Goal: Task Accomplishment & Management: Complete application form

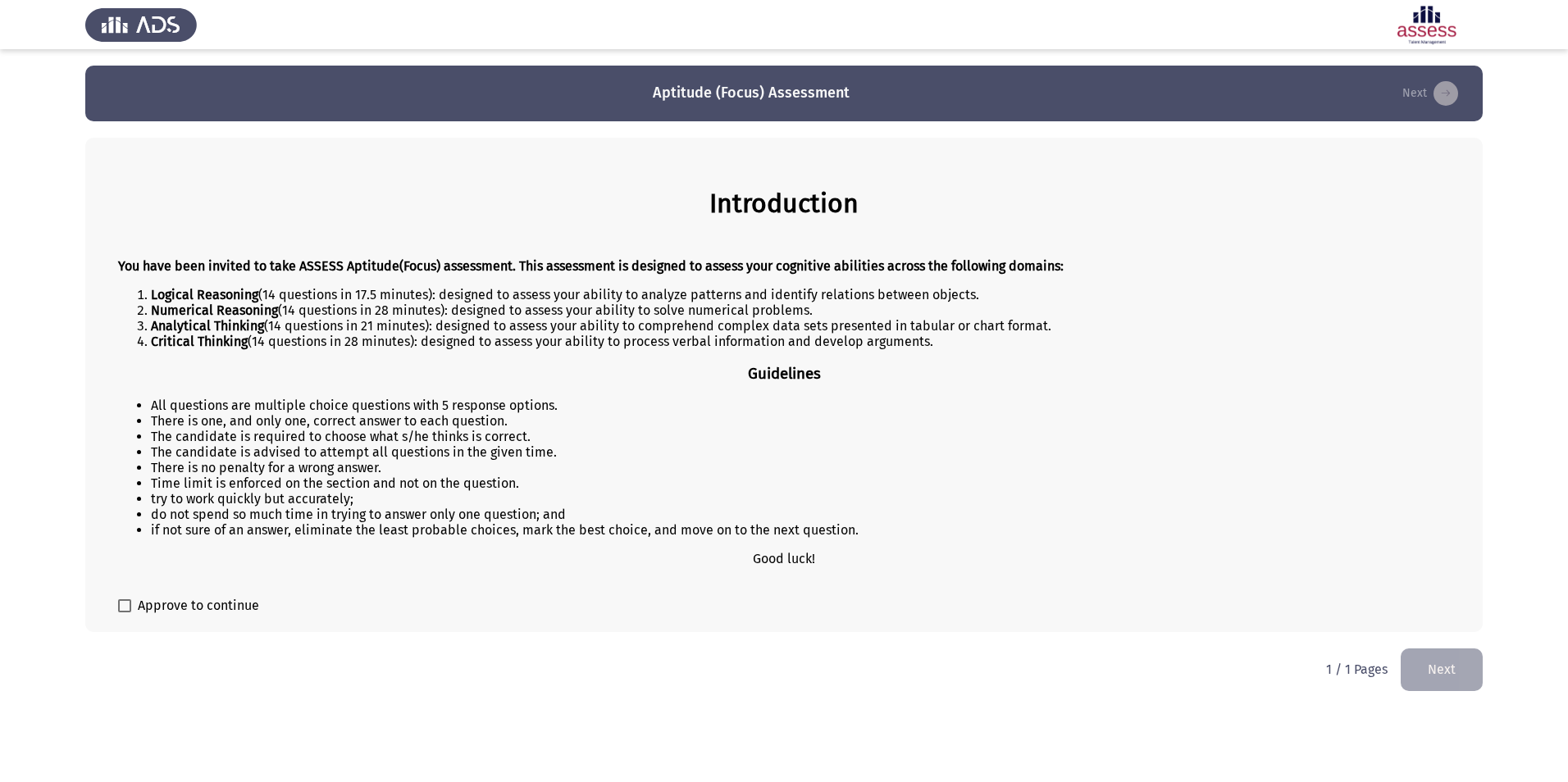
click at [132, 606] on label "Approve to continue" at bounding box center [189, 606] width 141 height 20
click at [125, 612] on input "Approve to continue" at bounding box center [124, 612] width 1 height 1
checkbox input "true"
click at [1446, 671] on button "Next" at bounding box center [1441, 670] width 82 height 42
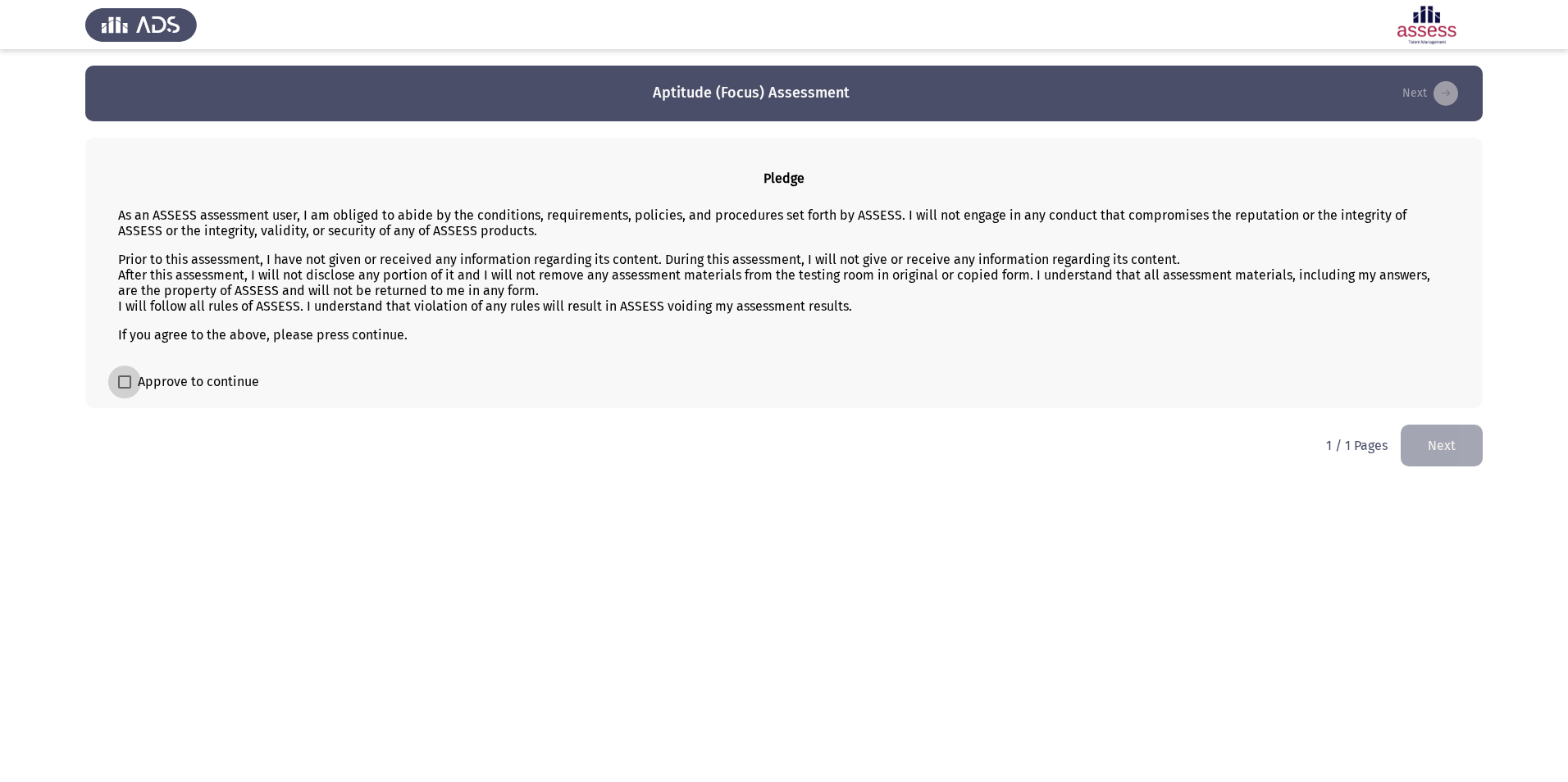
click at [120, 379] on span at bounding box center [125, 382] width 13 height 13
click at [124, 389] on input "Approve to continue" at bounding box center [124, 389] width 1 height 1
checkbox input "true"
drag, startPoint x: 1447, startPoint y: 450, endPoint x: 1445, endPoint y: 473, distance: 23.1
click at [1447, 451] on button "Next" at bounding box center [1441, 446] width 82 height 42
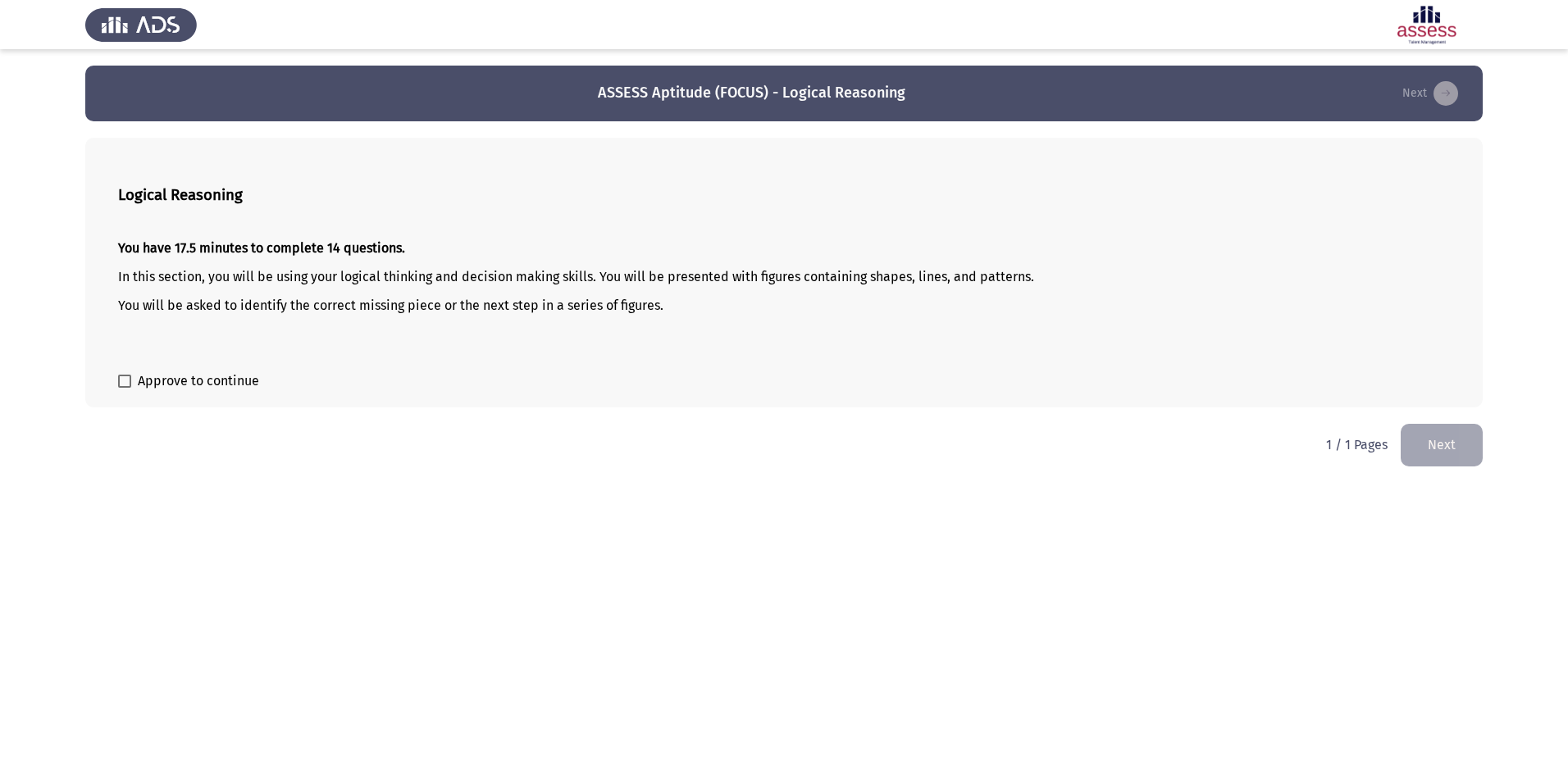
click at [127, 382] on span at bounding box center [125, 381] width 13 height 13
click at [125, 388] on input "Approve to continue" at bounding box center [124, 388] width 1 height 1
checkbox input "true"
click at [1453, 459] on button "Next" at bounding box center [1441, 445] width 82 height 42
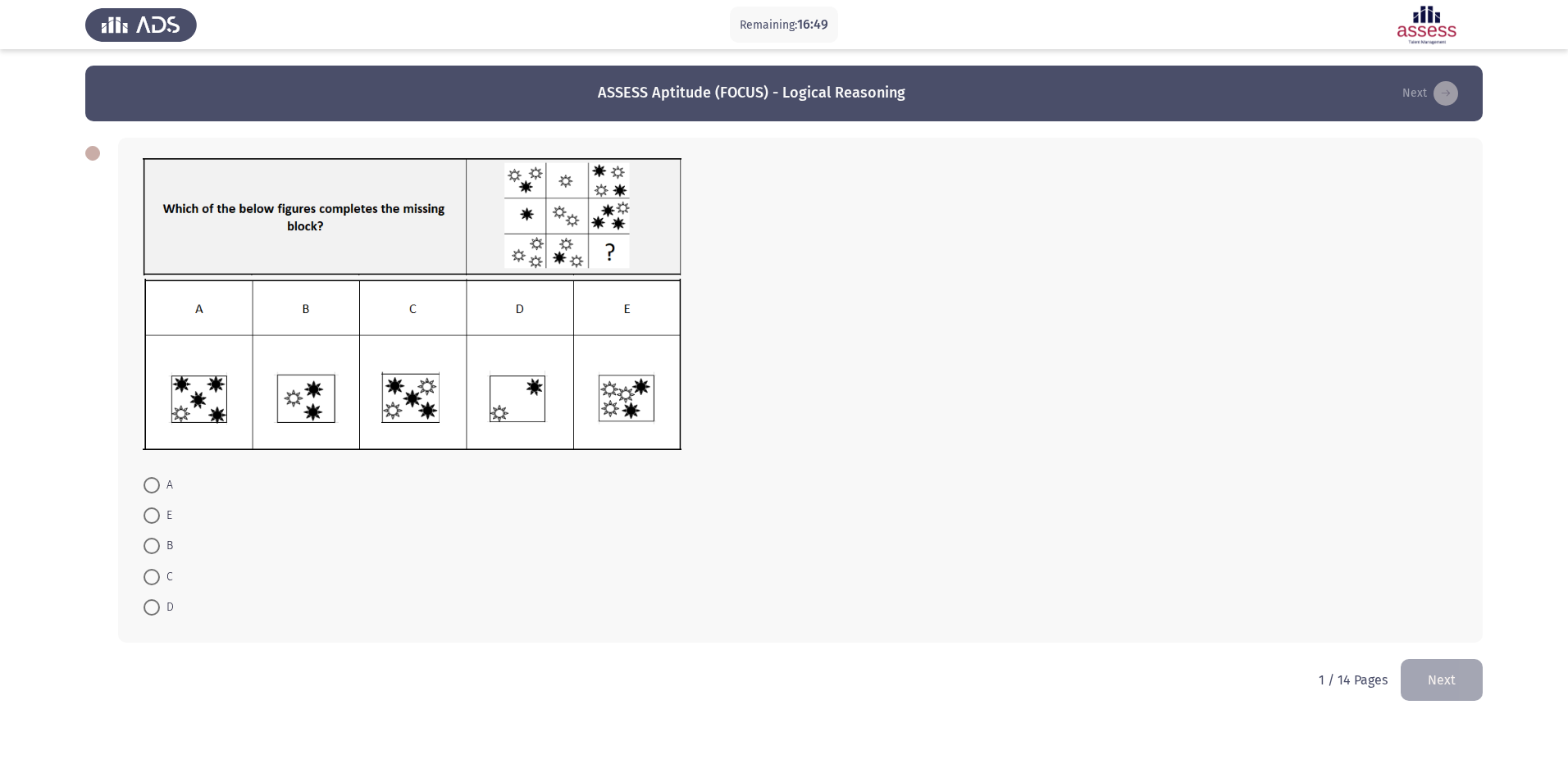
click at [150, 481] on span at bounding box center [151, 486] width 17 height 17
click at [150, 481] on input "A" at bounding box center [151, 486] width 17 height 17
radio input "true"
click at [1467, 672] on button "Next" at bounding box center [1441, 679] width 82 height 42
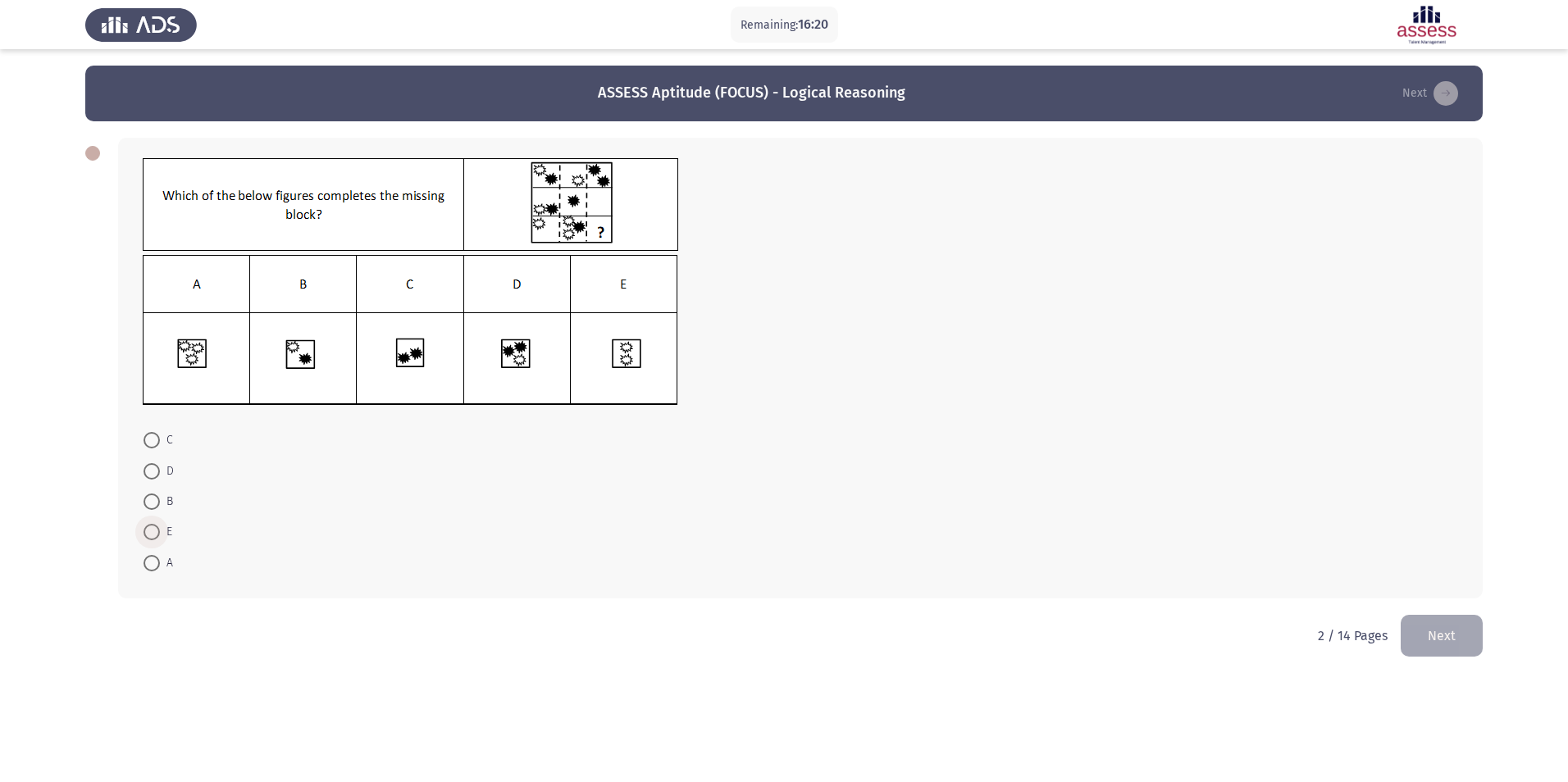
click at [152, 540] on span at bounding box center [151, 532] width 17 height 17
click at [152, 540] on input "E" at bounding box center [151, 532] width 17 height 17
radio input "true"
click at [1432, 633] on button "Next" at bounding box center [1441, 634] width 82 height 42
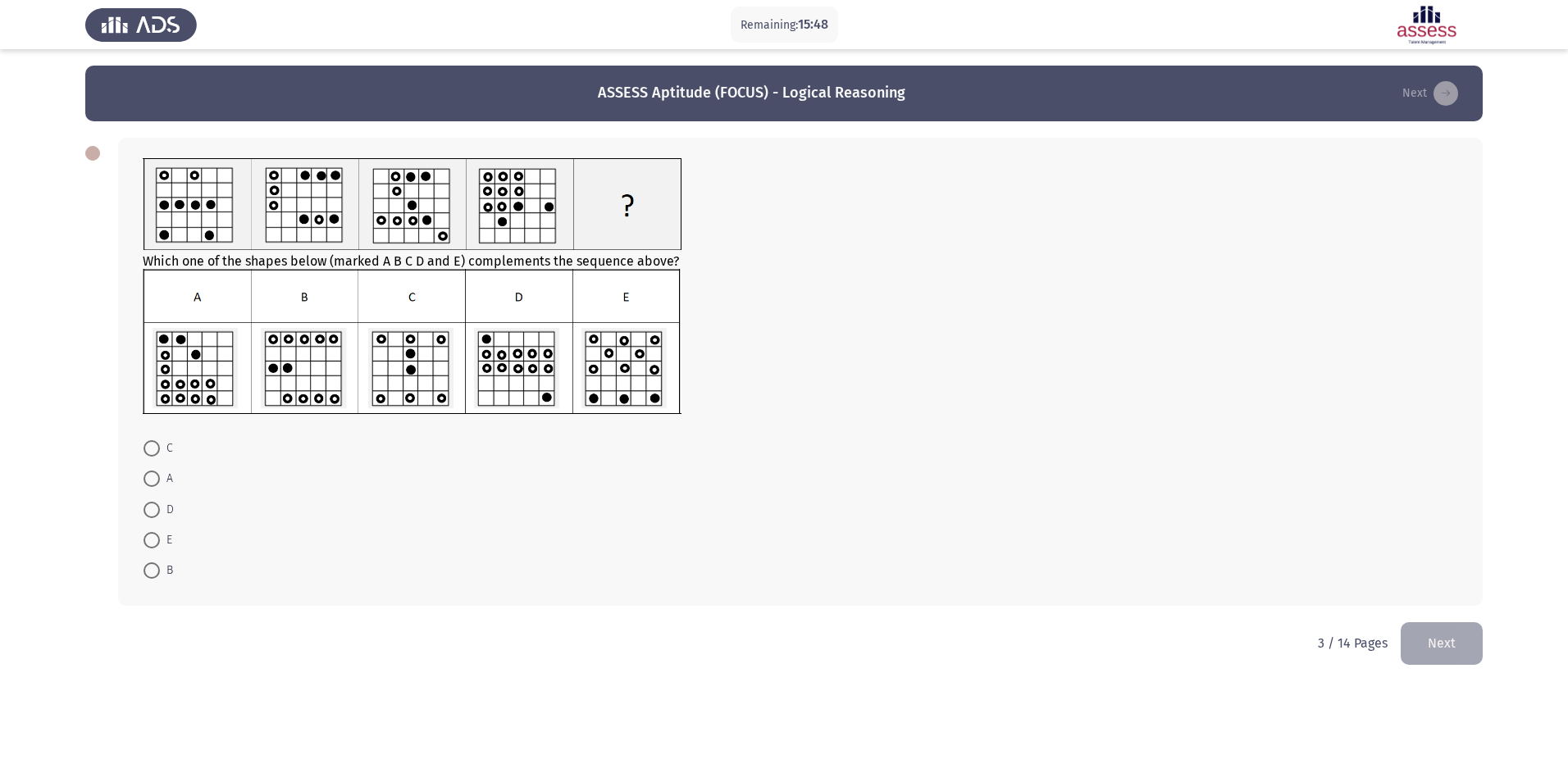
click at [144, 545] on span at bounding box center [151, 541] width 17 height 17
click at [144, 545] on input "E" at bounding box center [151, 541] width 17 height 17
radio input "true"
click at [1452, 631] on button "Next" at bounding box center [1441, 642] width 82 height 42
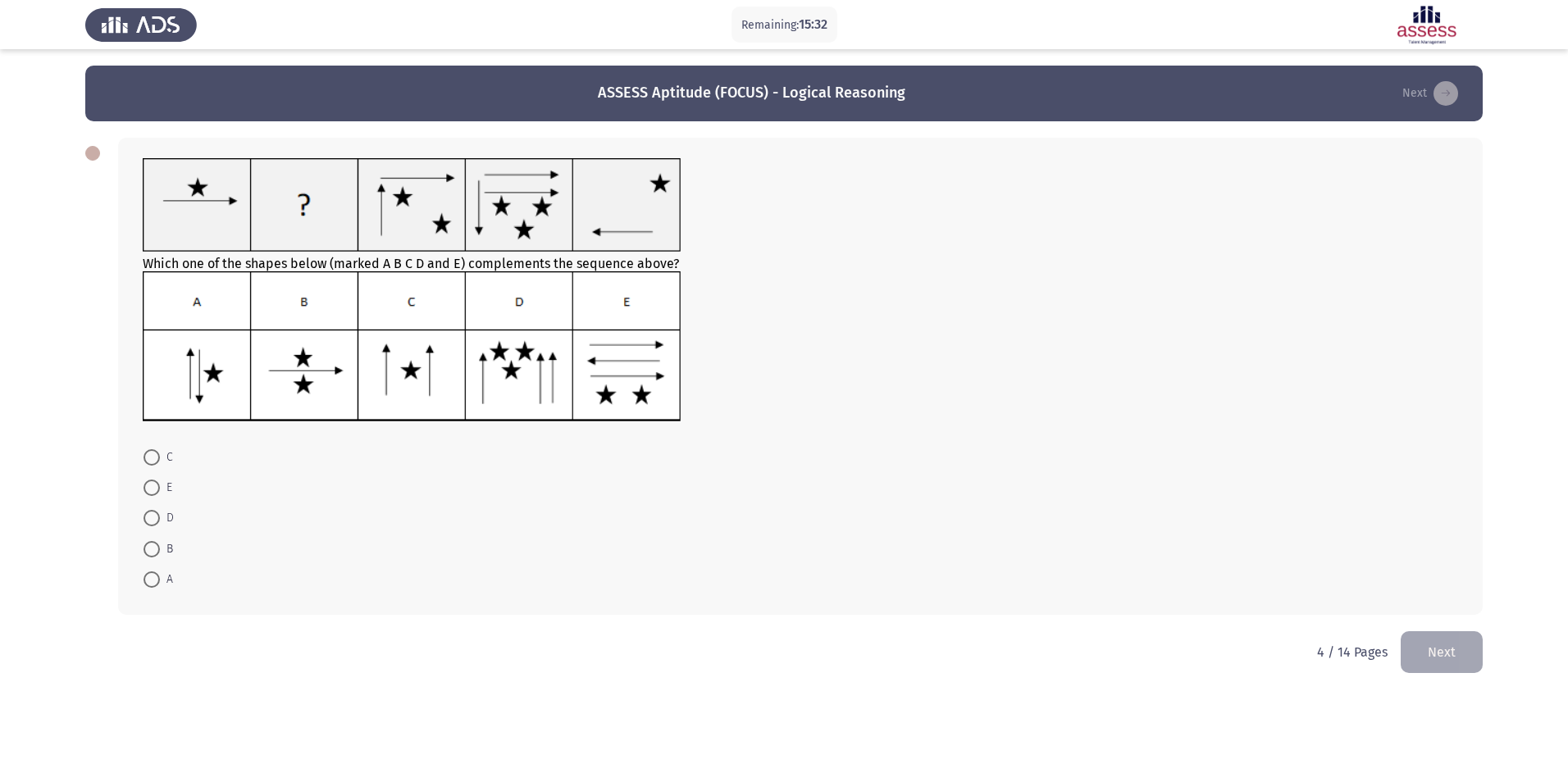
click at [148, 548] on span at bounding box center [151, 549] width 17 height 17
click at [148, 548] on input "B" at bounding box center [151, 549] width 17 height 17
radio input "true"
click at [1440, 665] on button "Next" at bounding box center [1441, 651] width 82 height 42
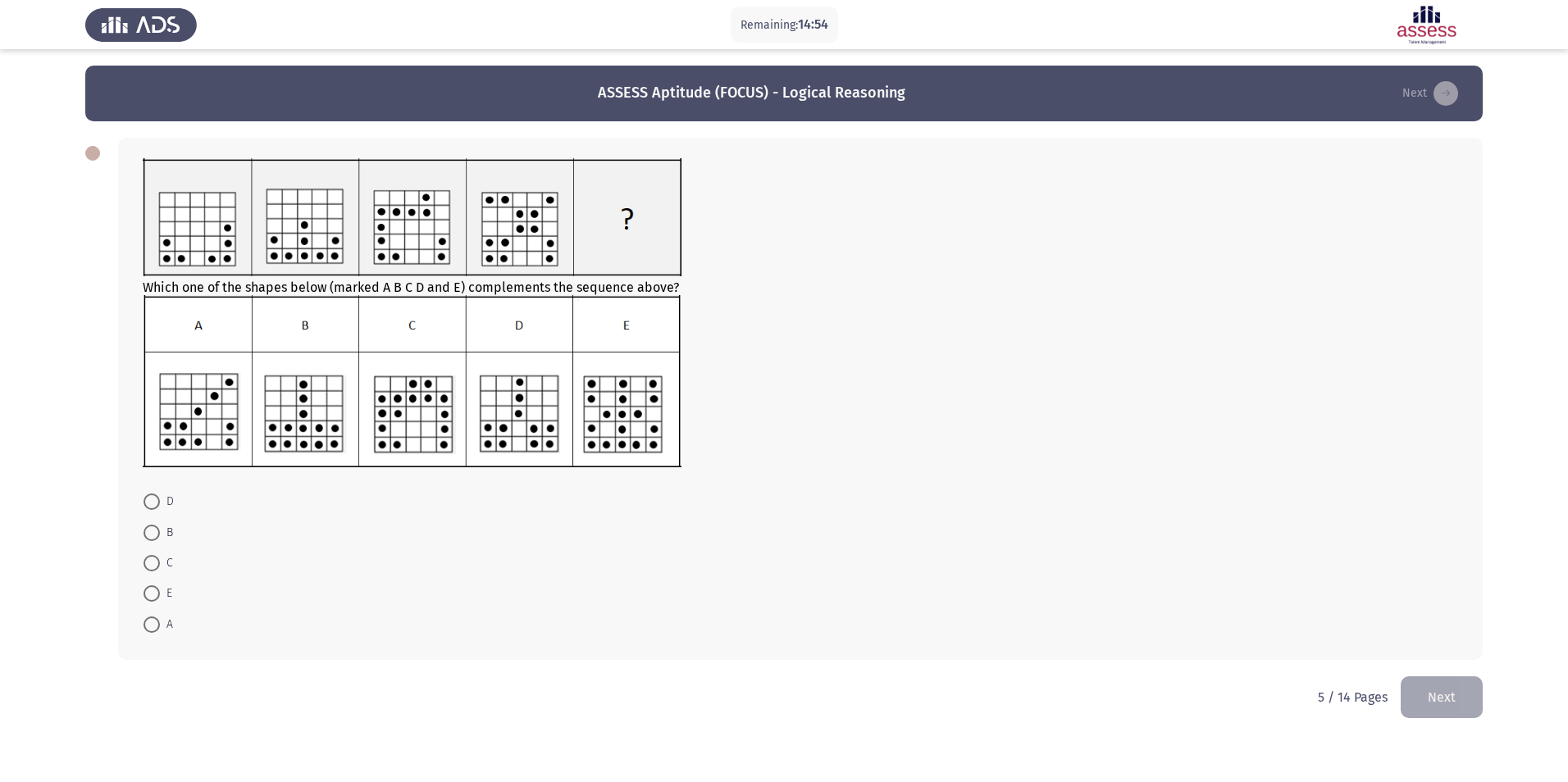
click at [150, 508] on span at bounding box center [151, 502] width 17 height 17
click at [150, 508] on input "D" at bounding box center [151, 502] width 17 height 17
radio input "true"
click at [1436, 691] on button "Next" at bounding box center [1441, 695] width 82 height 42
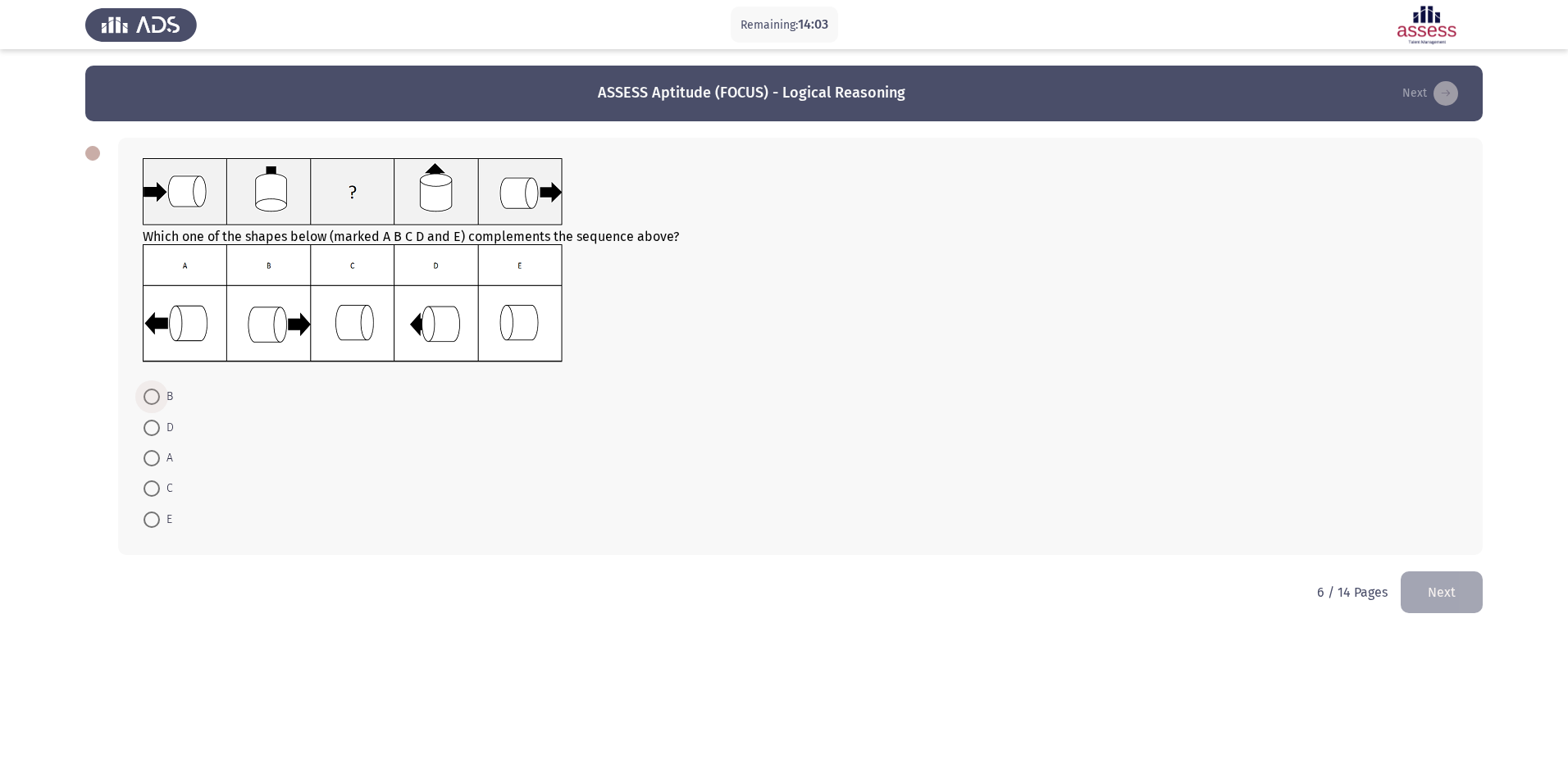
click at [156, 403] on span at bounding box center [151, 397] width 17 height 17
click at [156, 403] on input "B" at bounding box center [151, 397] width 17 height 17
radio input "true"
click at [1430, 591] on button "Next" at bounding box center [1441, 591] width 82 height 42
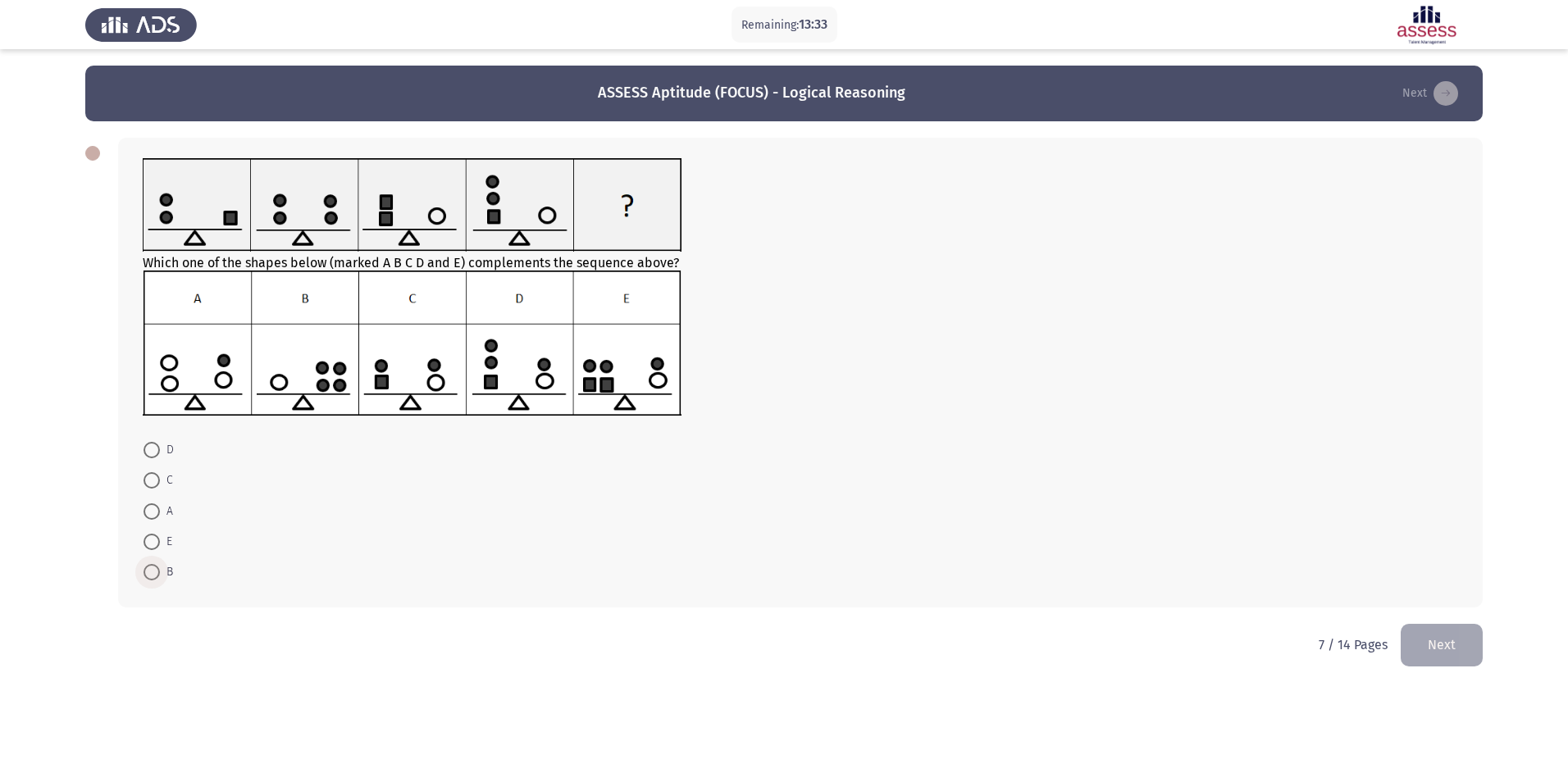
click at [156, 563] on label "B" at bounding box center [157, 572] width 29 height 20
click at [156, 564] on input "B" at bounding box center [151, 572] width 17 height 17
radio input "true"
click at [1437, 648] on button "Next" at bounding box center [1441, 644] width 82 height 42
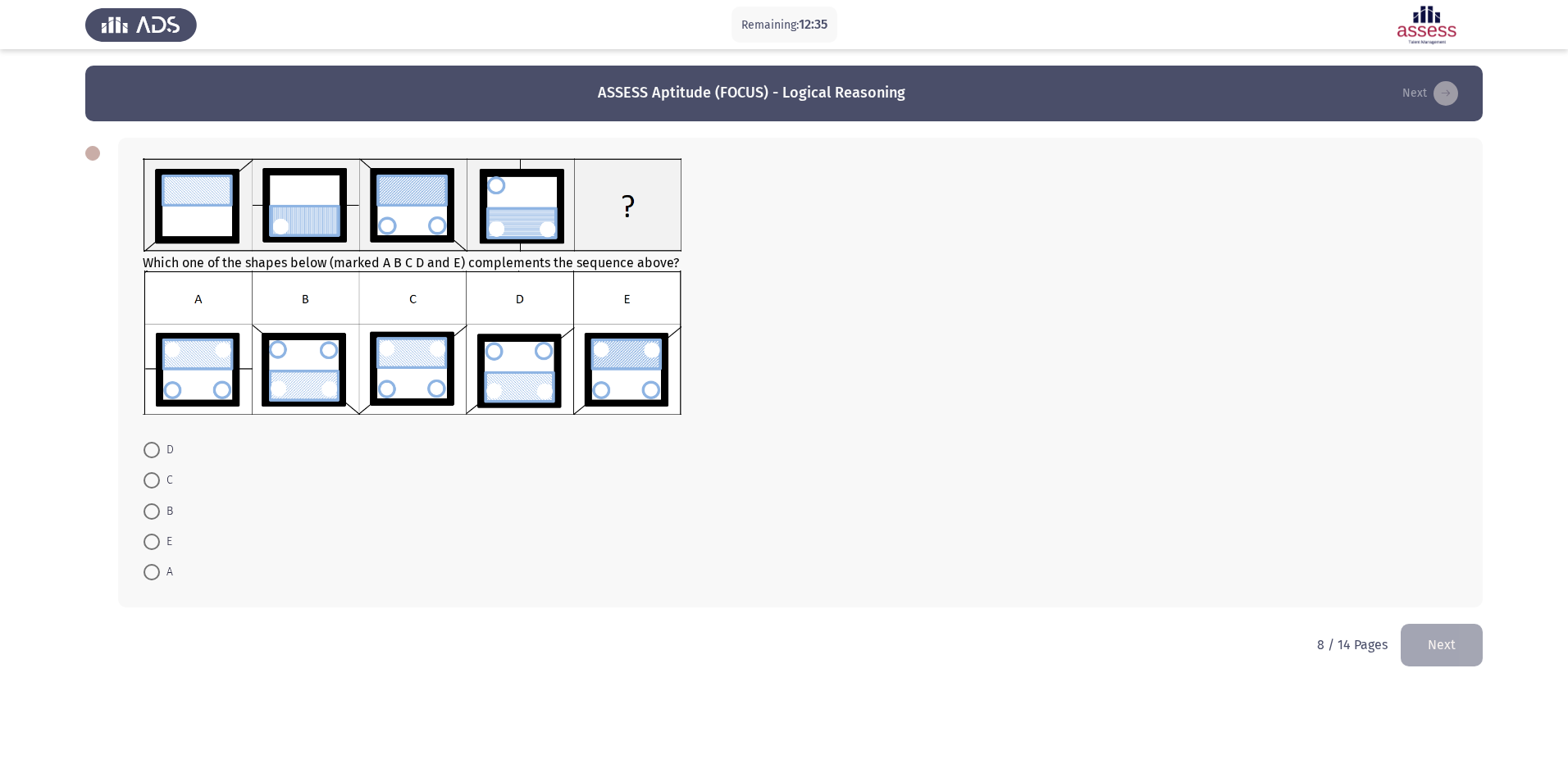
click at [146, 567] on span at bounding box center [151, 572] width 17 height 17
click at [146, 567] on input "A" at bounding box center [151, 572] width 17 height 17
radio input "true"
click at [1417, 637] on button "Next" at bounding box center [1441, 644] width 82 height 42
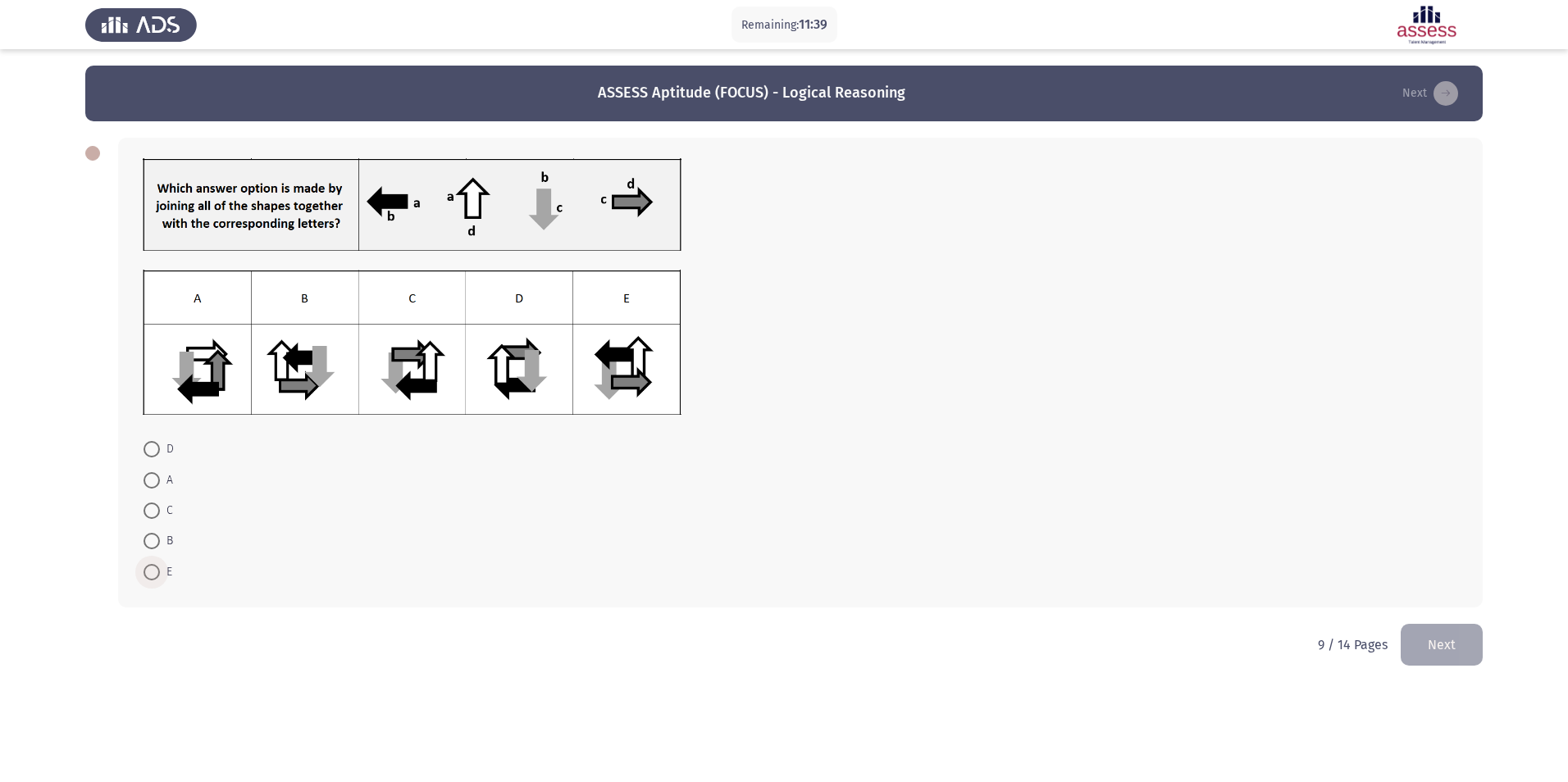
click at [156, 572] on span at bounding box center [151, 572] width 17 height 17
click at [156, 572] on input "E" at bounding box center [151, 572] width 17 height 17
radio input "true"
click at [1481, 653] on button "Next" at bounding box center [1441, 643] width 82 height 42
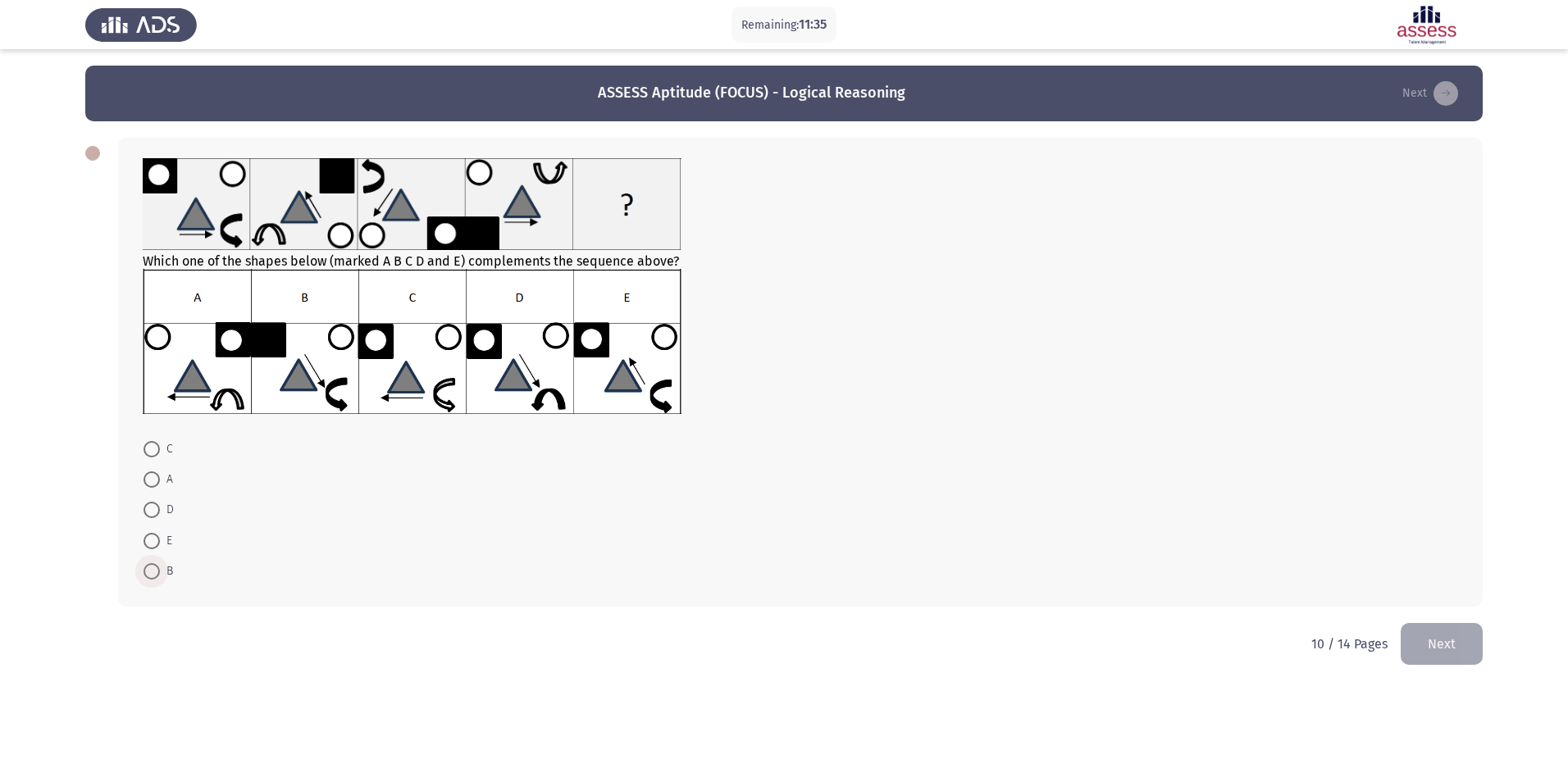
click at [147, 573] on span at bounding box center [151, 572] width 17 height 17
click at [147, 573] on input "B" at bounding box center [151, 572] width 17 height 17
radio input "true"
click at [1442, 653] on button "Next" at bounding box center [1441, 643] width 82 height 42
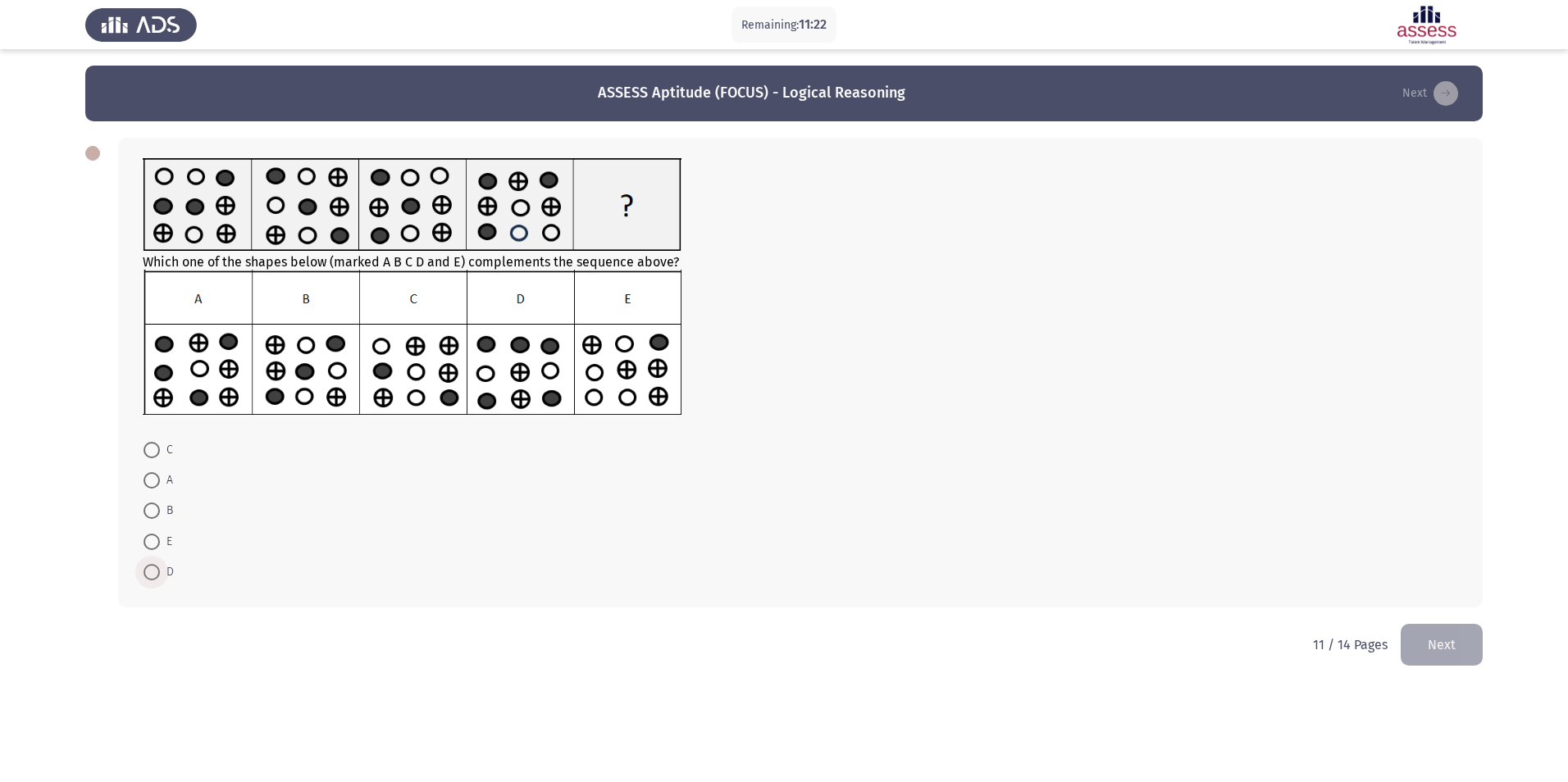
click at [147, 567] on span at bounding box center [151, 572] width 17 height 17
click at [147, 567] on input "D" at bounding box center [151, 572] width 17 height 17
radio input "true"
click at [1444, 658] on button "Next" at bounding box center [1441, 644] width 82 height 42
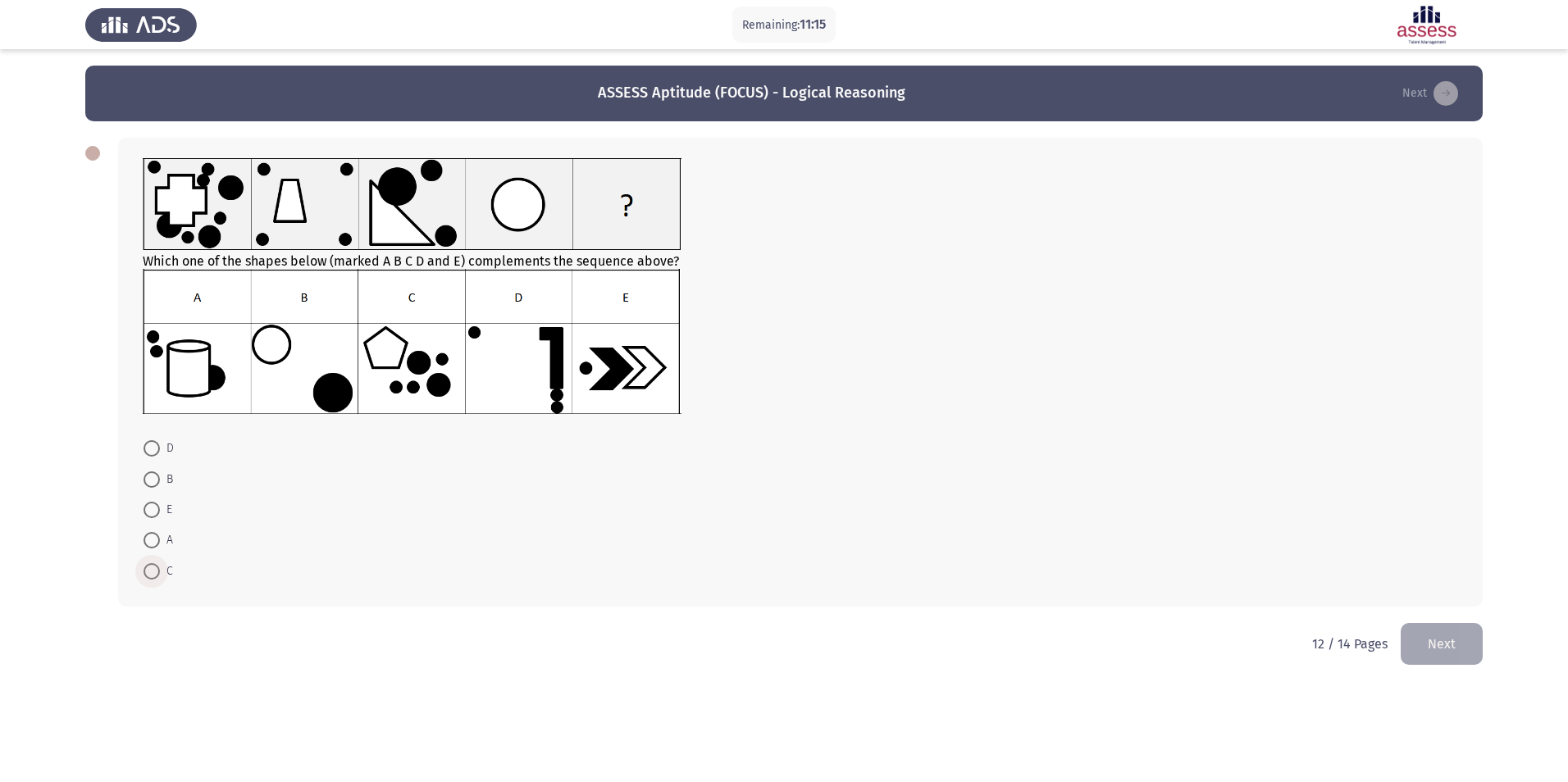
click at [156, 579] on span at bounding box center [151, 572] width 17 height 17
click at [156, 579] on input "C" at bounding box center [151, 572] width 17 height 17
radio input "true"
click at [1426, 632] on button "Next" at bounding box center [1441, 642] width 82 height 42
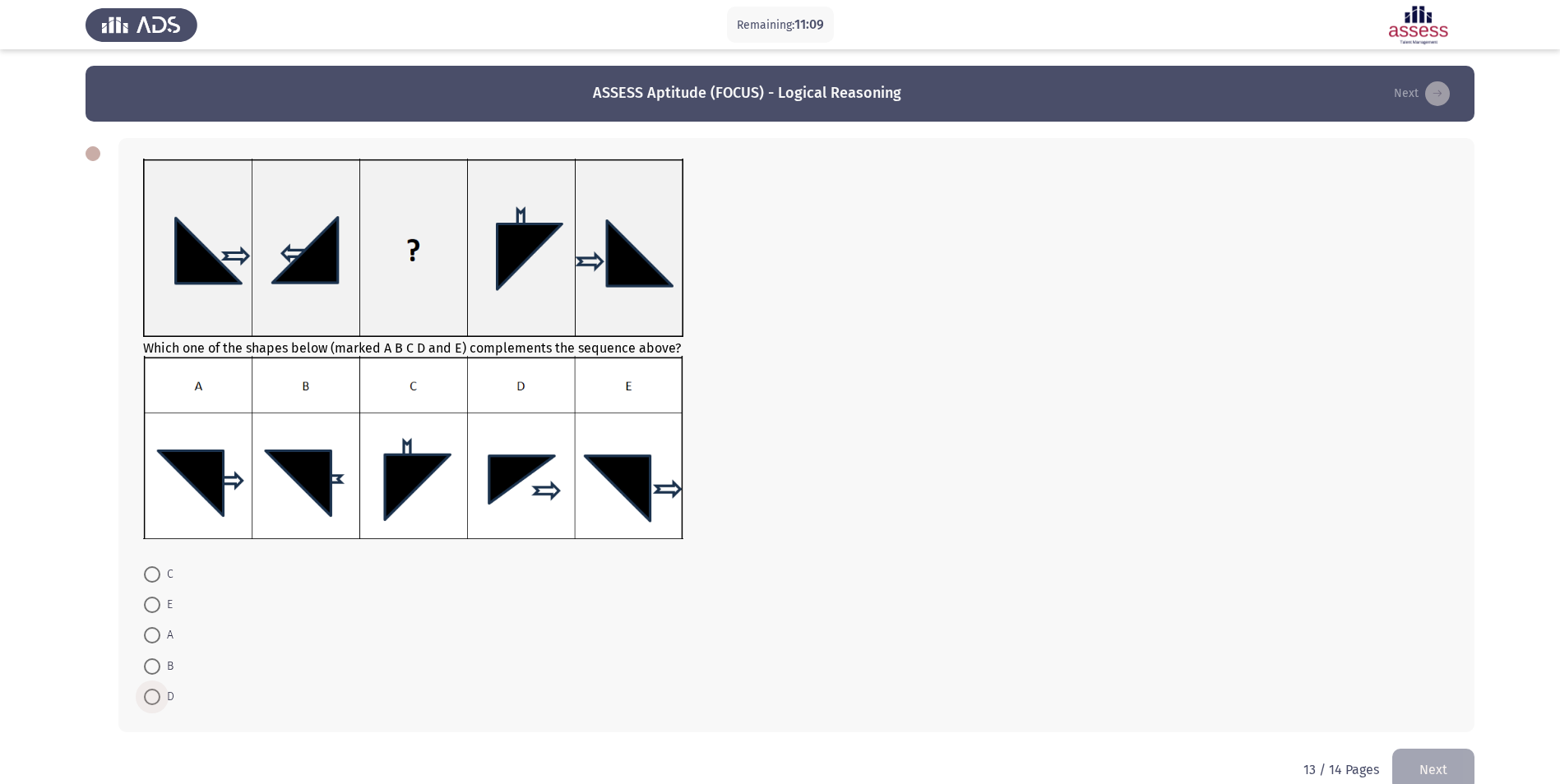
click at [157, 699] on span at bounding box center [152, 697] width 17 height 17
click at [157, 699] on input "D" at bounding box center [152, 697] width 17 height 17
radio input "true"
click at [1421, 766] on button "Next" at bounding box center [1433, 769] width 83 height 42
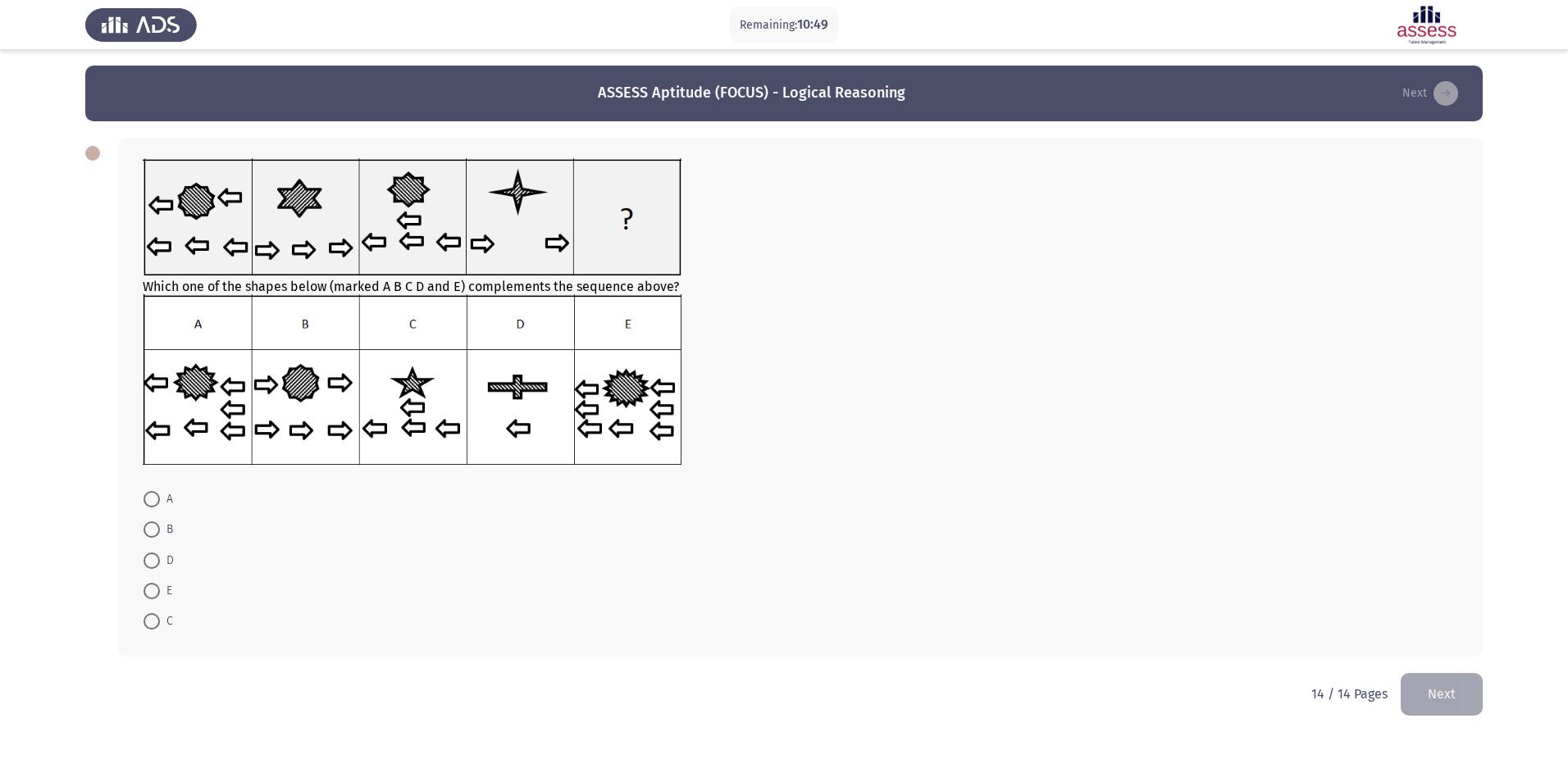
click at [151, 621] on span at bounding box center [151, 621] width 0 height 0
click at [151, 621] on input "C" at bounding box center [151, 621] width 17 height 17
radio input "true"
click at [1434, 697] on button "Next" at bounding box center [1441, 693] width 82 height 42
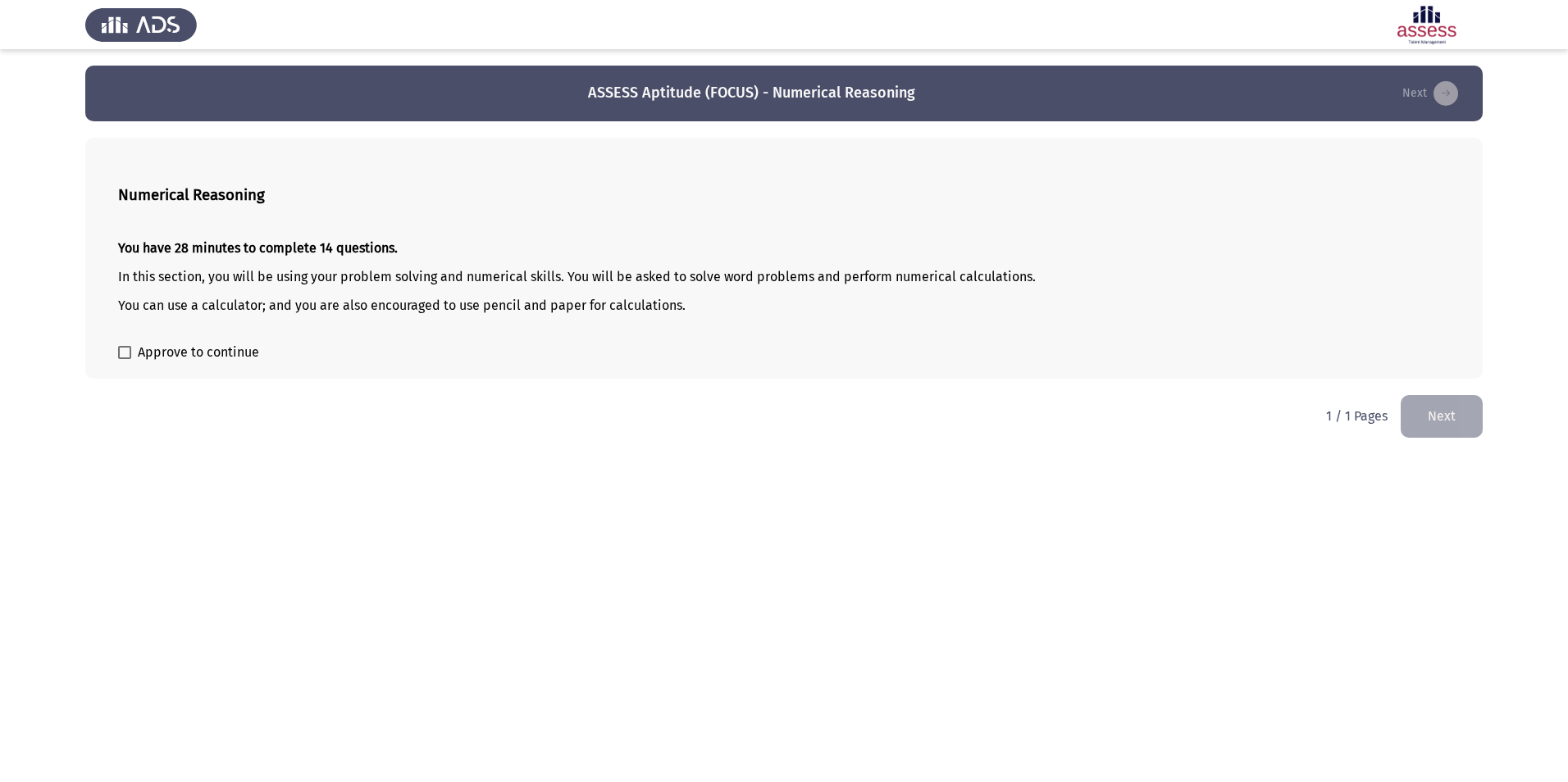
click at [133, 353] on label "Approve to continue" at bounding box center [189, 353] width 141 height 20
click at [125, 359] on input "Approve to continue" at bounding box center [124, 359] width 1 height 1
checkbox input "true"
click at [1413, 413] on button "Next" at bounding box center [1441, 416] width 82 height 42
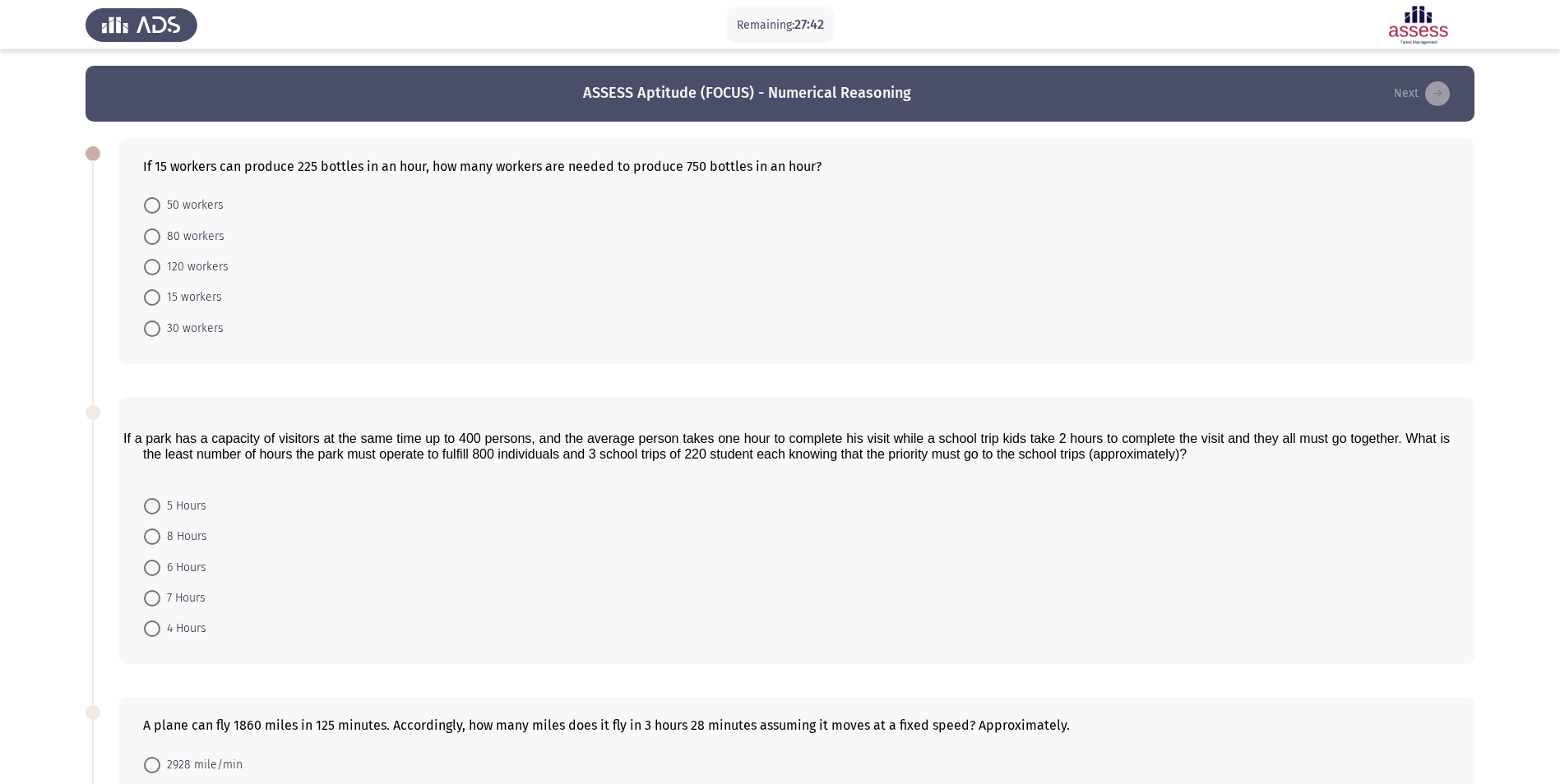
click at [885, 150] on div "If 15 workers can produce 225 bottles in an hour, how many workers are needed t…" at bounding box center [796, 251] width 1356 height 226
drag, startPoint x: 825, startPoint y: 164, endPoint x: 348, endPoint y: 167, distance: 477.0
click at [348, 167] on div "If 15 workers can produce 225 bottles in an hour, how many workers are needed t…" at bounding box center [796, 166] width 1306 height 16
drag, startPoint x: 309, startPoint y: 166, endPoint x: 462, endPoint y: 161, distance: 153.1
click at [459, 163] on div "If 15 workers can produce 225 bottles in an hour, how many workers are needed t…" at bounding box center [796, 166] width 1306 height 16
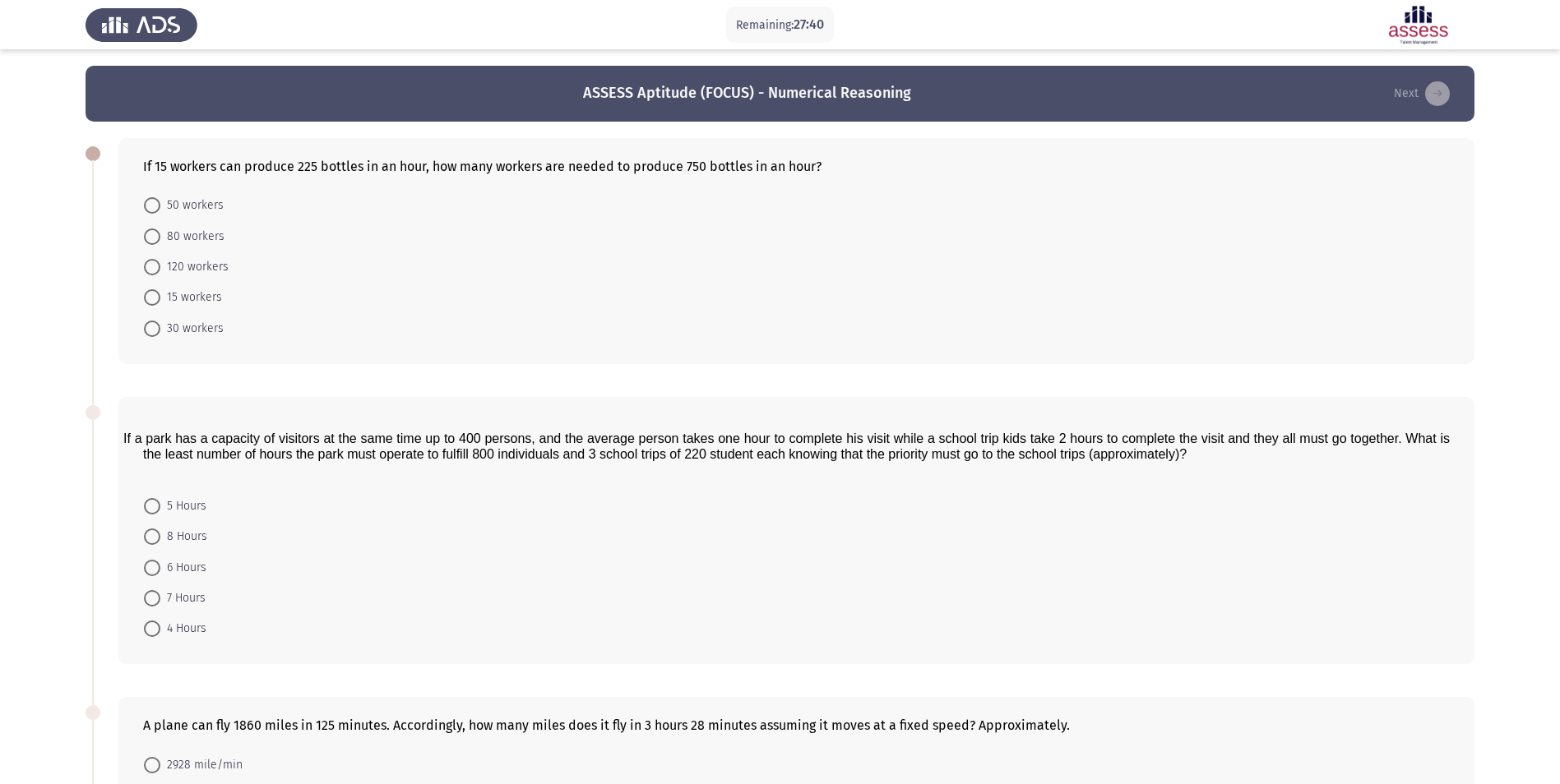
click at [361, 151] on div "If 15 workers can produce 225 bottles in an hour, how many workers are needed t…" at bounding box center [796, 251] width 1356 height 226
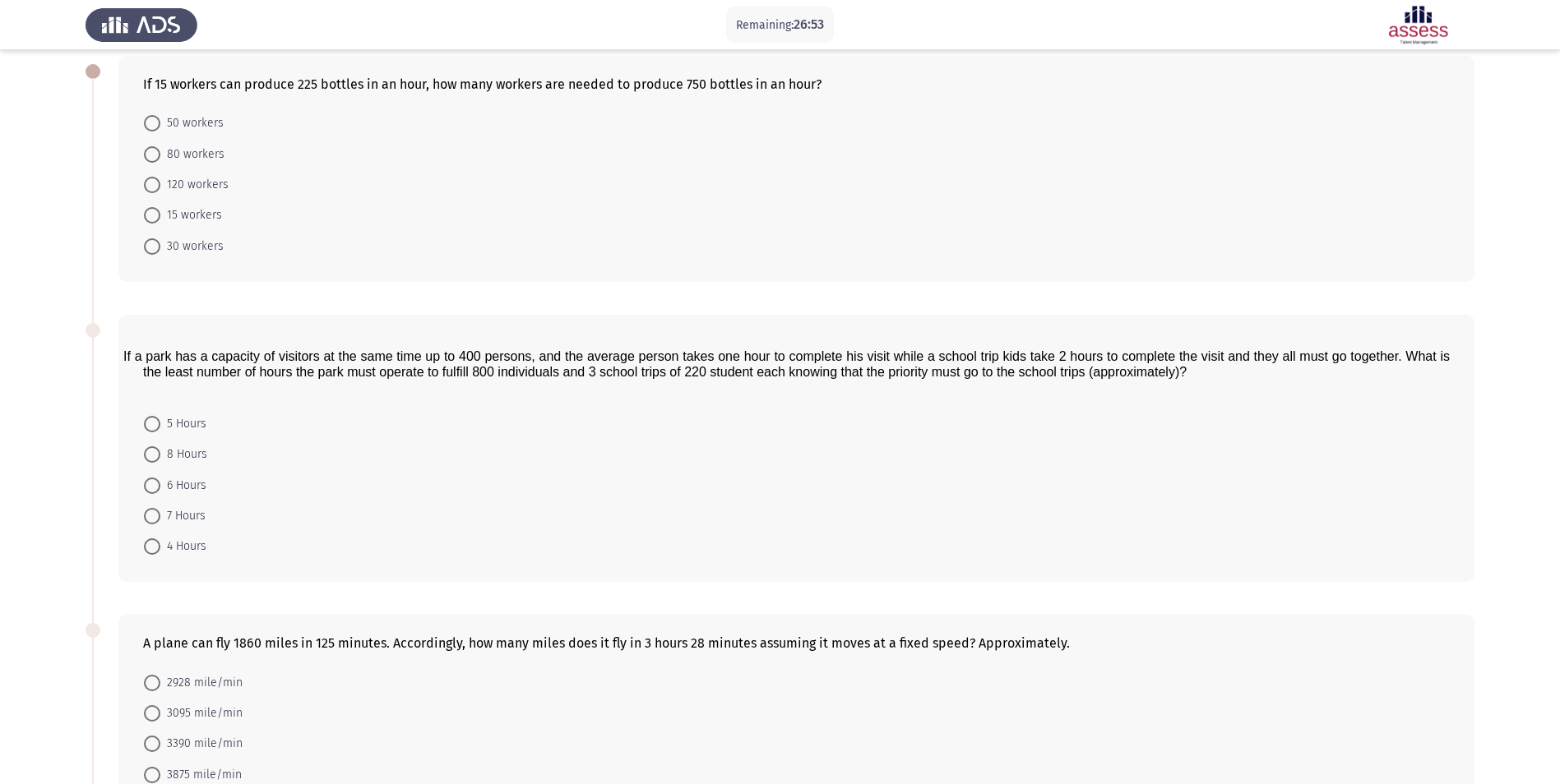
drag, startPoint x: 151, startPoint y: 375, endPoint x: 862, endPoint y: 353, distance: 711.3
click at [491, 353] on span "If a park has a capacity of visitors at the same time up to 400 persons, and th…" at bounding box center [787, 364] width 1326 height 29
click at [153, 128] on span at bounding box center [152, 123] width 17 height 17
click at [153, 128] on input "50 workers" at bounding box center [152, 123] width 17 height 17
radio input "true"
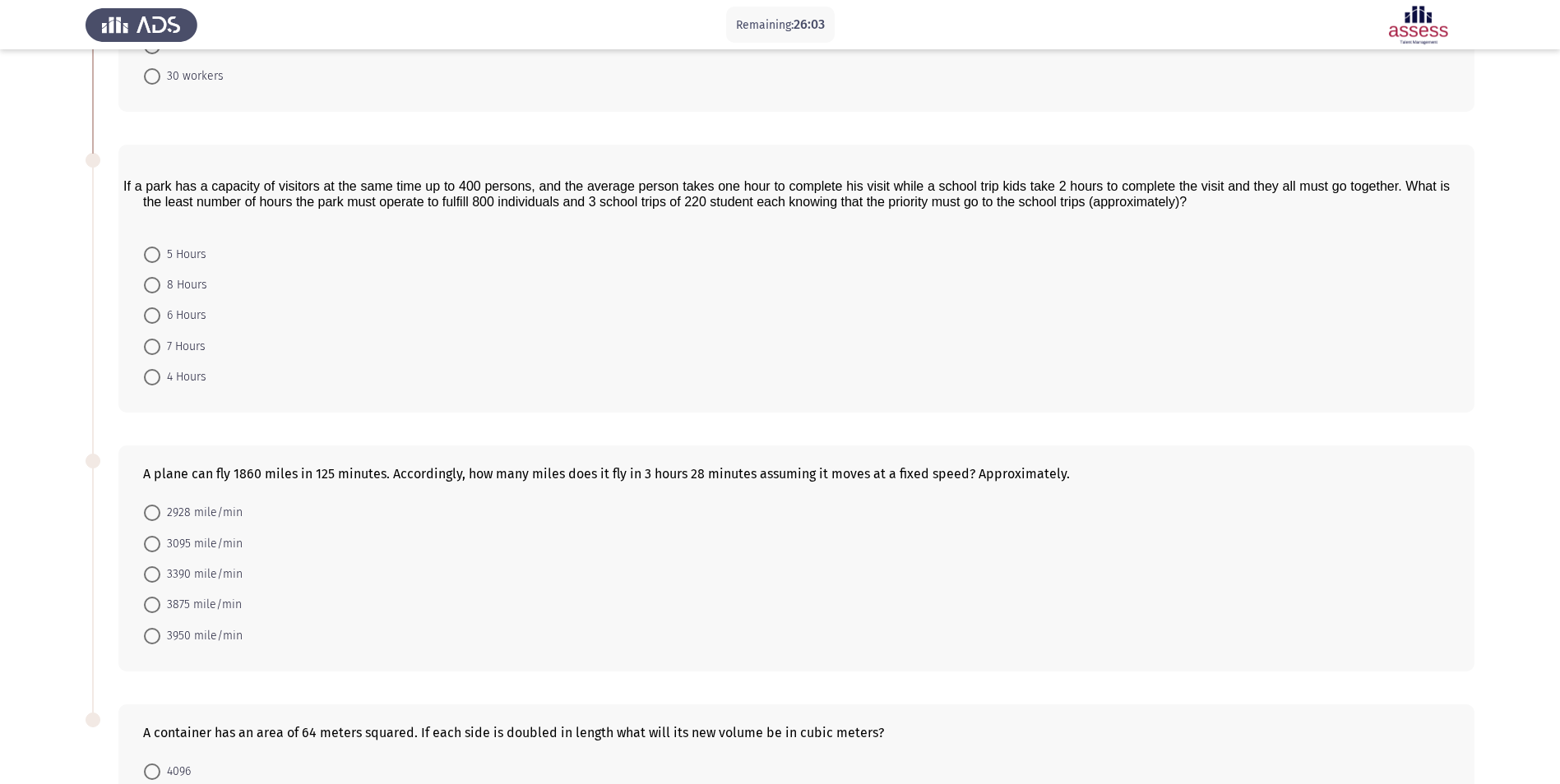
scroll to position [233, 0]
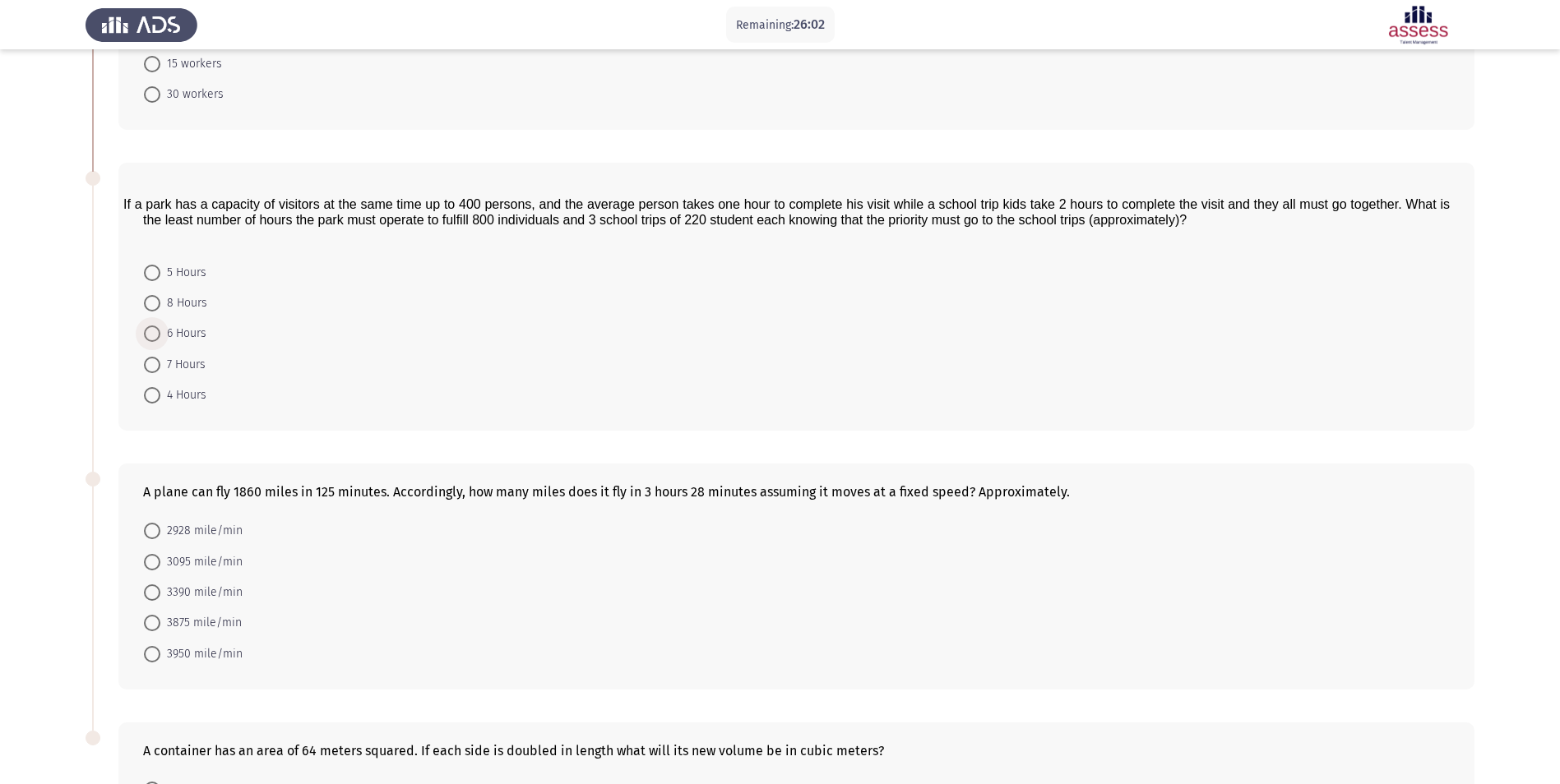
click at [152, 329] on span at bounding box center [152, 334] width 17 height 17
click at [152, 329] on input "6 Hours" at bounding box center [152, 334] width 17 height 17
radio input "true"
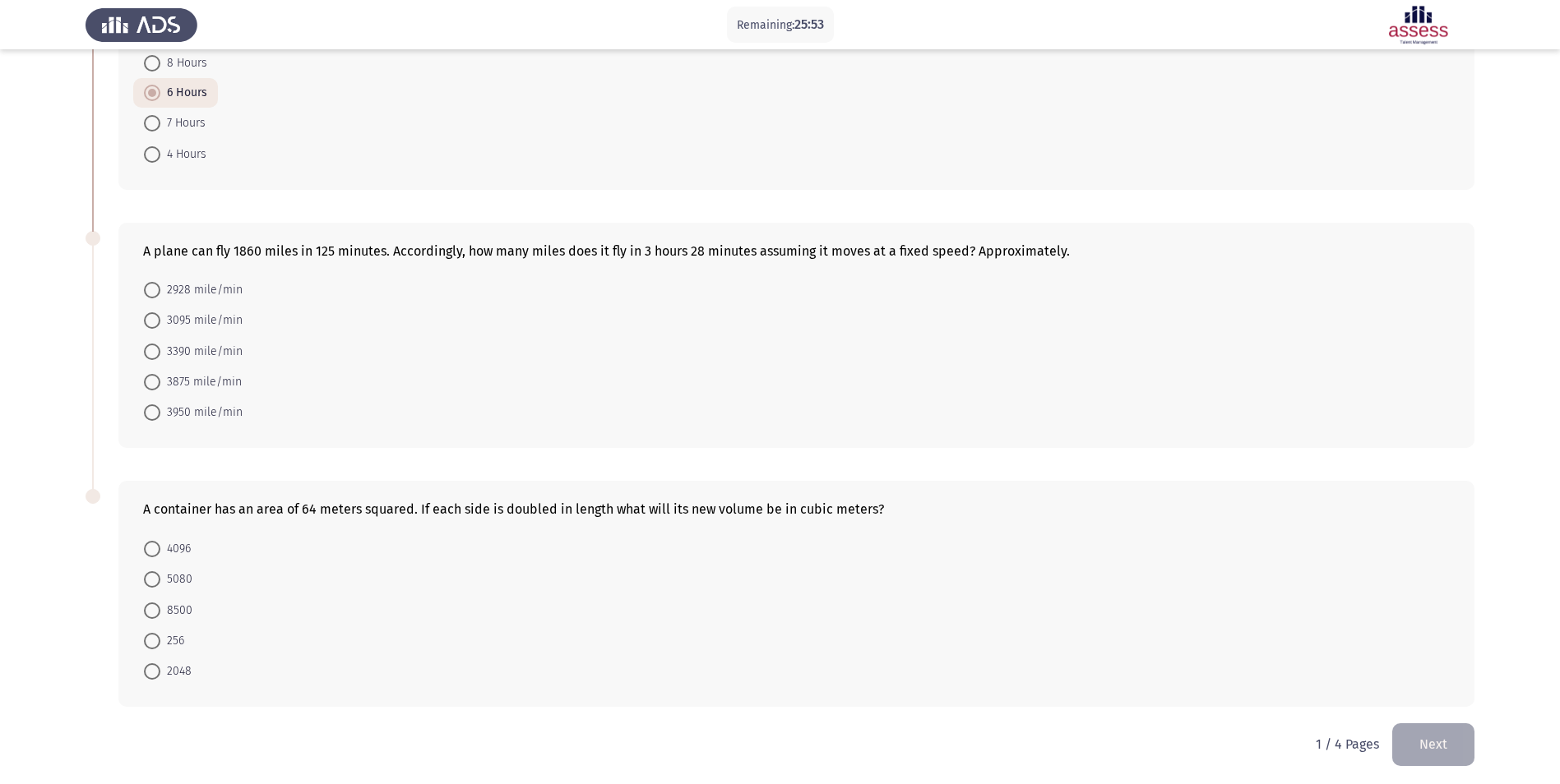
scroll to position [478, 0]
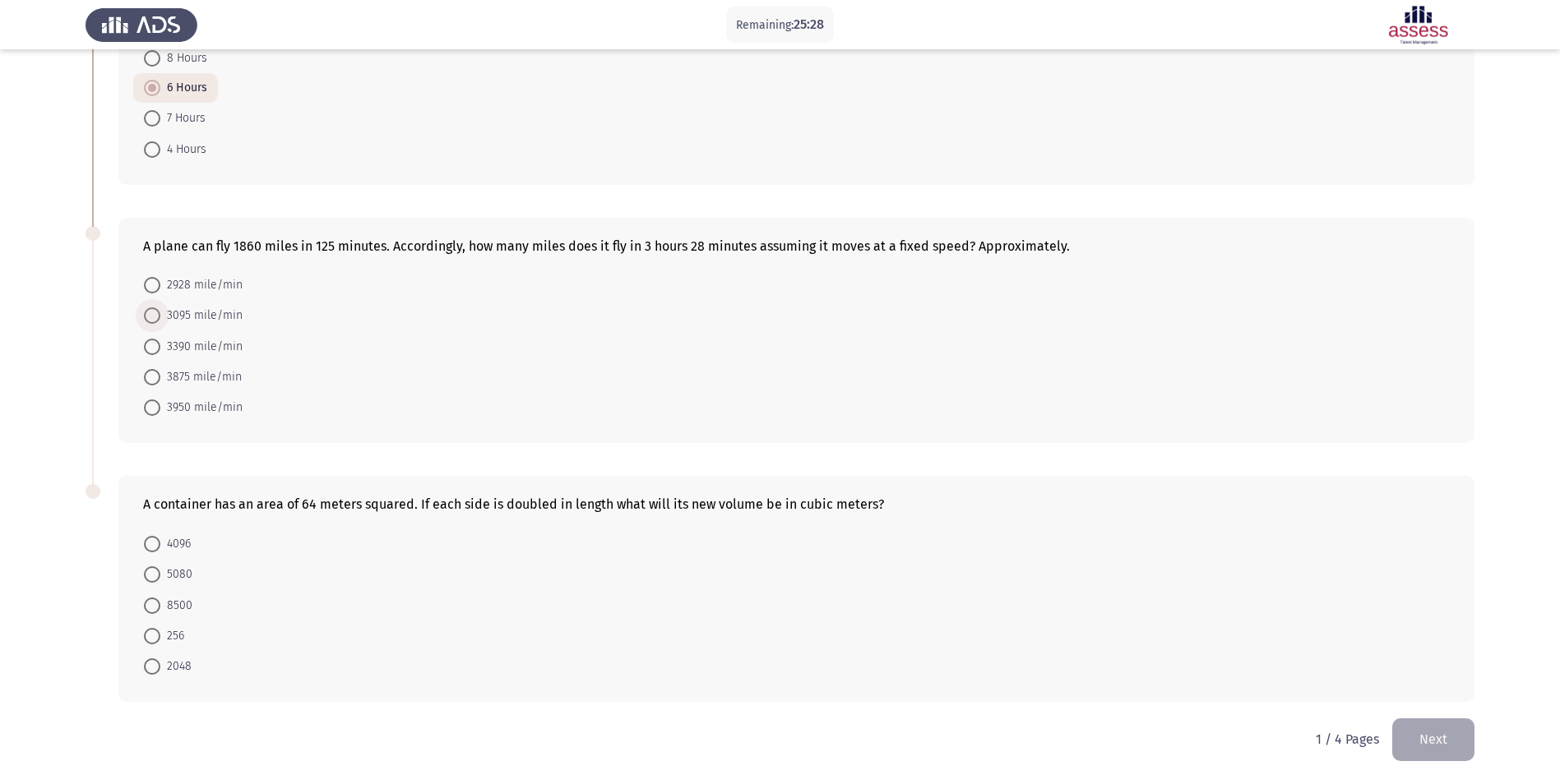
click at [154, 315] on span at bounding box center [152, 316] width 17 height 17
click at [154, 315] on input "3095 mile/min" at bounding box center [152, 316] width 17 height 17
radio input "true"
click at [145, 545] on span at bounding box center [152, 544] width 17 height 17
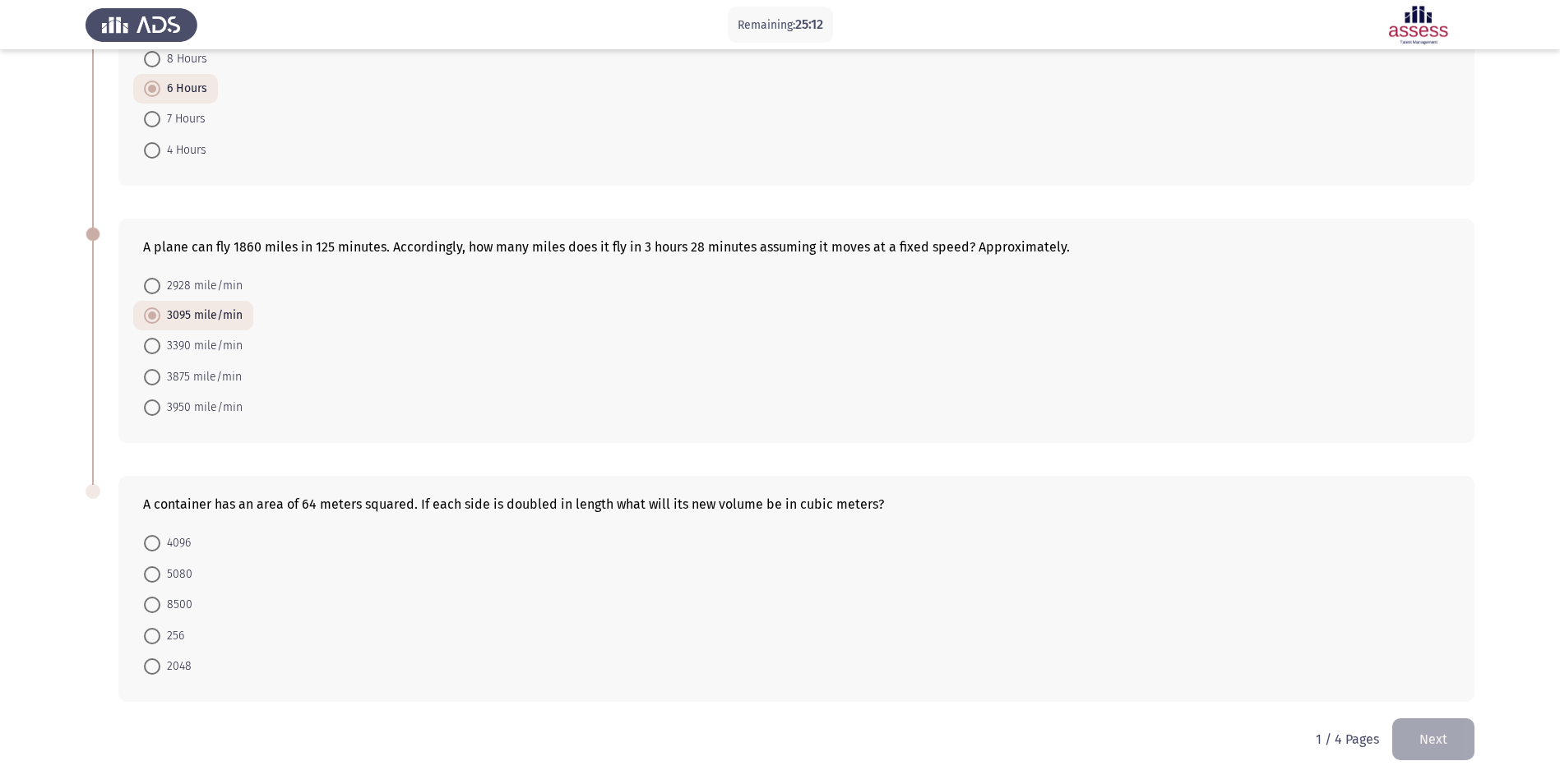
click at [145, 545] on input "4096" at bounding box center [152, 544] width 17 height 17
radio input "true"
click at [1442, 732] on button "Next" at bounding box center [1433, 739] width 83 height 42
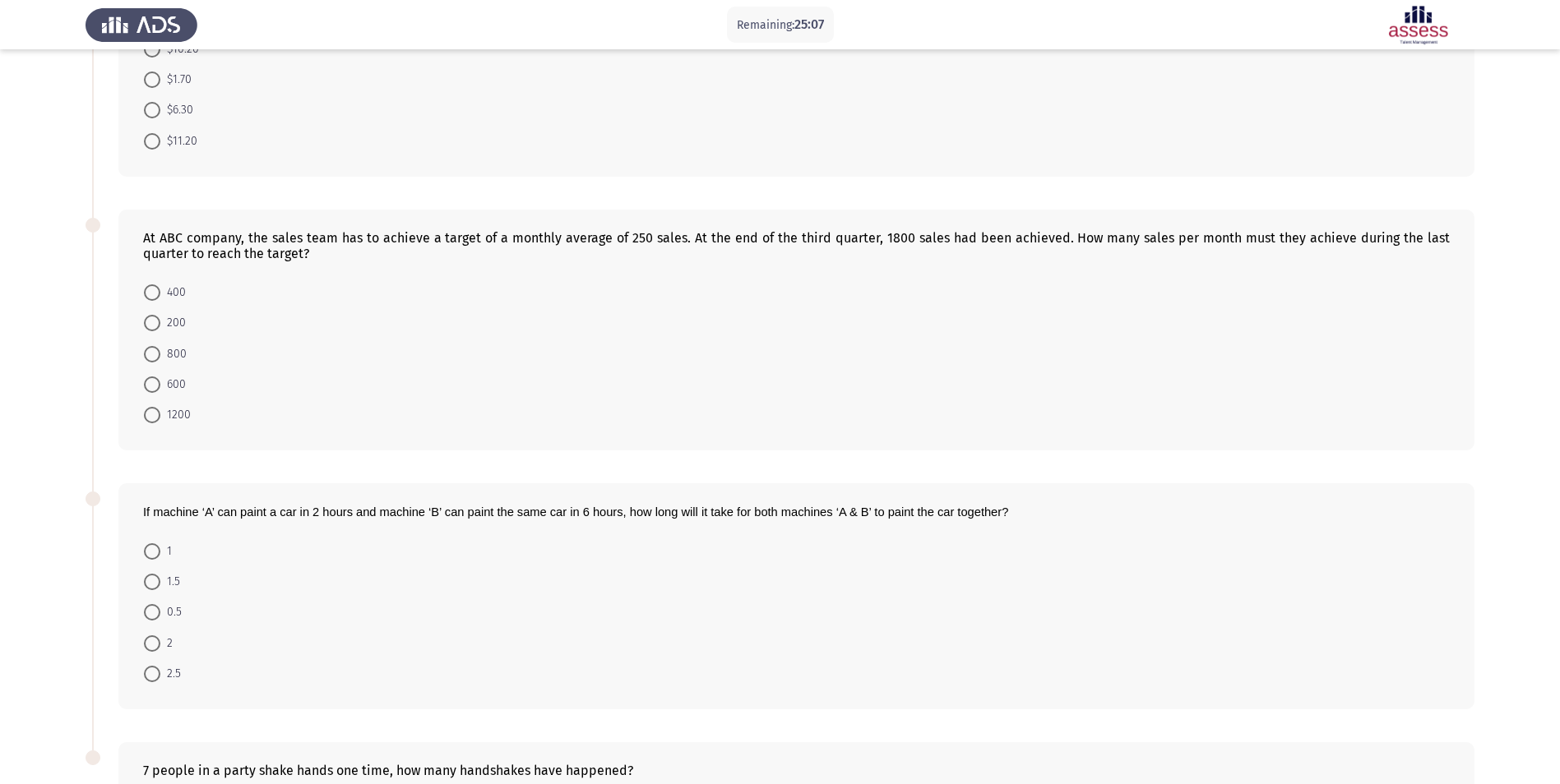
scroll to position [0, 0]
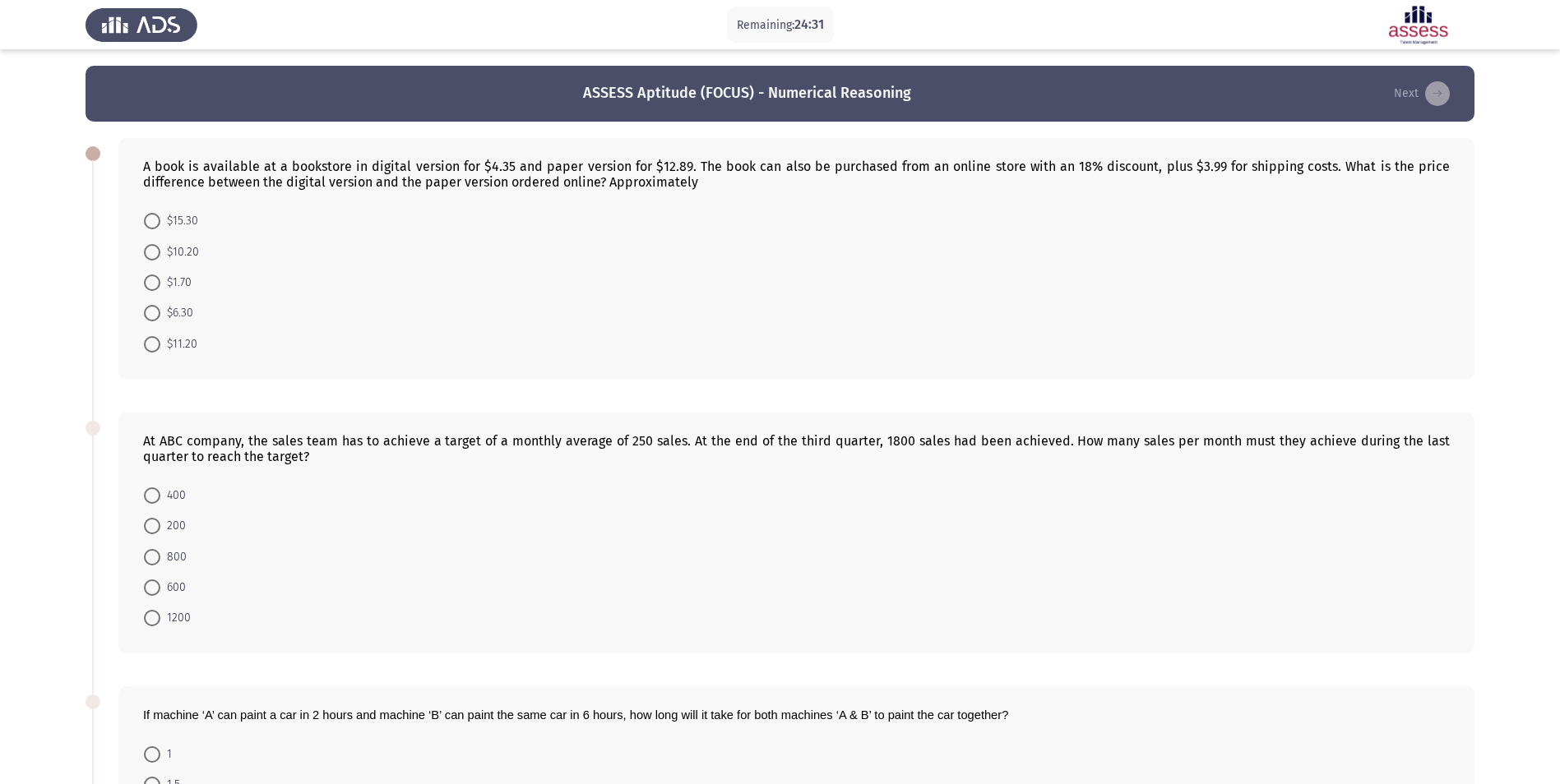
click at [158, 254] on span at bounding box center [152, 253] width 17 height 17
click at [158, 254] on input "$10.20" at bounding box center [152, 253] width 17 height 17
radio input "true"
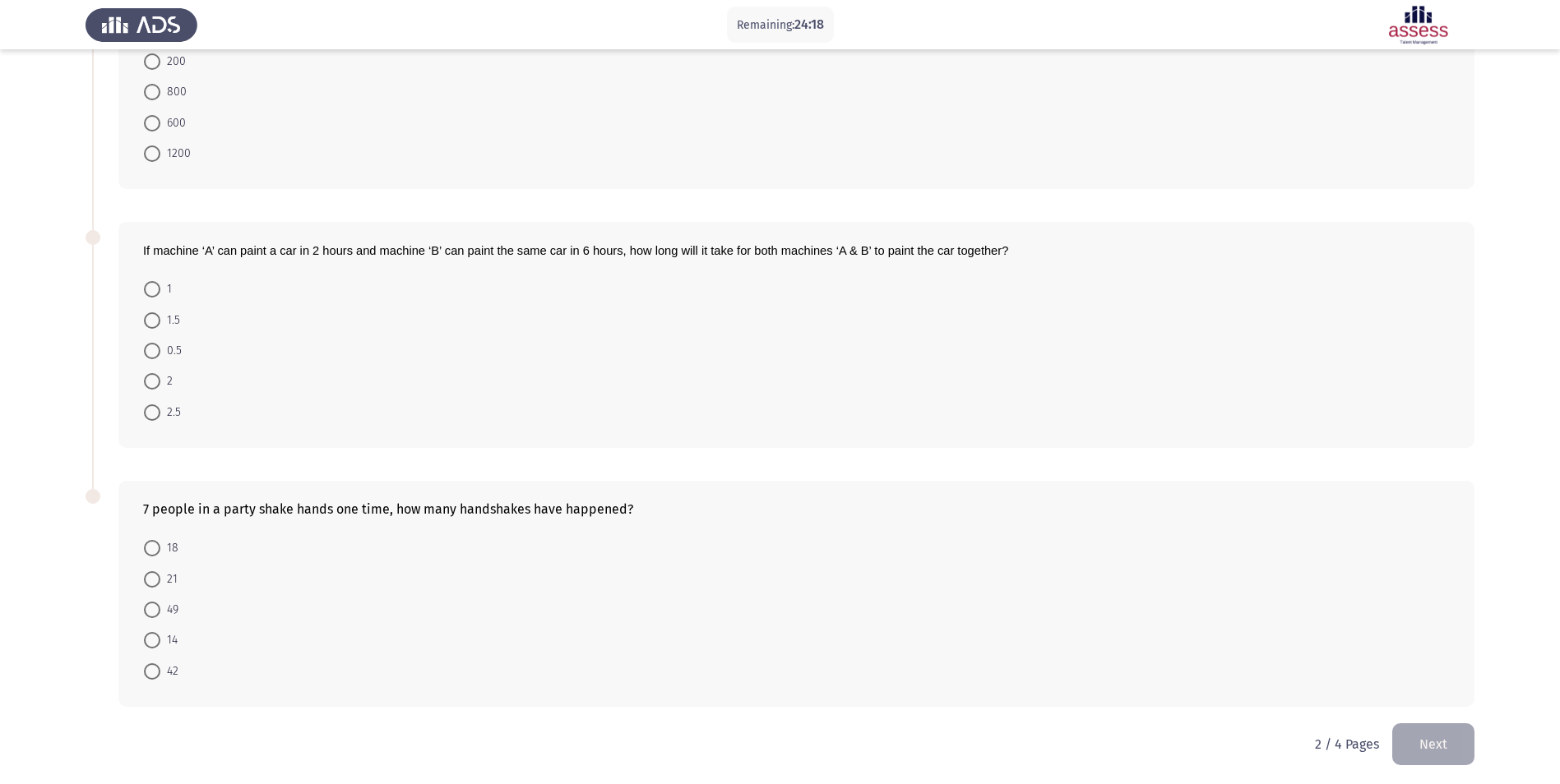
scroll to position [386, 0]
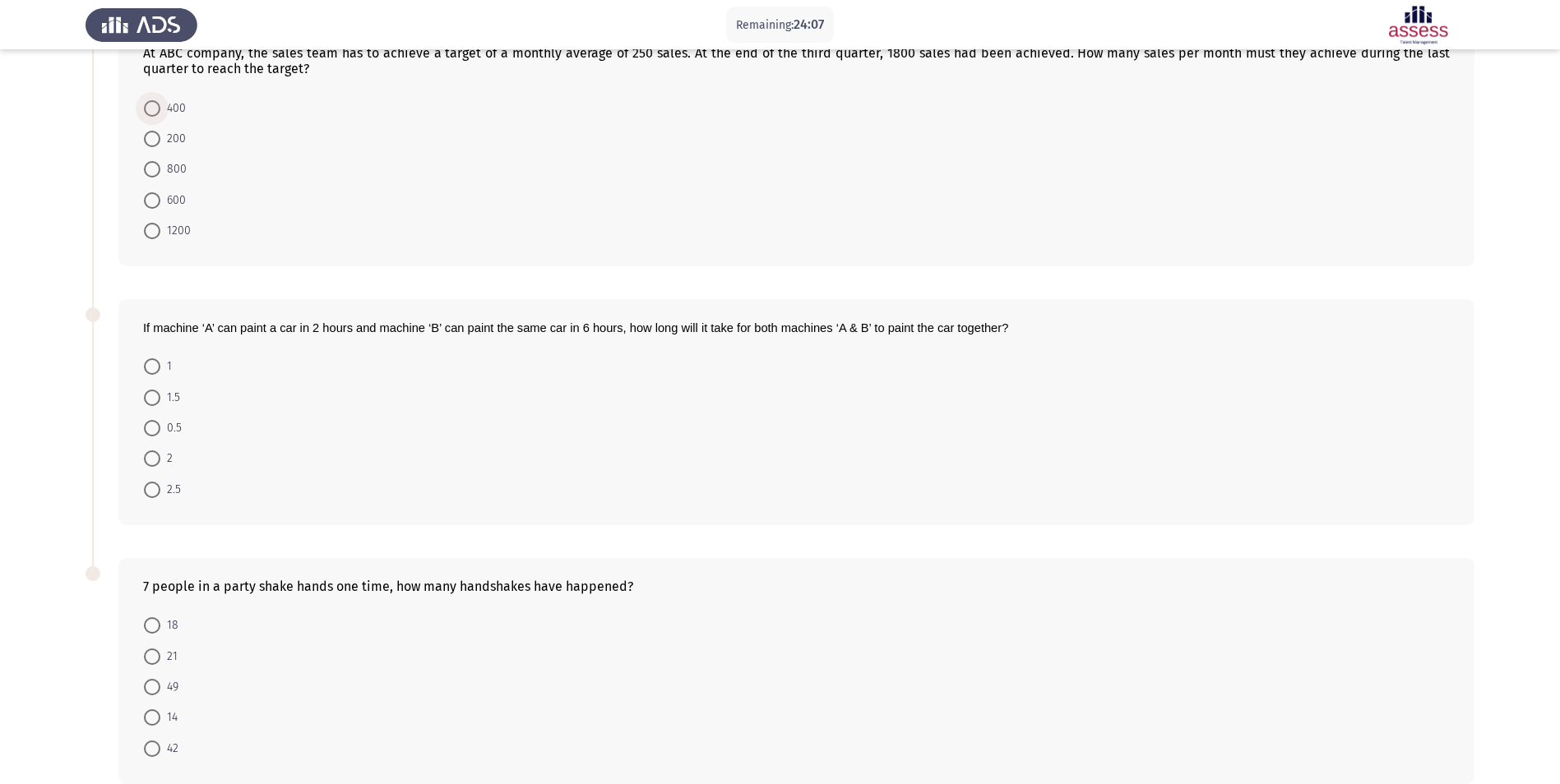
click at [148, 107] on span at bounding box center [152, 108] width 17 height 17
click at [148, 107] on input "400" at bounding box center [152, 108] width 17 height 17
radio input "true"
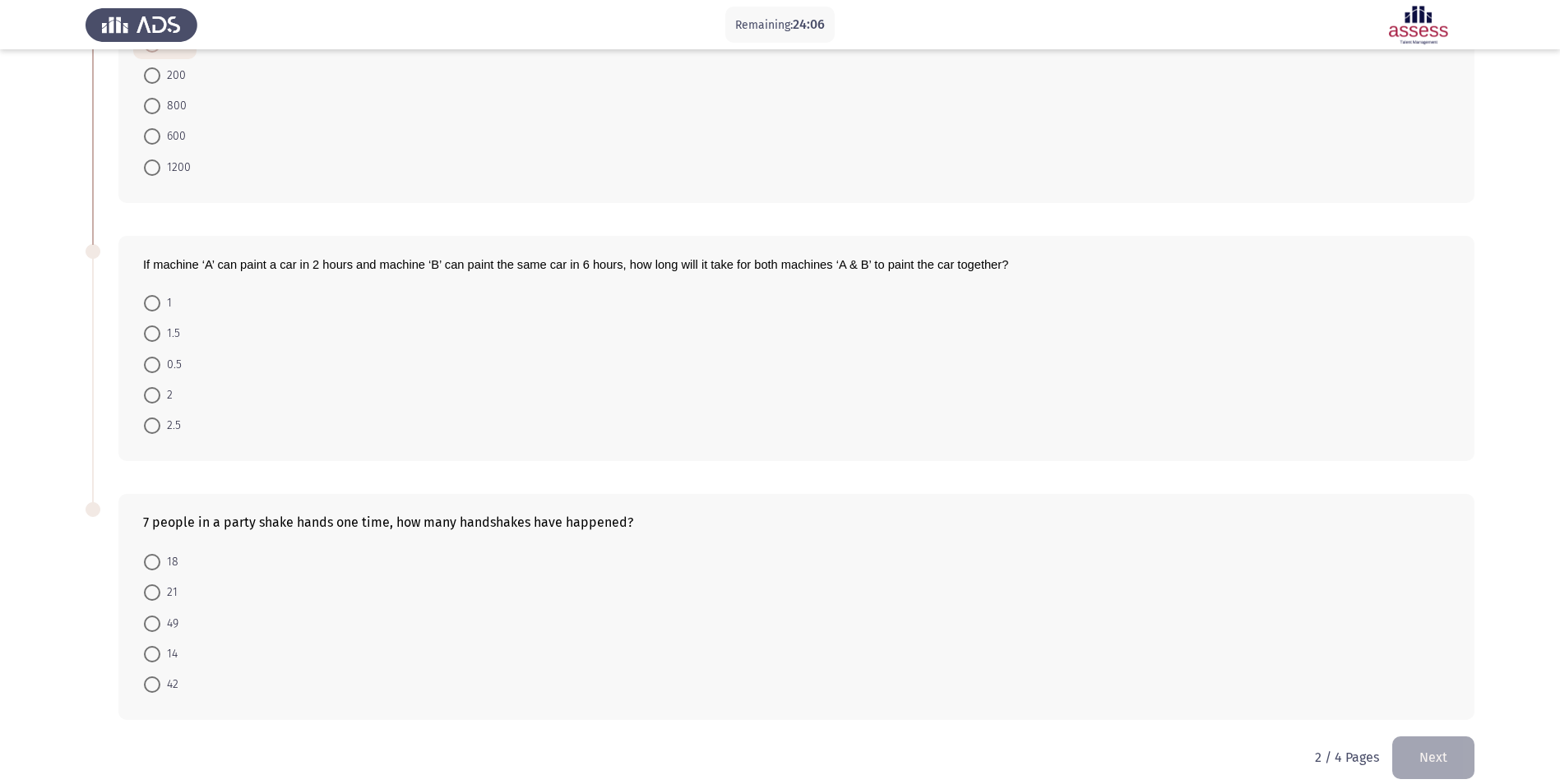
scroll to position [467, 0]
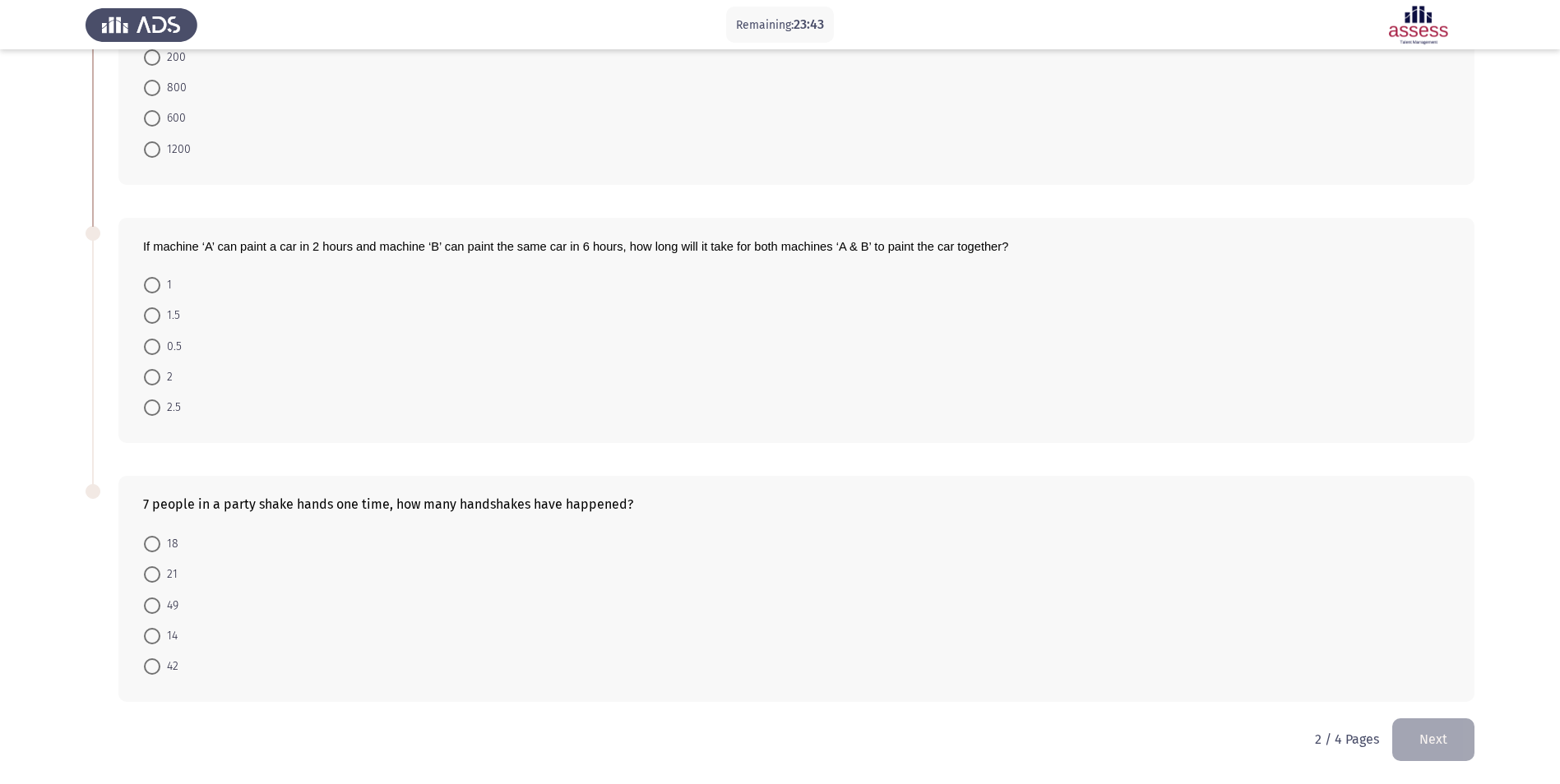
click at [145, 314] on span at bounding box center [152, 316] width 17 height 17
click at [145, 314] on input "1.5" at bounding box center [152, 316] width 17 height 17
radio input "true"
click at [152, 575] on span at bounding box center [152, 575] width 17 height 17
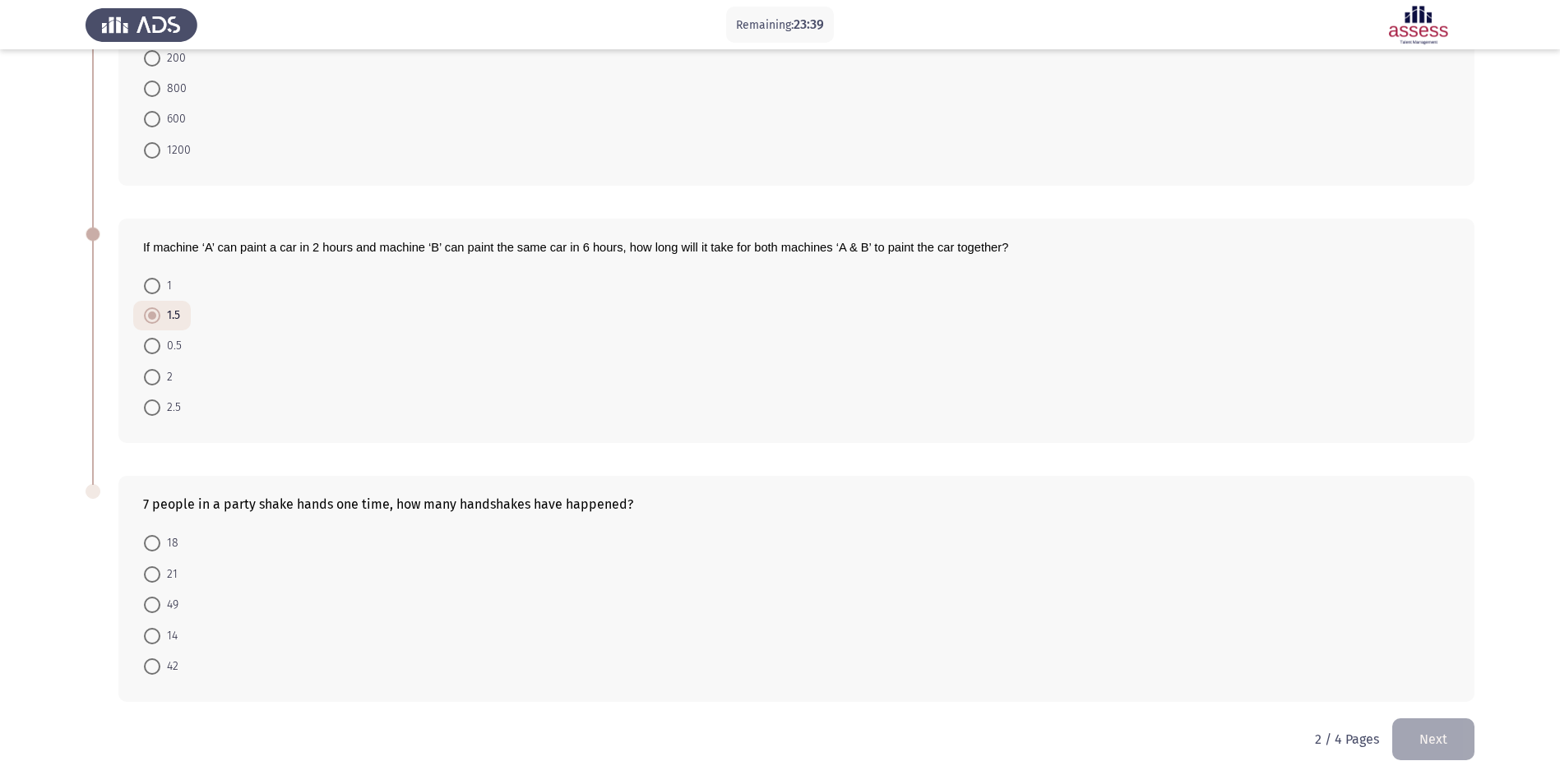
click at [152, 575] on input "21" at bounding box center [152, 575] width 17 height 17
radio input "true"
click at [1435, 731] on button "Next" at bounding box center [1433, 739] width 83 height 42
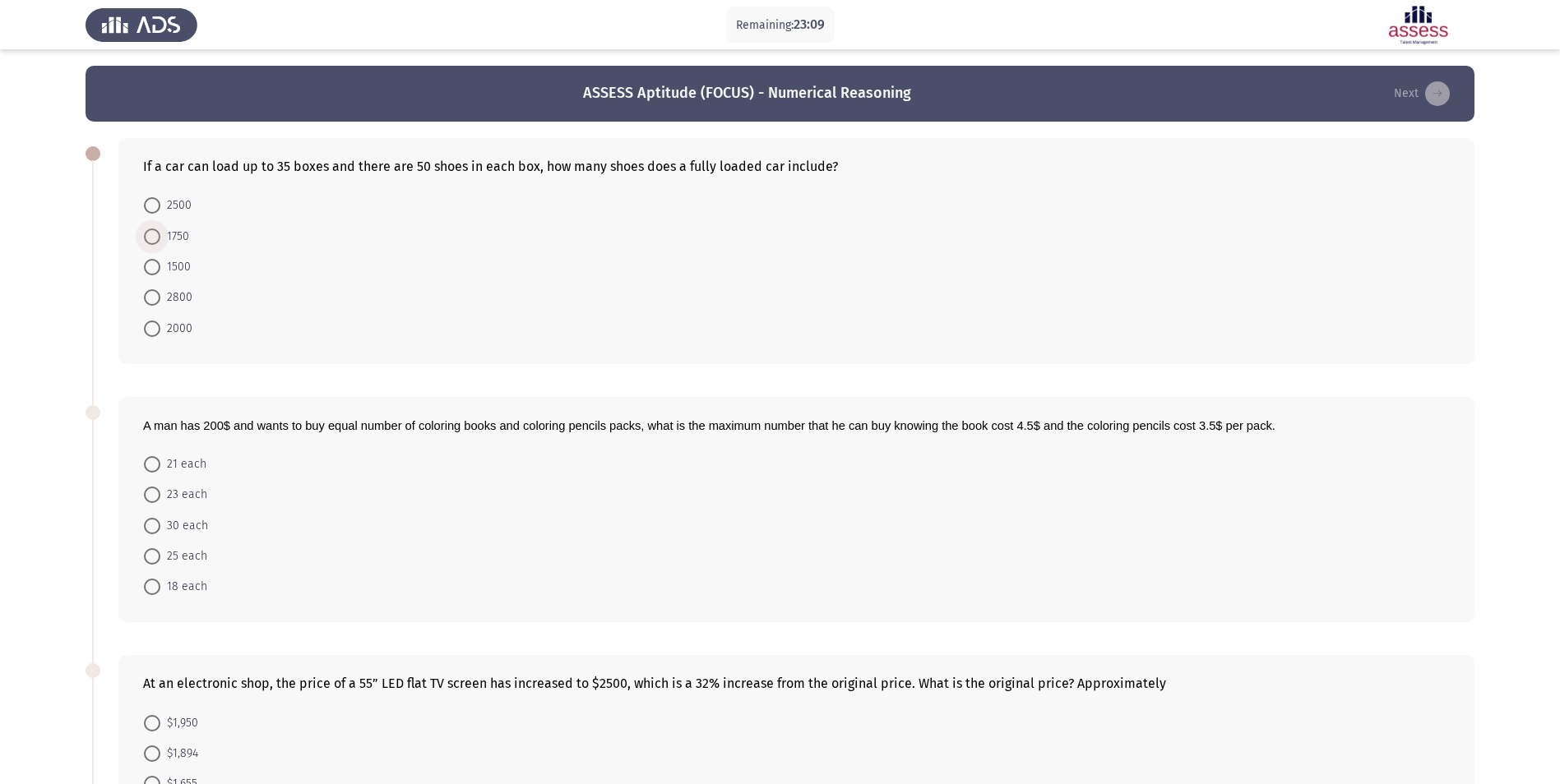
click at [148, 239] on span at bounding box center [152, 237] width 17 height 17
click at [148, 239] on input "1750" at bounding box center [152, 237] width 17 height 17
radio input "true"
click at [153, 557] on span at bounding box center [152, 555] width 17 height 17
click at [153, 557] on input "25 each" at bounding box center [152, 555] width 17 height 17
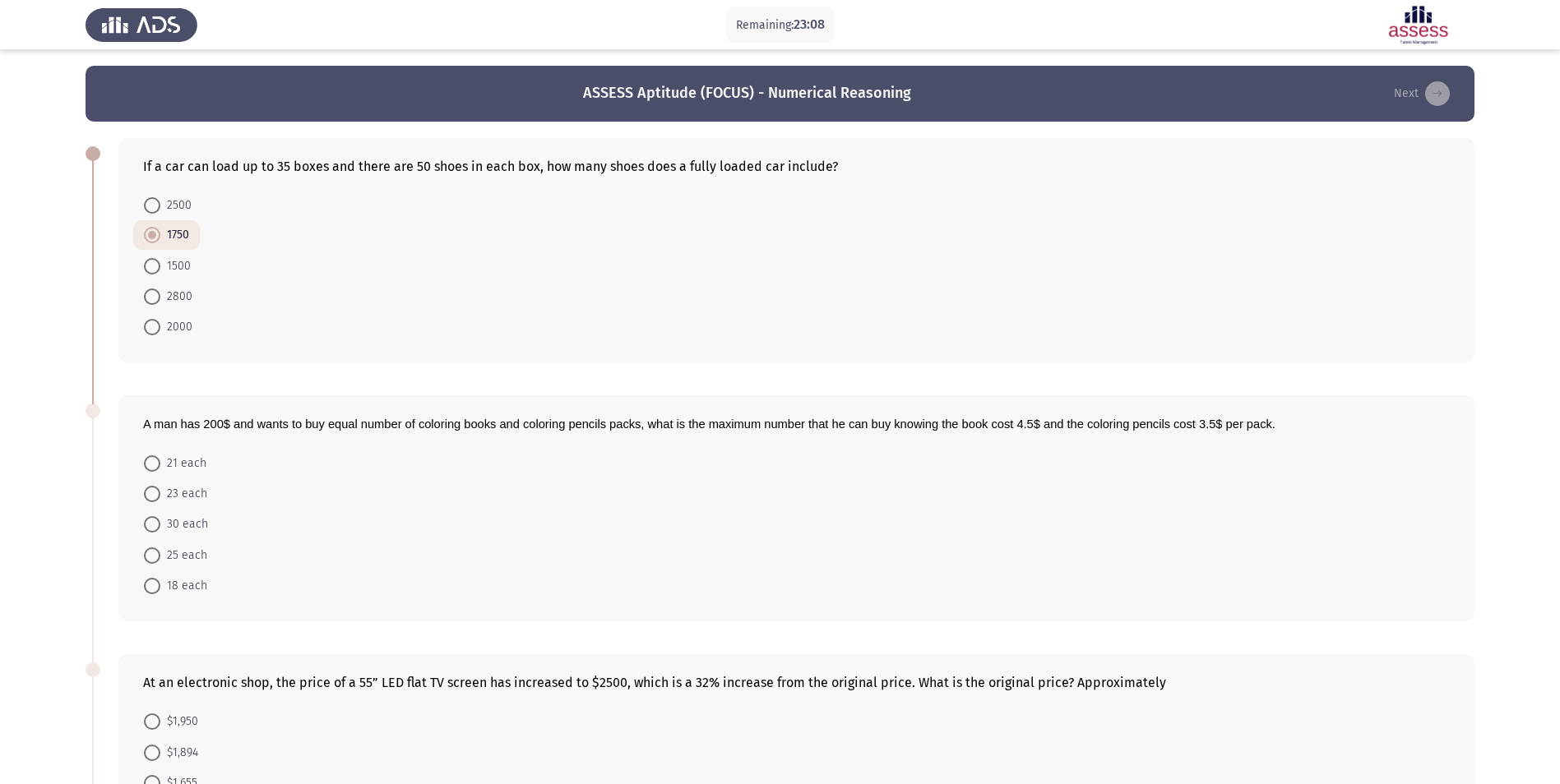
radio input "true"
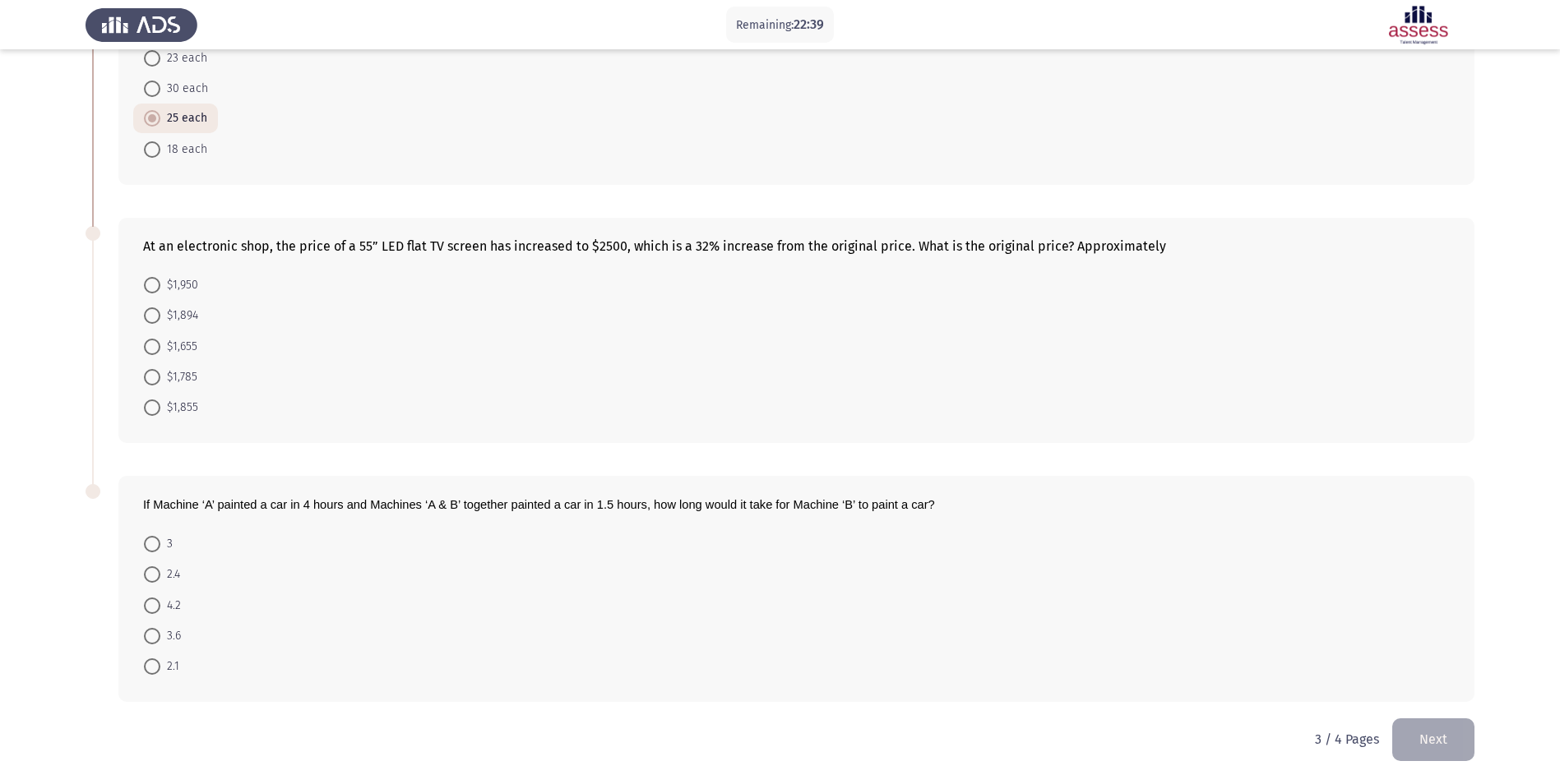
click at [148, 318] on span at bounding box center [152, 316] width 17 height 17
click at [148, 318] on input "$1,894" at bounding box center [152, 316] width 17 height 17
radio input "true"
click at [148, 573] on span at bounding box center [152, 575] width 17 height 17
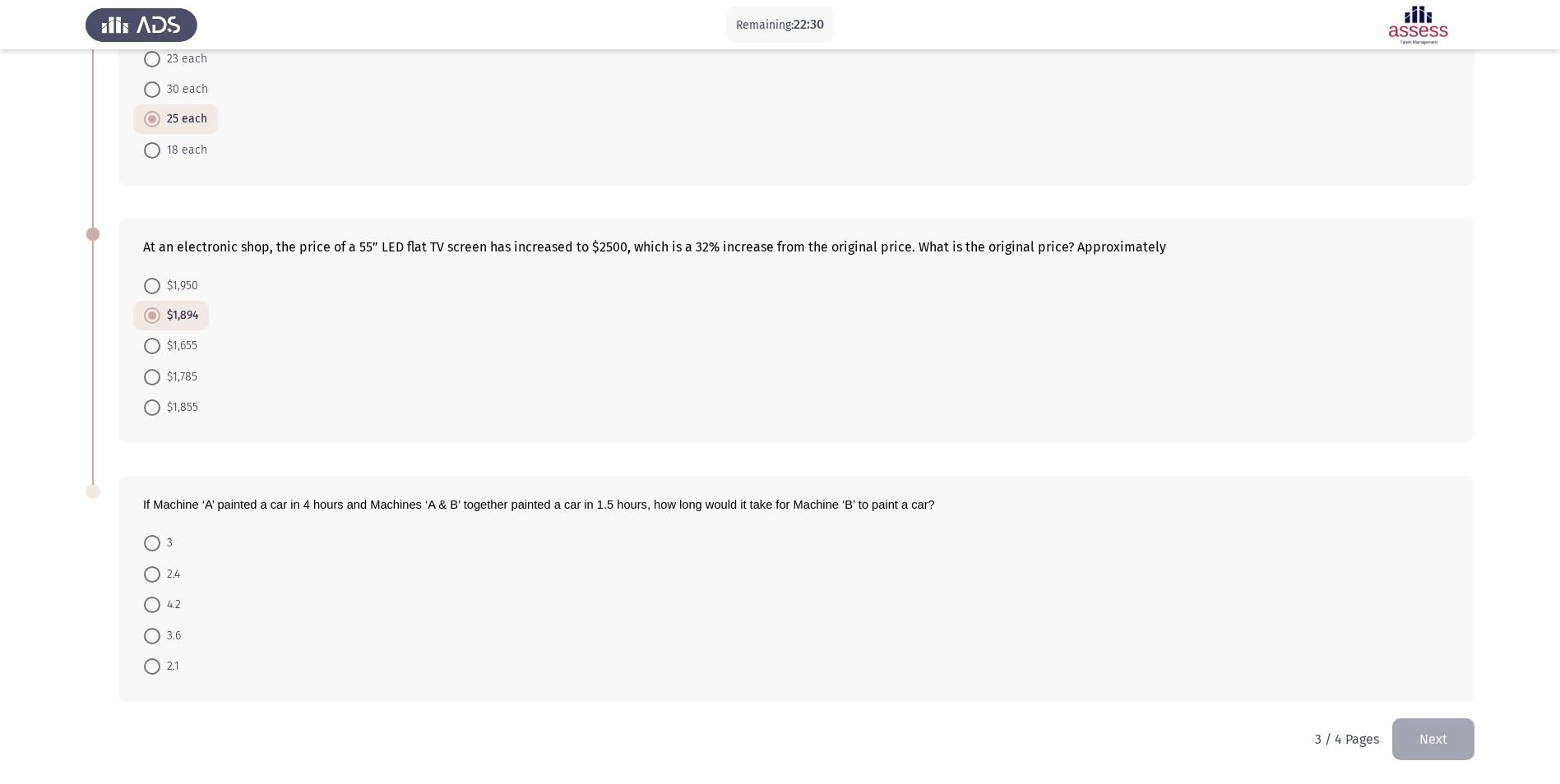
click at [148, 573] on input "2.4" at bounding box center [152, 575] width 17 height 17
radio input "true"
click at [1421, 731] on button "Next" at bounding box center [1433, 739] width 83 height 42
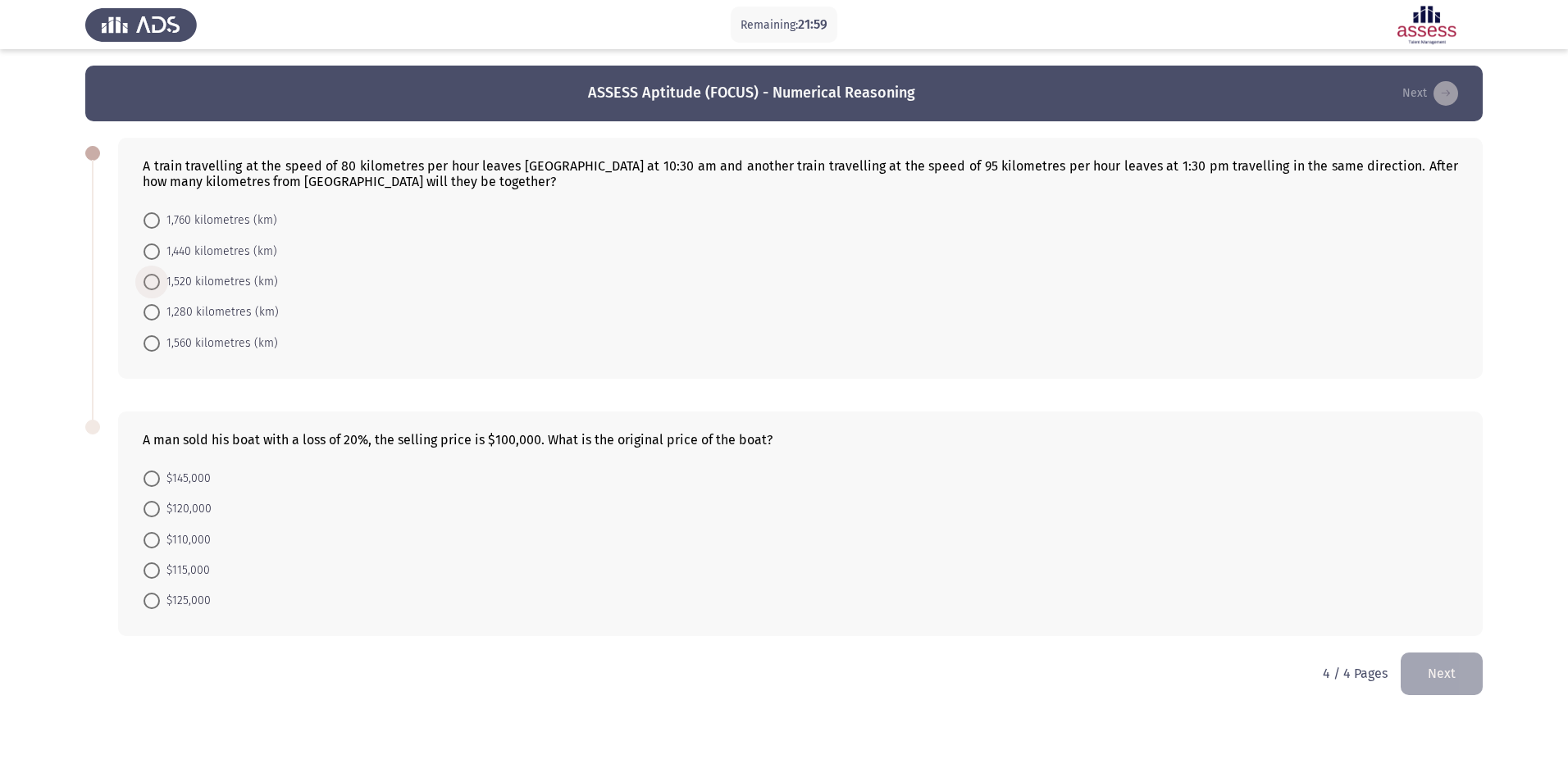
click at [150, 286] on span at bounding box center [151, 282] width 17 height 17
click at [150, 286] on input "1,520 kilometres (km)" at bounding box center [151, 282] width 17 height 17
radio input "true"
click at [153, 605] on span at bounding box center [151, 601] width 17 height 17
click at [153, 605] on input "$125,000" at bounding box center [151, 601] width 17 height 17
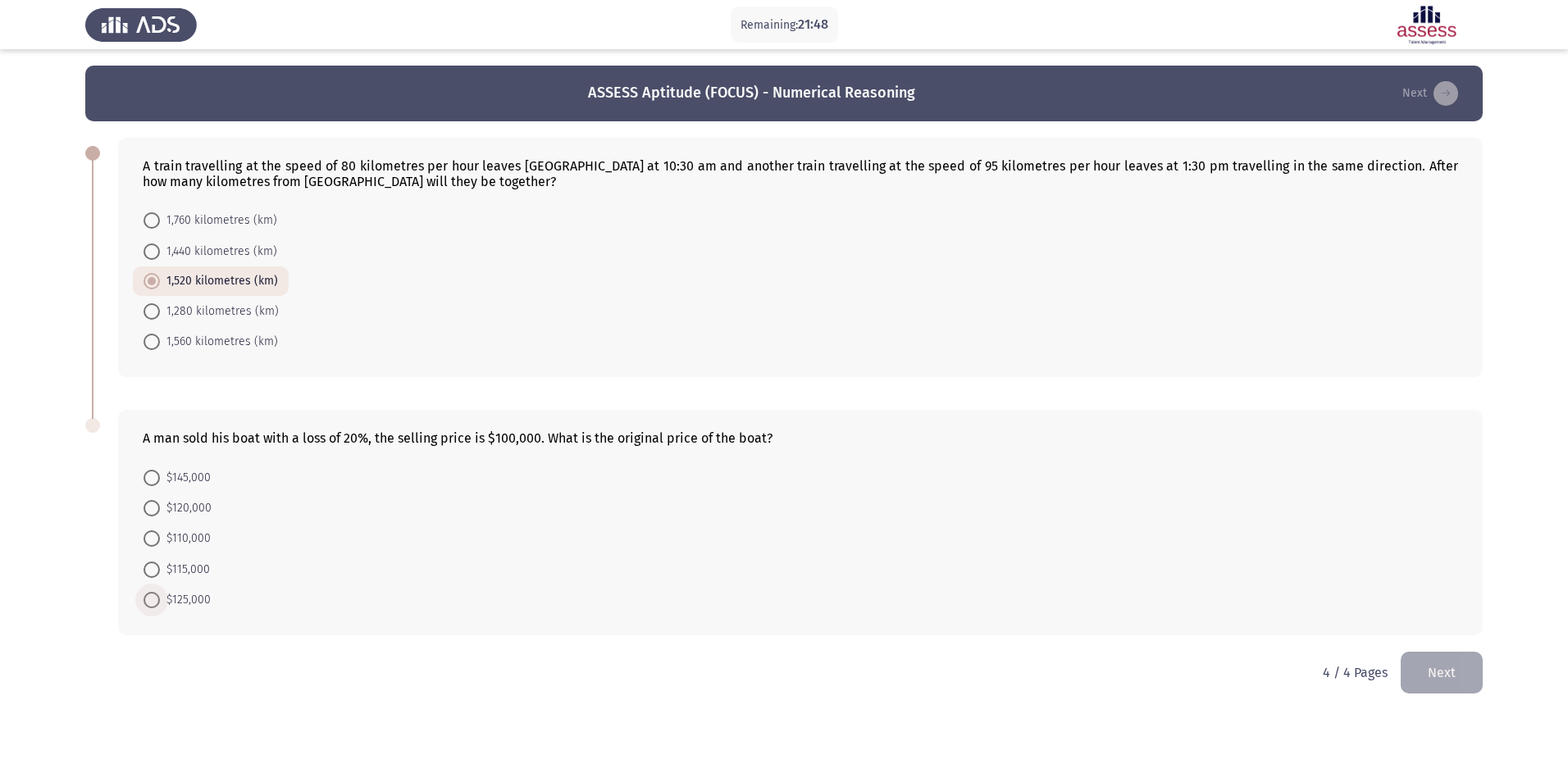
radio input "true"
click at [1437, 676] on button "Next" at bounding box center [1441, 672] width 82 height 42
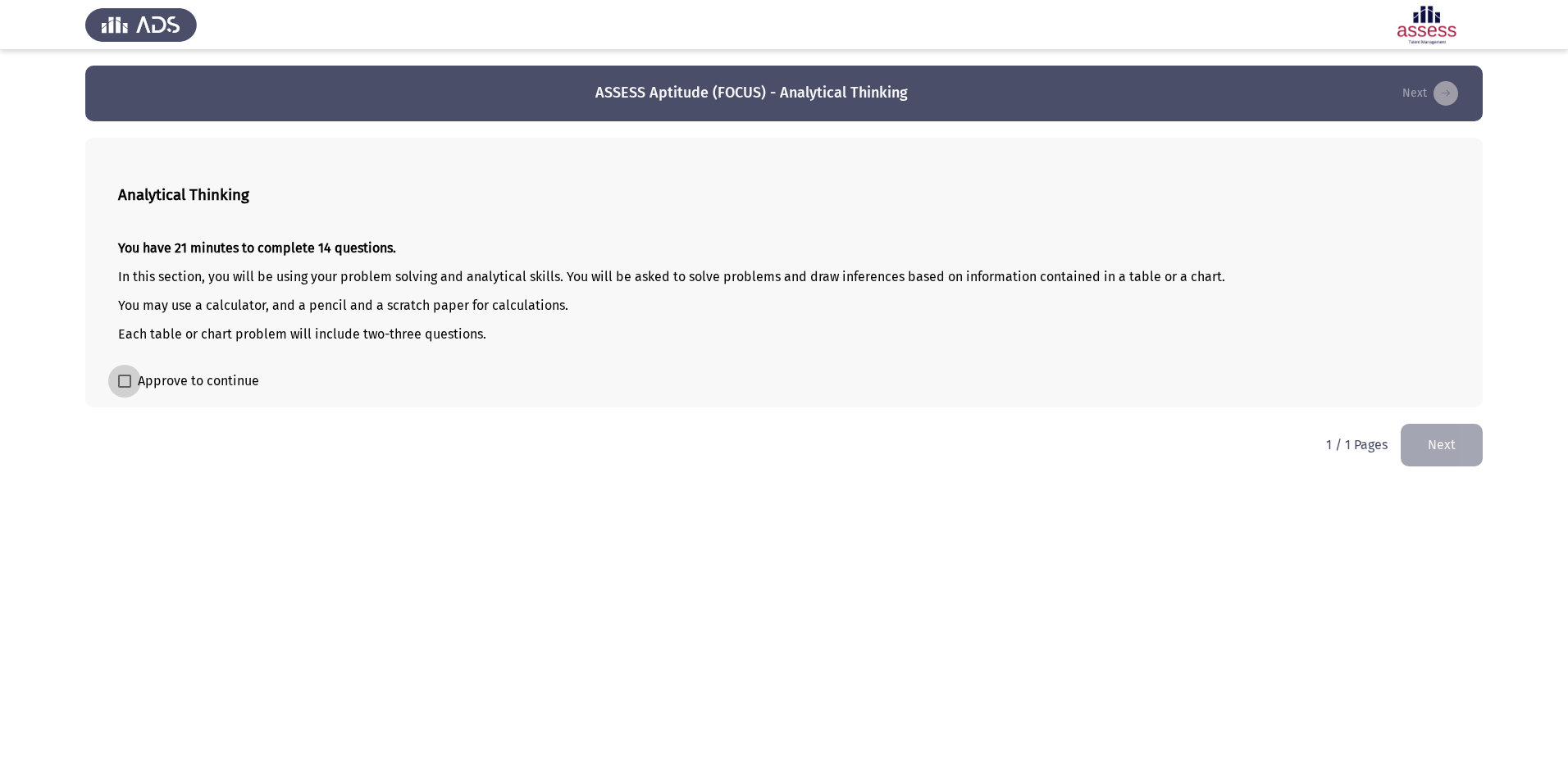
click at [124, 377] on span at bounding box center [125, 381] width 13 height 13
click at [124, 388] on input "Approve to continue" at bounding box center [124, 388] width 1 height 1
checkbox input "true"
click at [1420, 436] on button "Next" at bounding box center [1441, 445] width 82 height 42
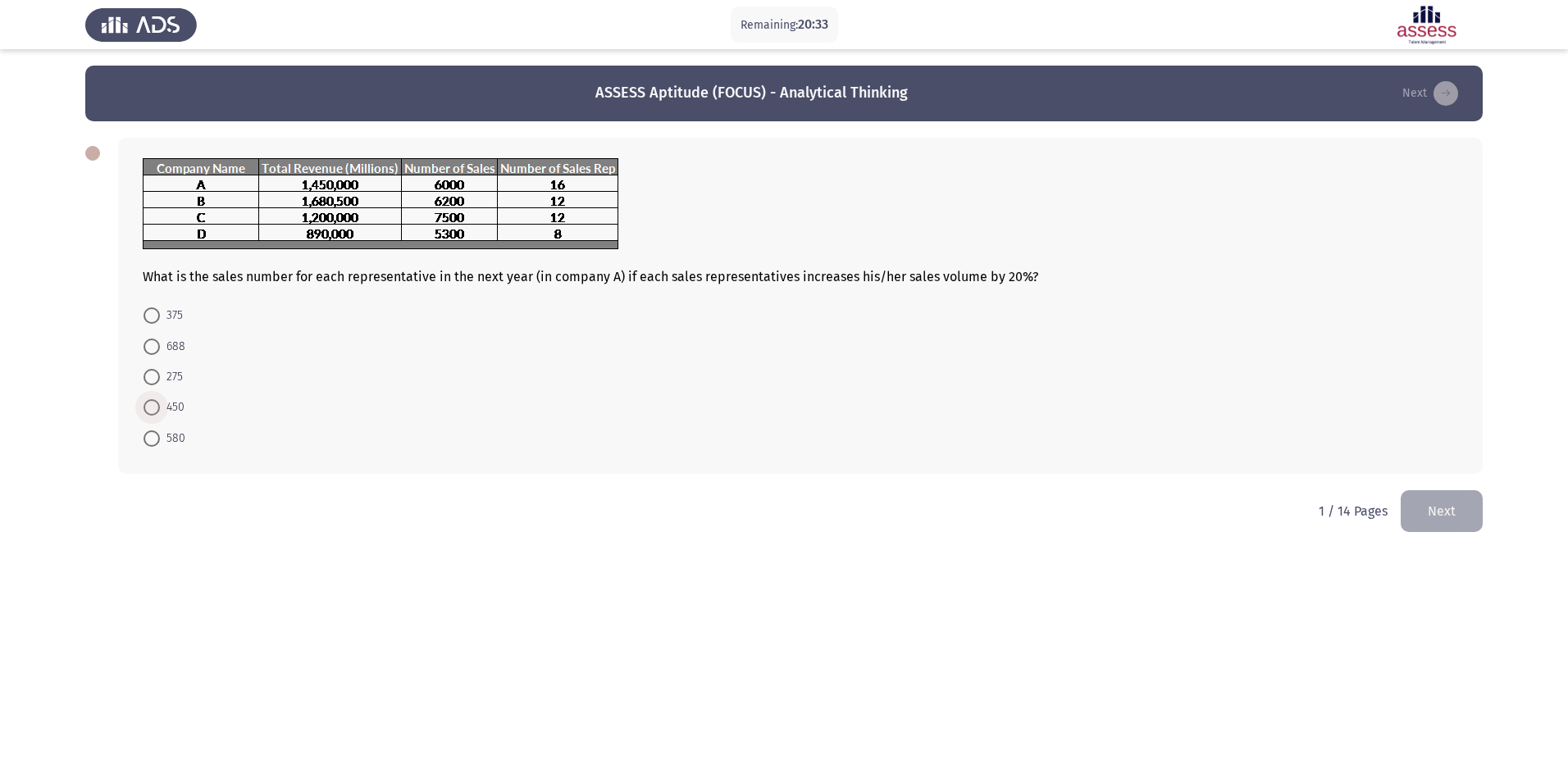
click at [152, 399] on span at bounding box center [151, 408] width 17 height 17
click at [152, 399] on input "450" at bounding box center [151, 408] width 17 height 17
radio input "true"
click at [1452, 511] on button "Next" at bounding box center [1441, 509] width 82 height 42
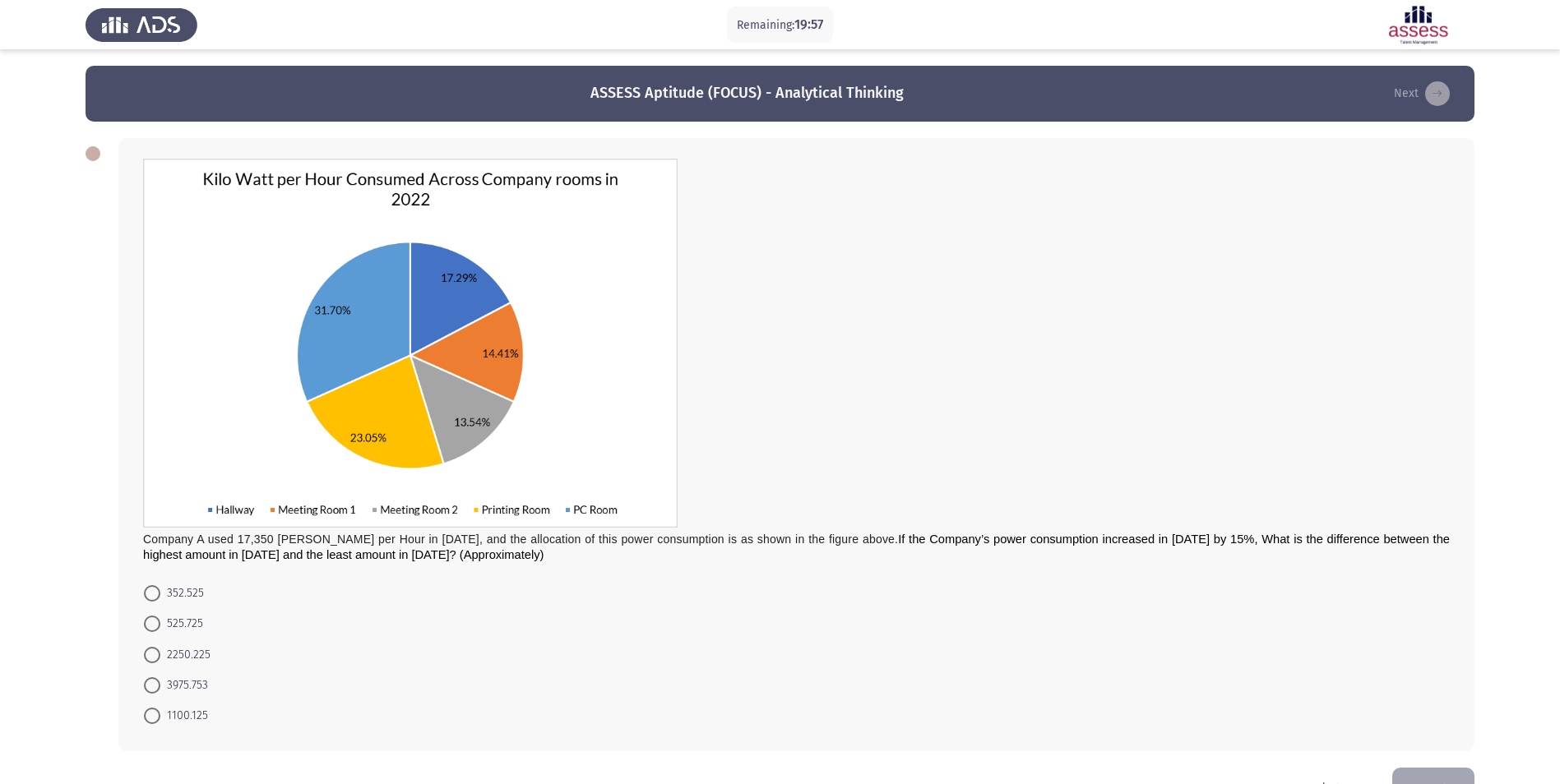
click at [155, 688] on span at bounding box center [152, 686] width 17 height 17
click at [155, 688] on input "3975.753" at bounding box center [152, 686] width 17 height 17
radio input "true"
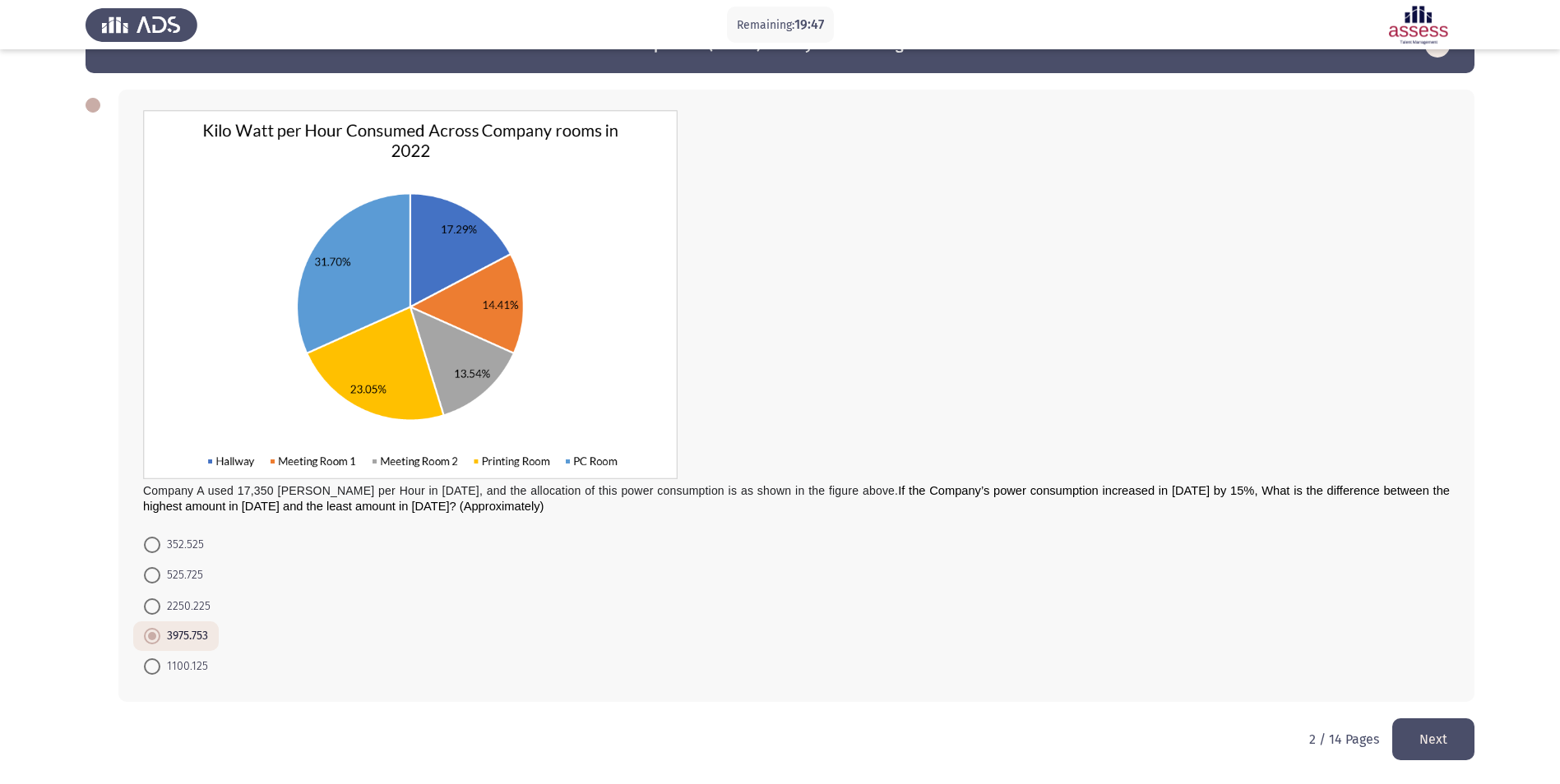
click at [1437, 731] on button "Next" at bounding box center [1433, 739] width 83 height 42
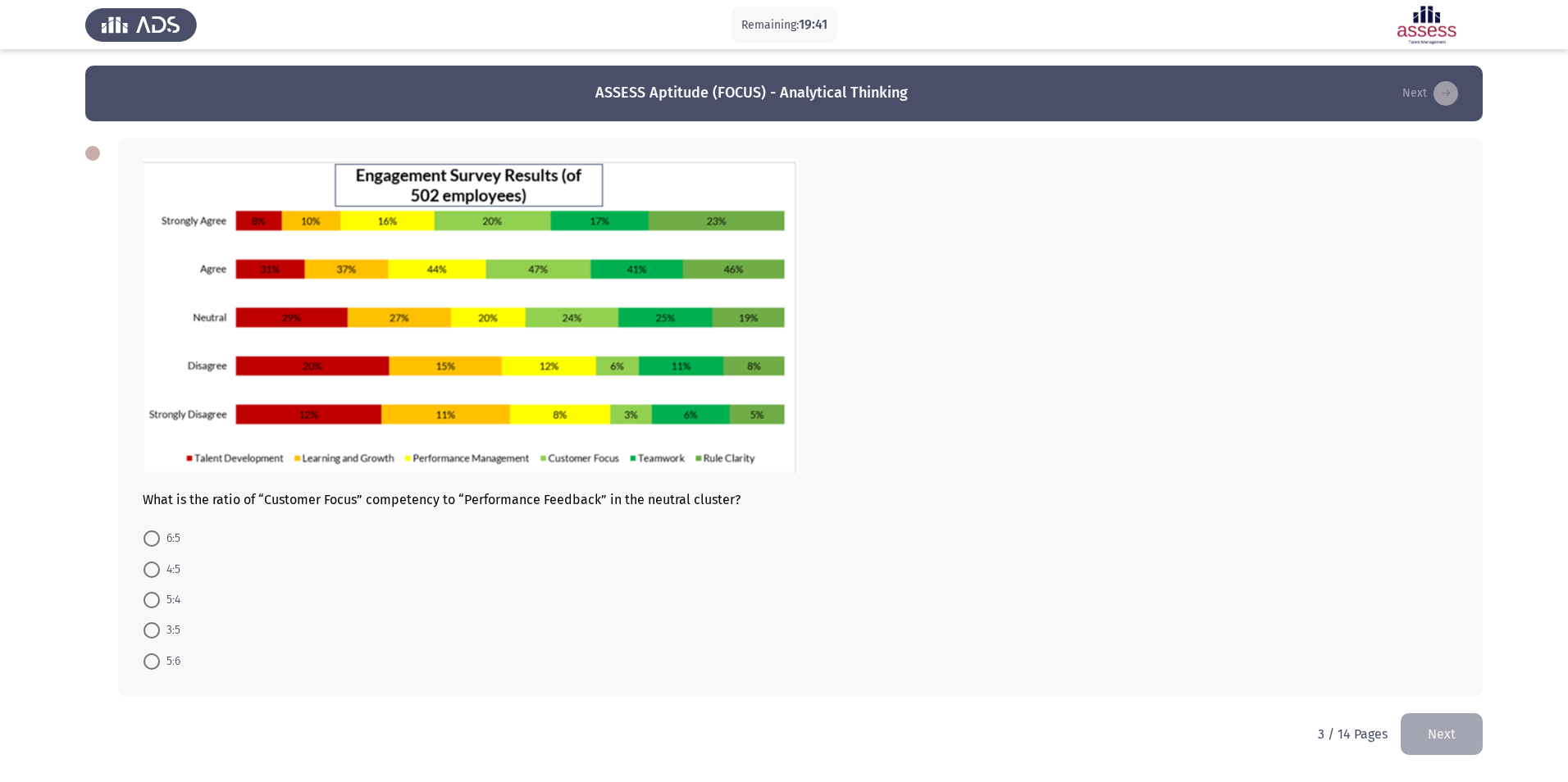
click at [141, 574] on mat-radio-button "4:5" at bounding box center [162, 568] width 58 height 30
click at [151, 574] on span at bounding box center [151, 570] width 17 height 17
click at [151, 574] on input "4:5" at bounding box center [151, 570] width 17 height 17
radio input "true"
click at [153, 542] on span at bounding box center [151, 539] width 17 height 17
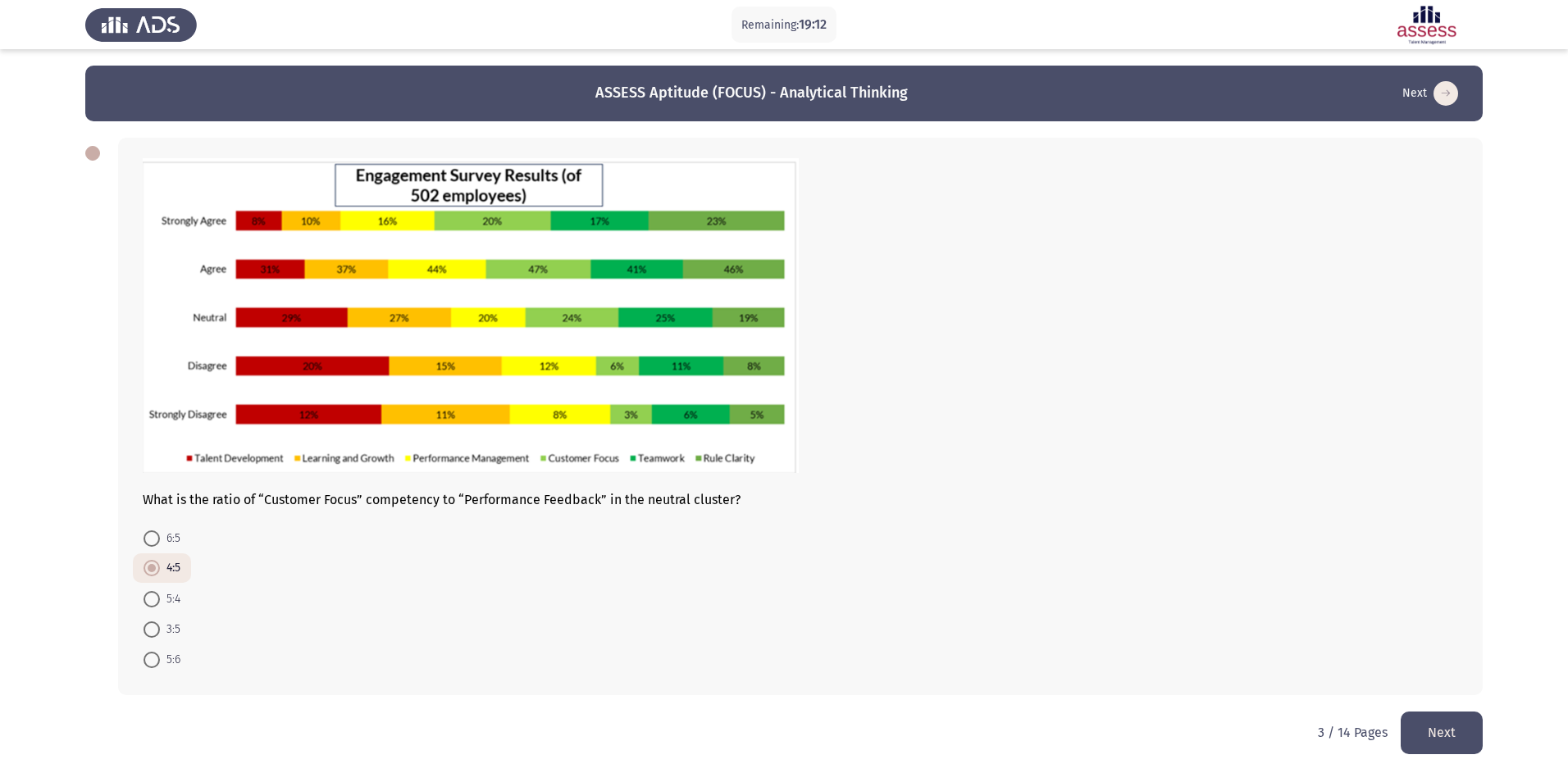
click at [153, 542] on input "6:5" at bounding box center [151, 539] width 17 height 17
radio input "true"
click at [1448, 733] on button "Next" at bounding box center [1441, 732] width 82 height 42
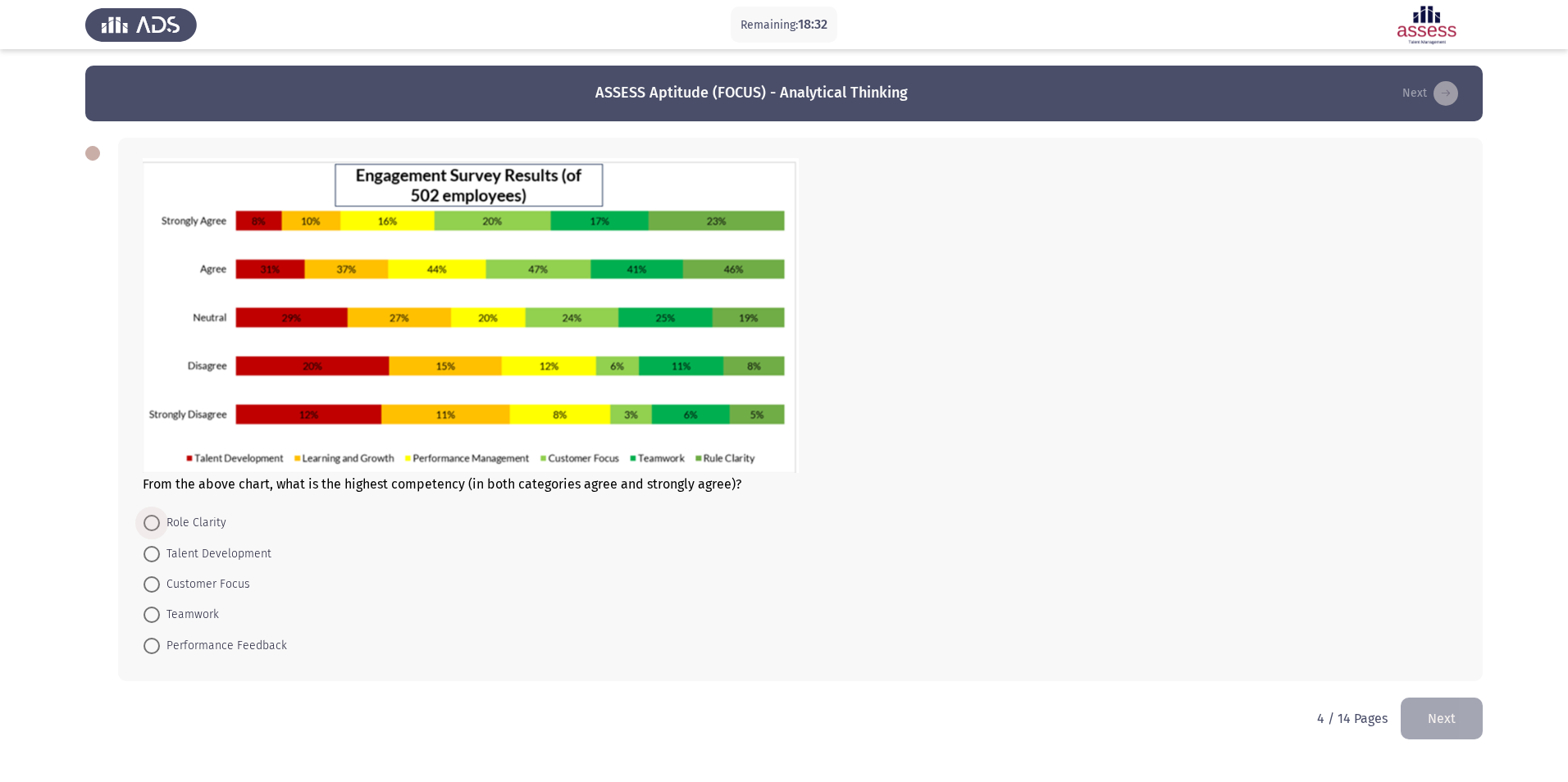
click at [153, 518] on span at bounding box center [151, 523] width 17 height 17
click at [153, 518] on input "Role Clarity" at bounding box center [151, 523] width 17 height 17
radio input "true"
click at [1418, 710] on button "Next" at bounding box center [1441, 717] width 82 height 42
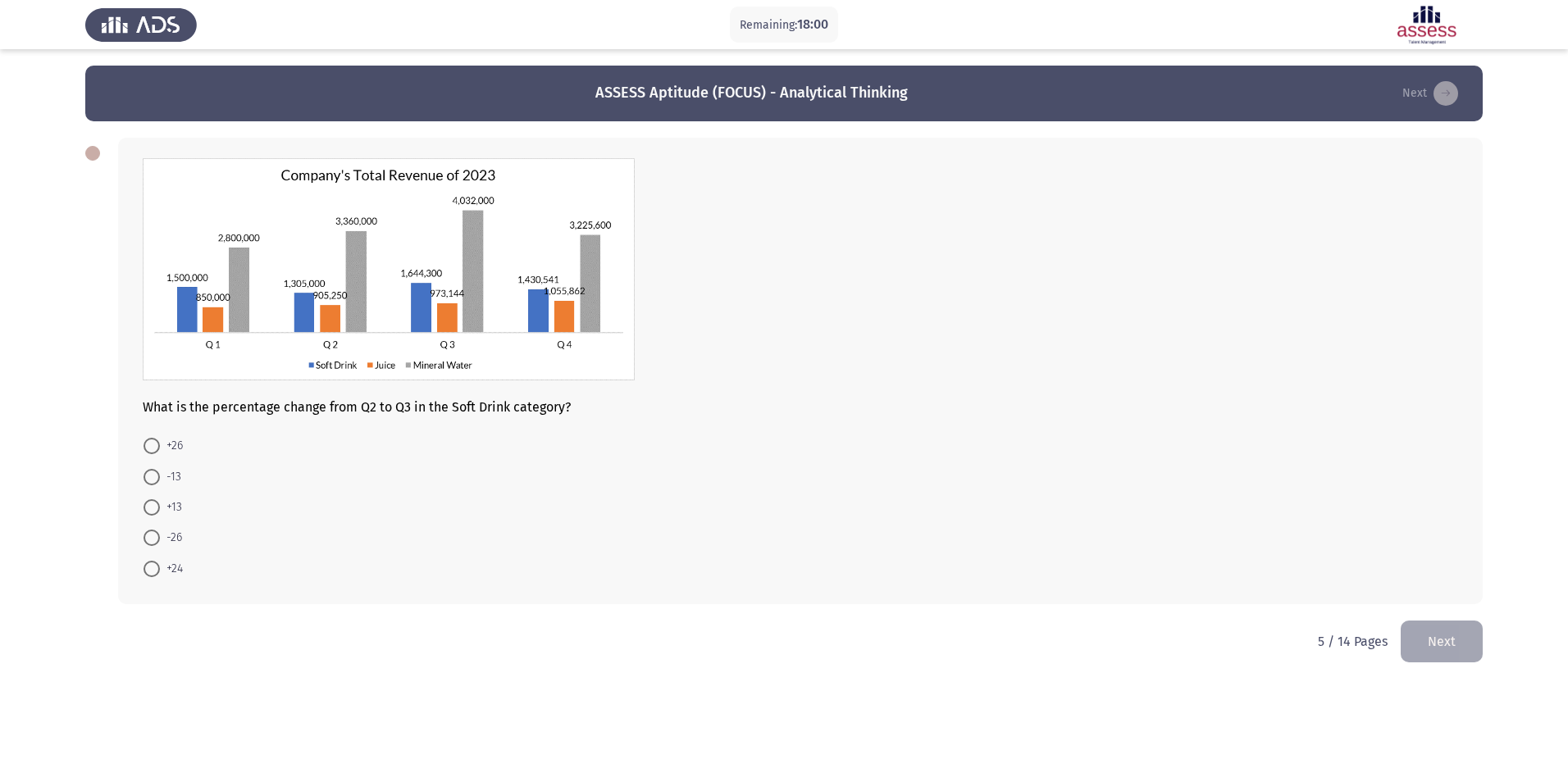
click at [148, 457] on mat-radio-button "+26" at bounding box center [163, 445] width 61 height 30
click at [148, 448] on span at bounding box center [151, 446] width 17 height 17
click at [148, 448] on input "+26" at bounding box center [151, 446] width 17 height 17
radio input "true"
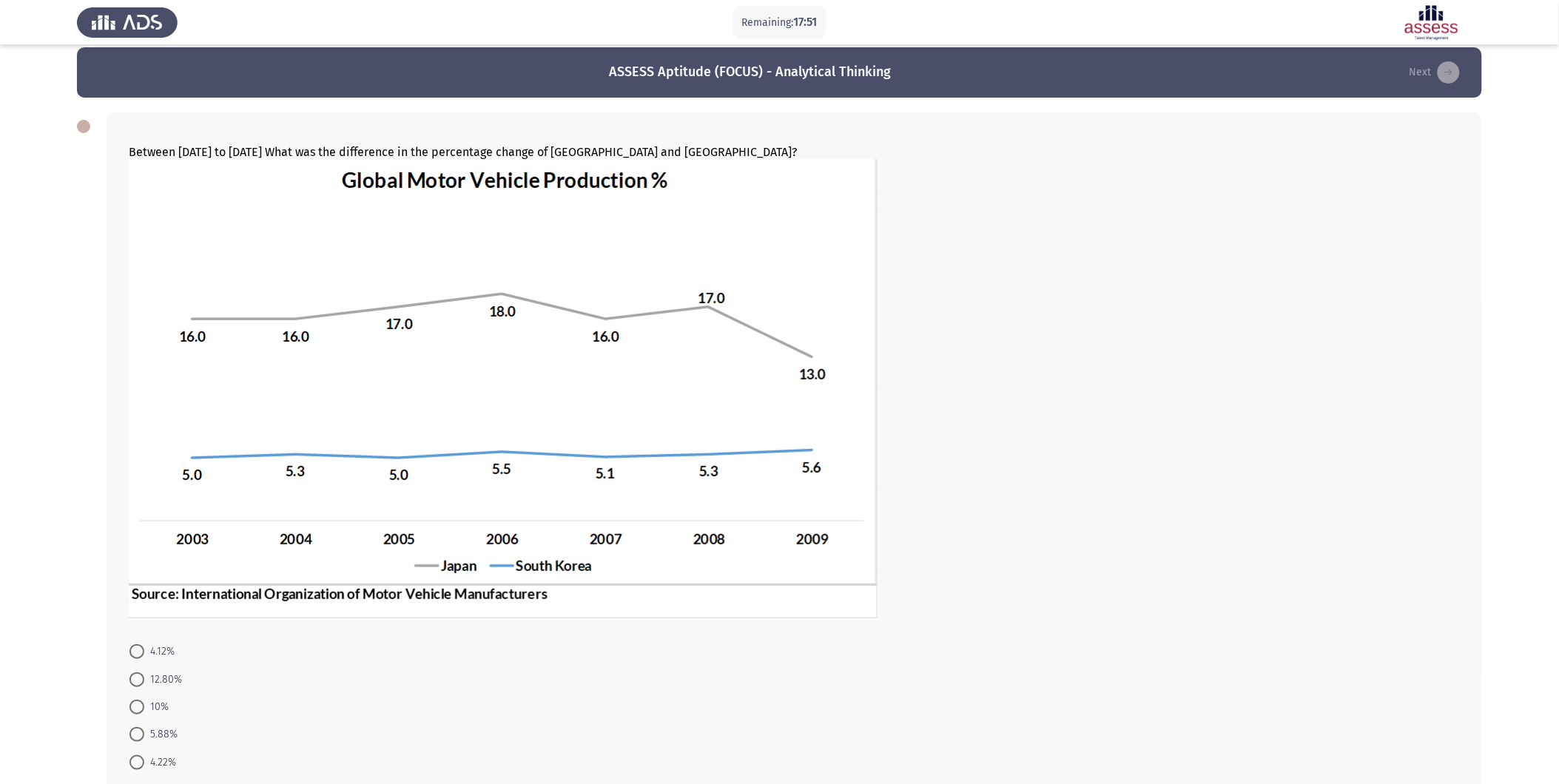
scroll to position [94, 0]
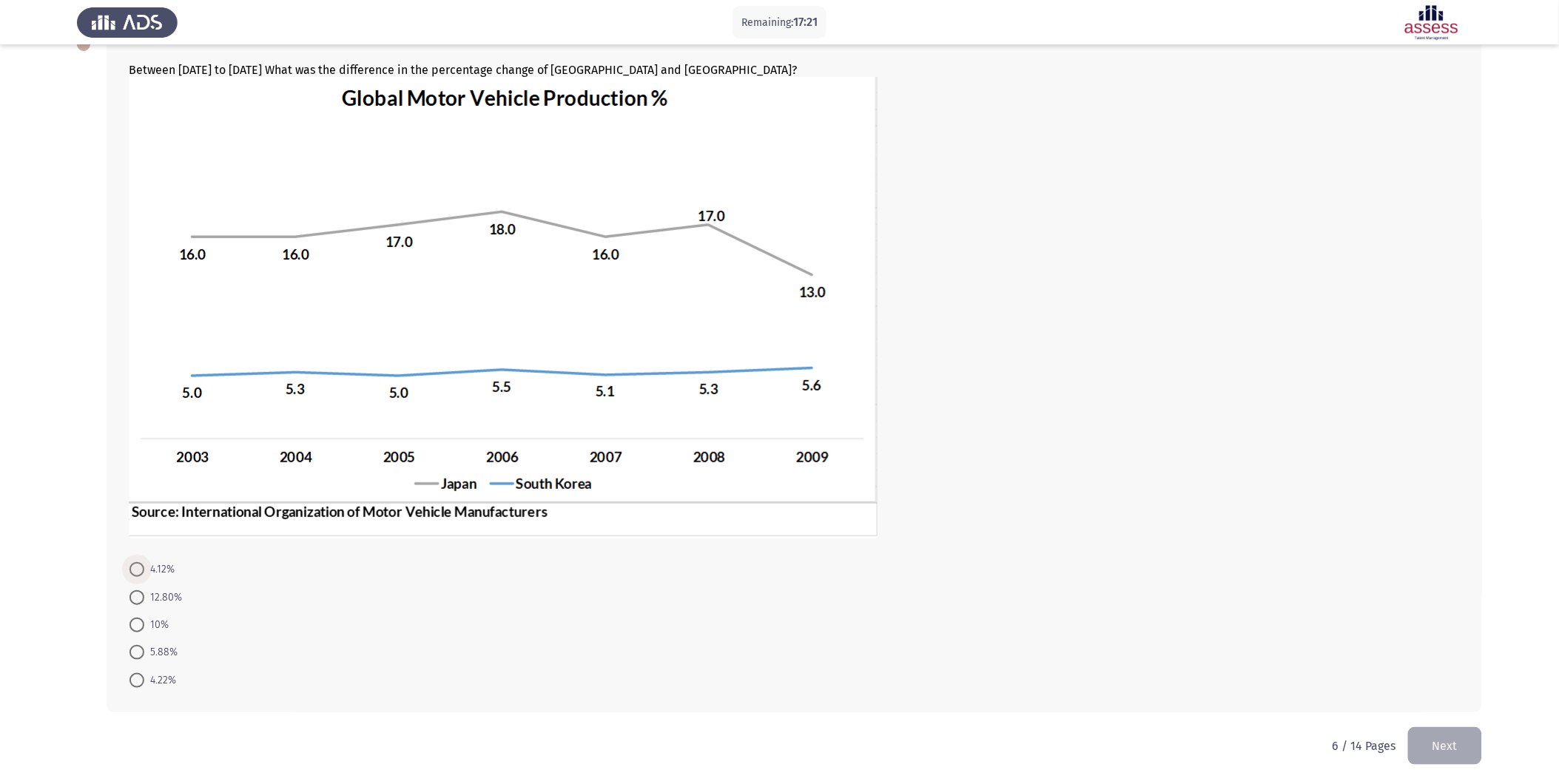
click at [131, 567] on span at bounding box center [137, 569] width 15 height 15
click at [131, 567] on input "4.12%" at bounding box center [137, 569] width 15 height 15
radio input "true"
click at [1413, 704] on button "Next" at bounding box center [1444, 745] width 74 height 38
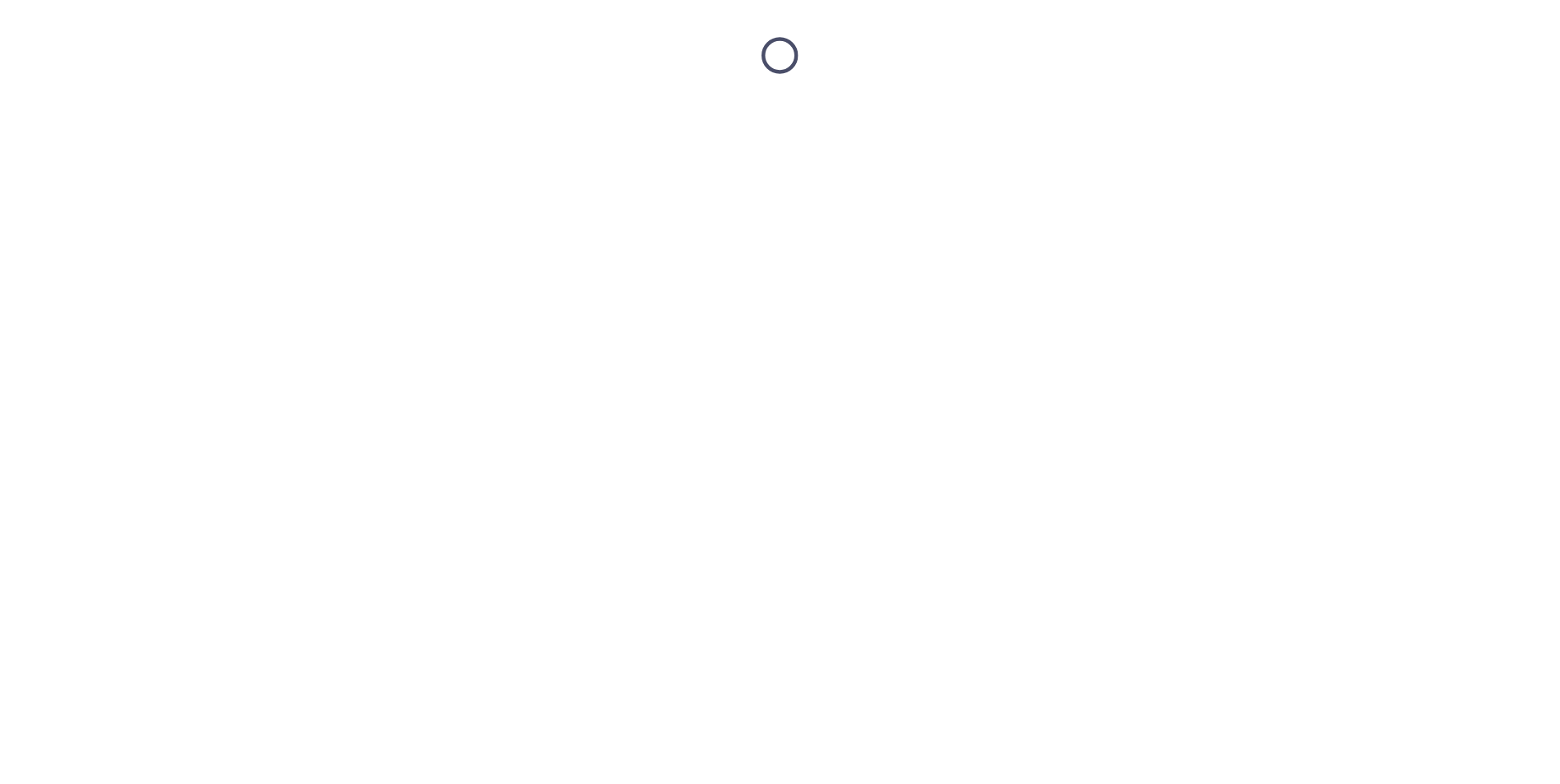
scroll to position [0, 0]
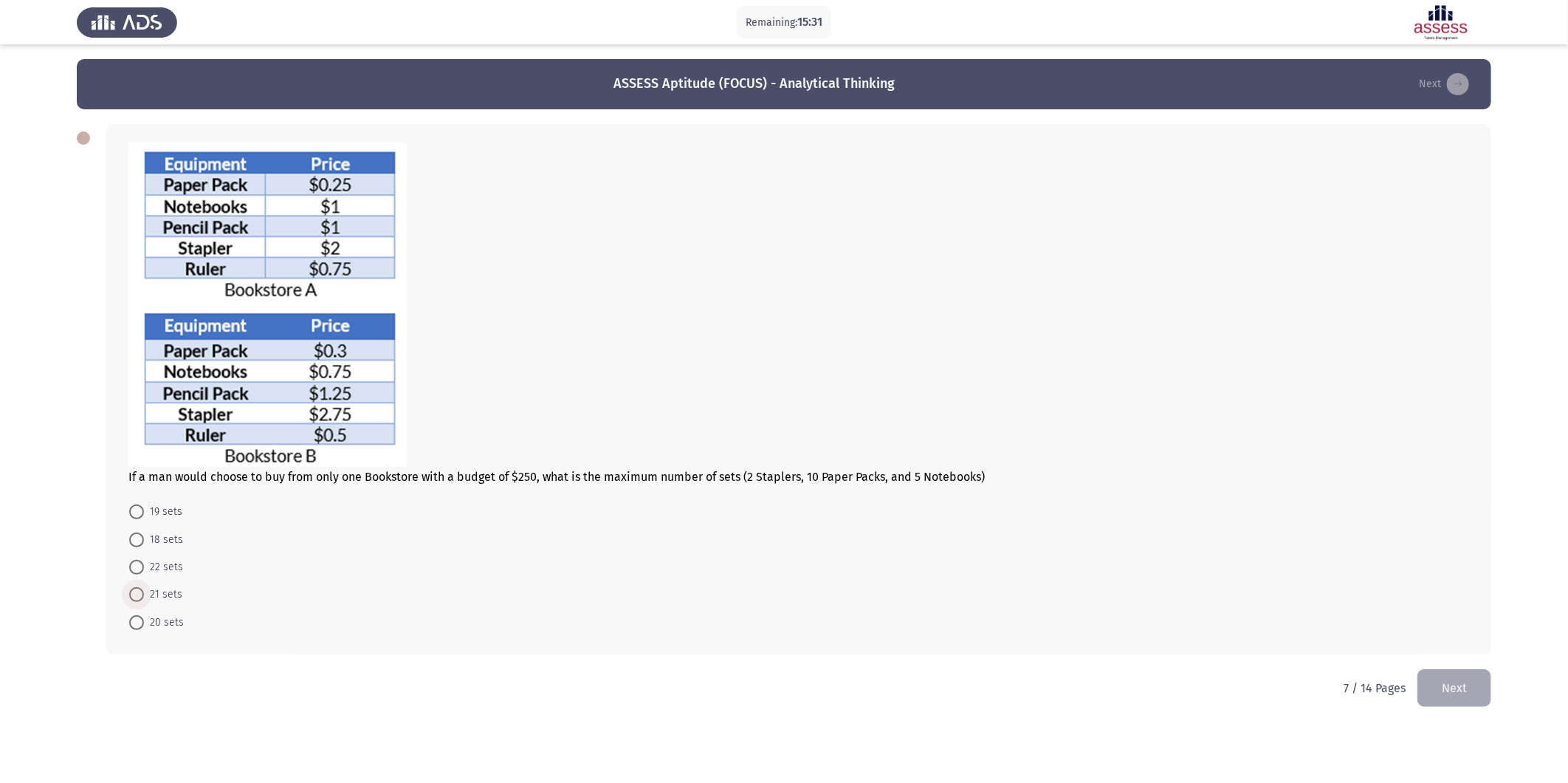
click at [144, 596] on span "21 sets" at bounding box center [163, 595] width 38 height 18
click at [144, 596] on input "21 sets" at bounding box center [136, 595] width 15 height 15
radio input "true"
click at [1411, 685] on button "Next" at bounding box center [1454, 686] width 74 height 37
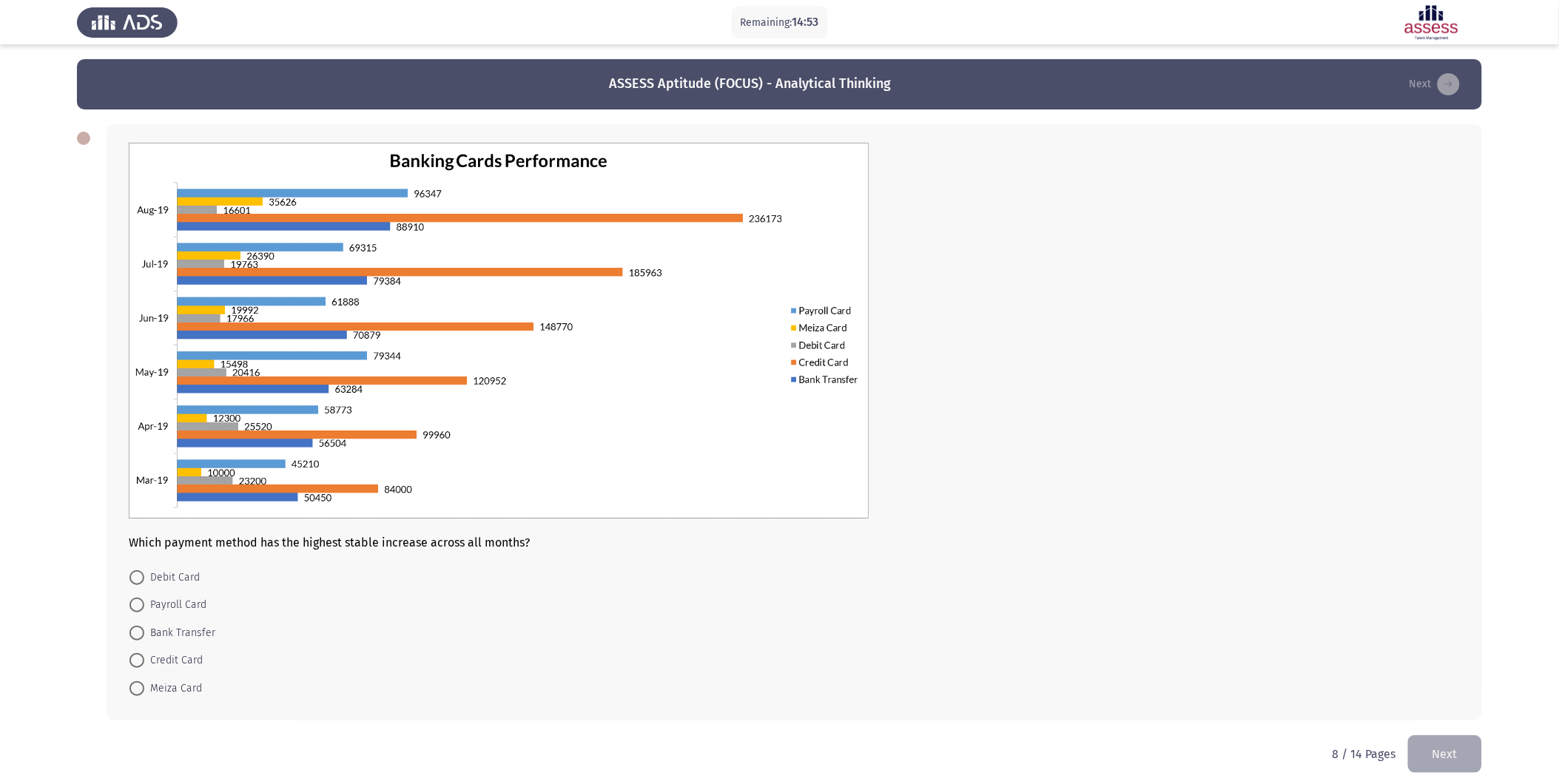
click at [141, 631] on span at bounding box center [137, 633] width 15 height 15
click at [141, 631] on input "Bank Transfer" at bounding box center [137, 633] width 15 height 15
radio input "true"
click at [1413, 704] on button "Next" at bounding box center [1444, 752] width 74 height 38
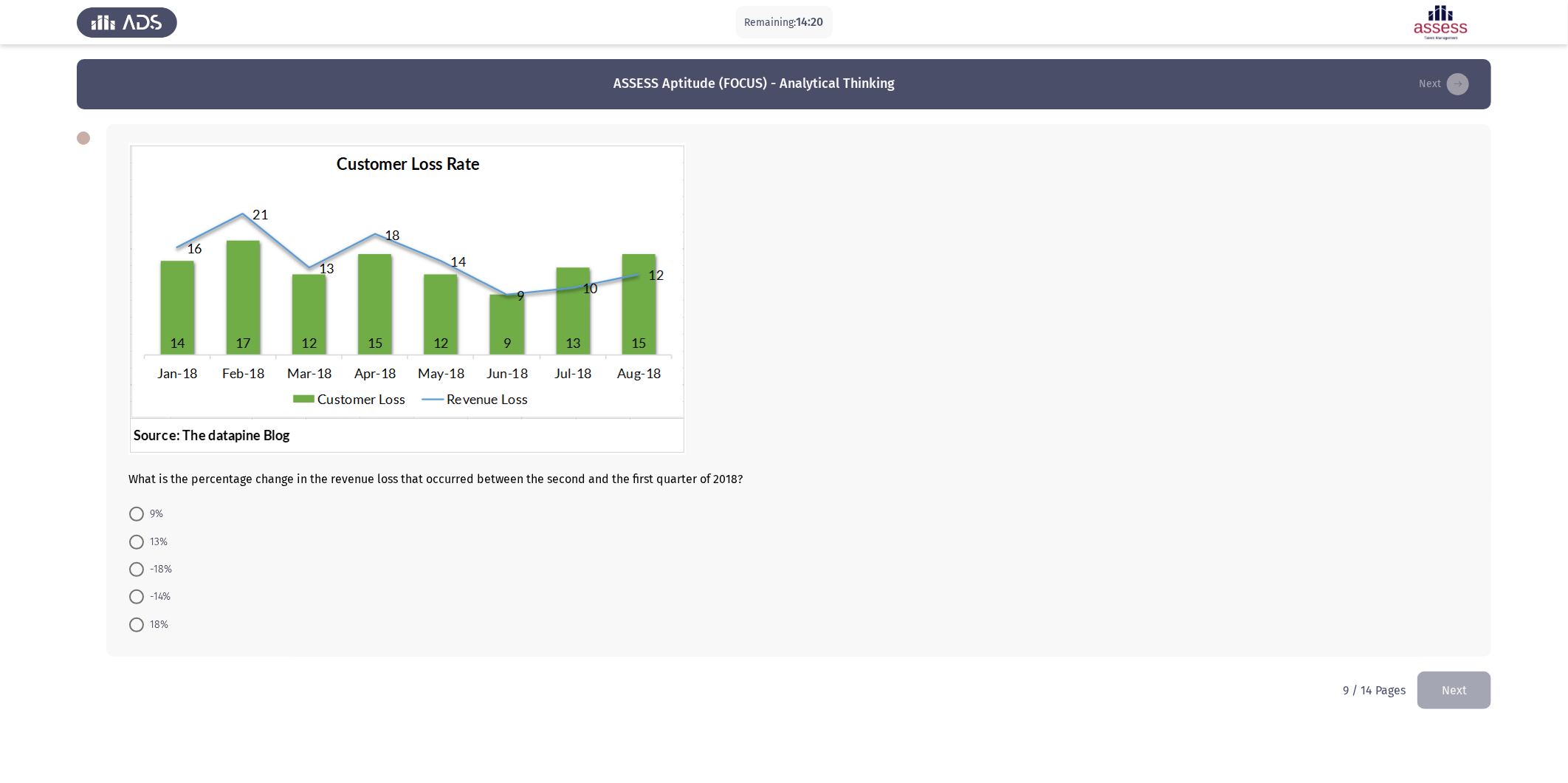
click at [140, 566] on span at bounding box center [136, 569] width 15 height 15
click at [140, 566] on input "-18%" at bounding box center [136, 569] width 15 height 15
radio input "true"
click at [1411, 691] on button "Next" at bounding box center [1454, 689] width 74 height 37
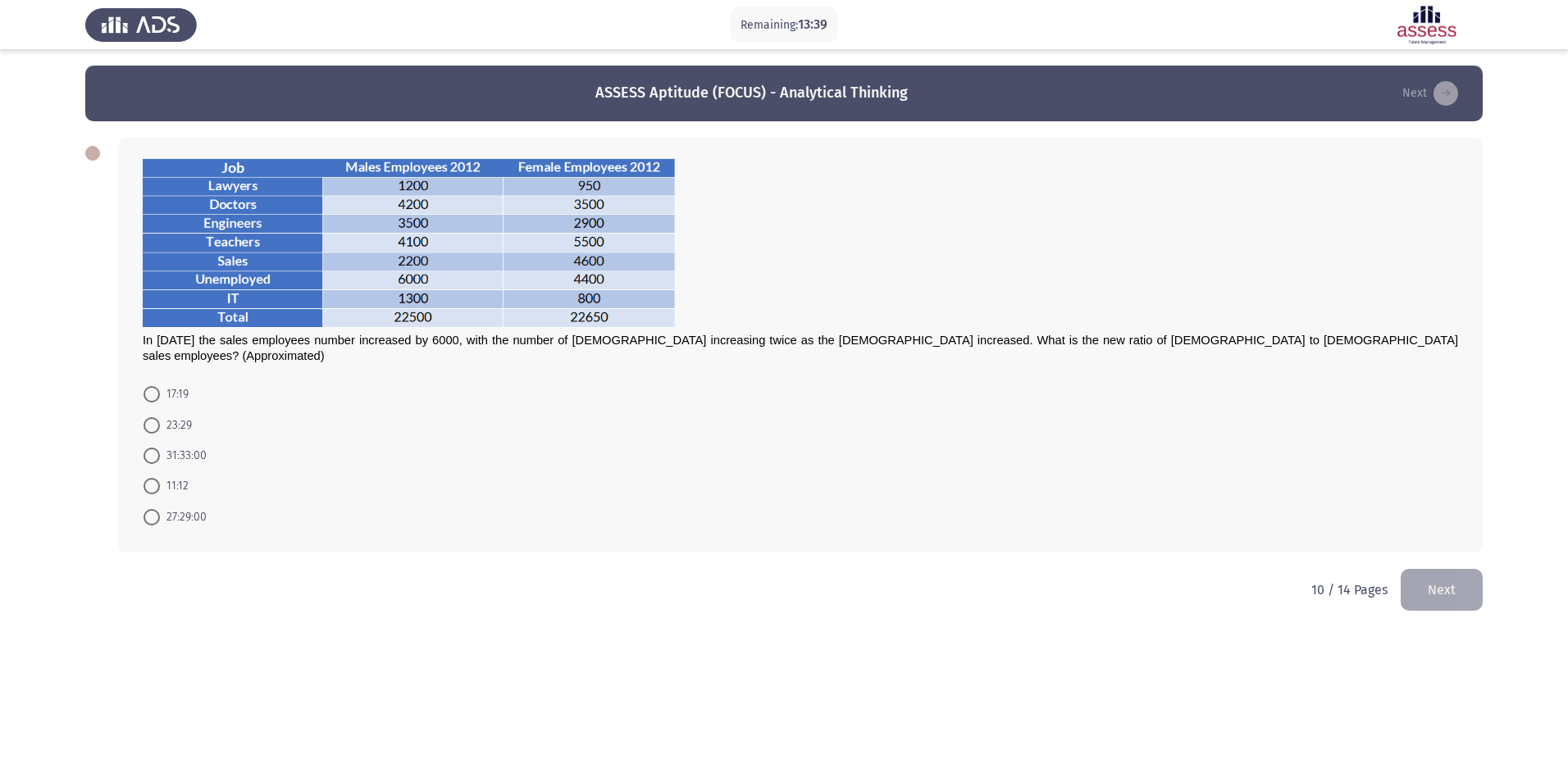
click at [156, 448] on span at bounding box center [151, 456] width 17 height 17
click at [156, 448] on input "31:33:00" at bounding box center [151, 456] width 17 height 17
radio input "true"
click at [1471, 578] on button "Next" at bounding box center [1441, 588] width 82 height 42
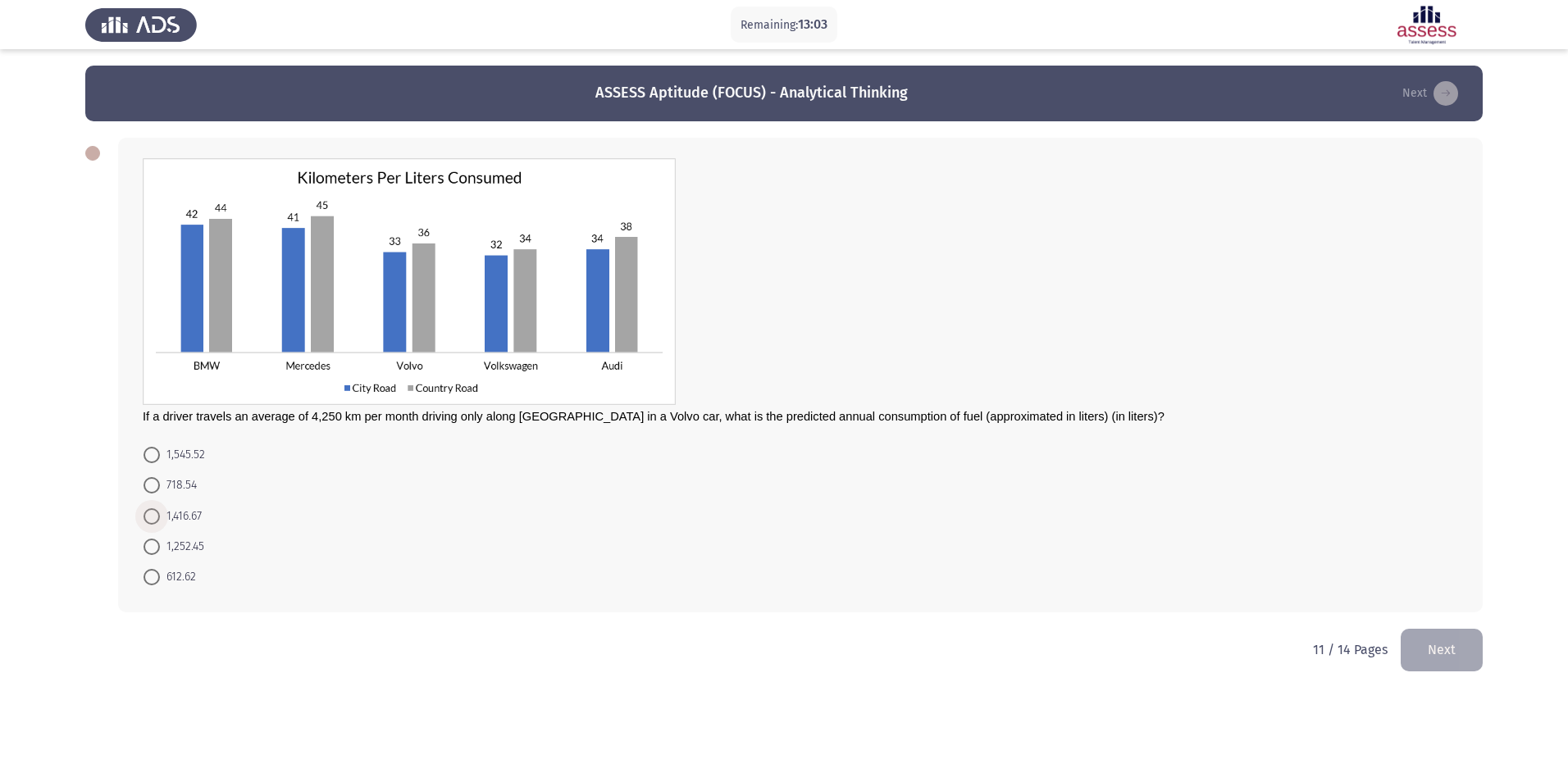
click at [155, 515] on span at bounding box center [151, 517] width 17 height 17
click at [155, 515] on input "1,416.67" at bounding box center [151, 517] width 17 height 17
radio input "true"
click at [1441, 637] on button "Next" at bounding box center [1441, 649] width 82 height 42
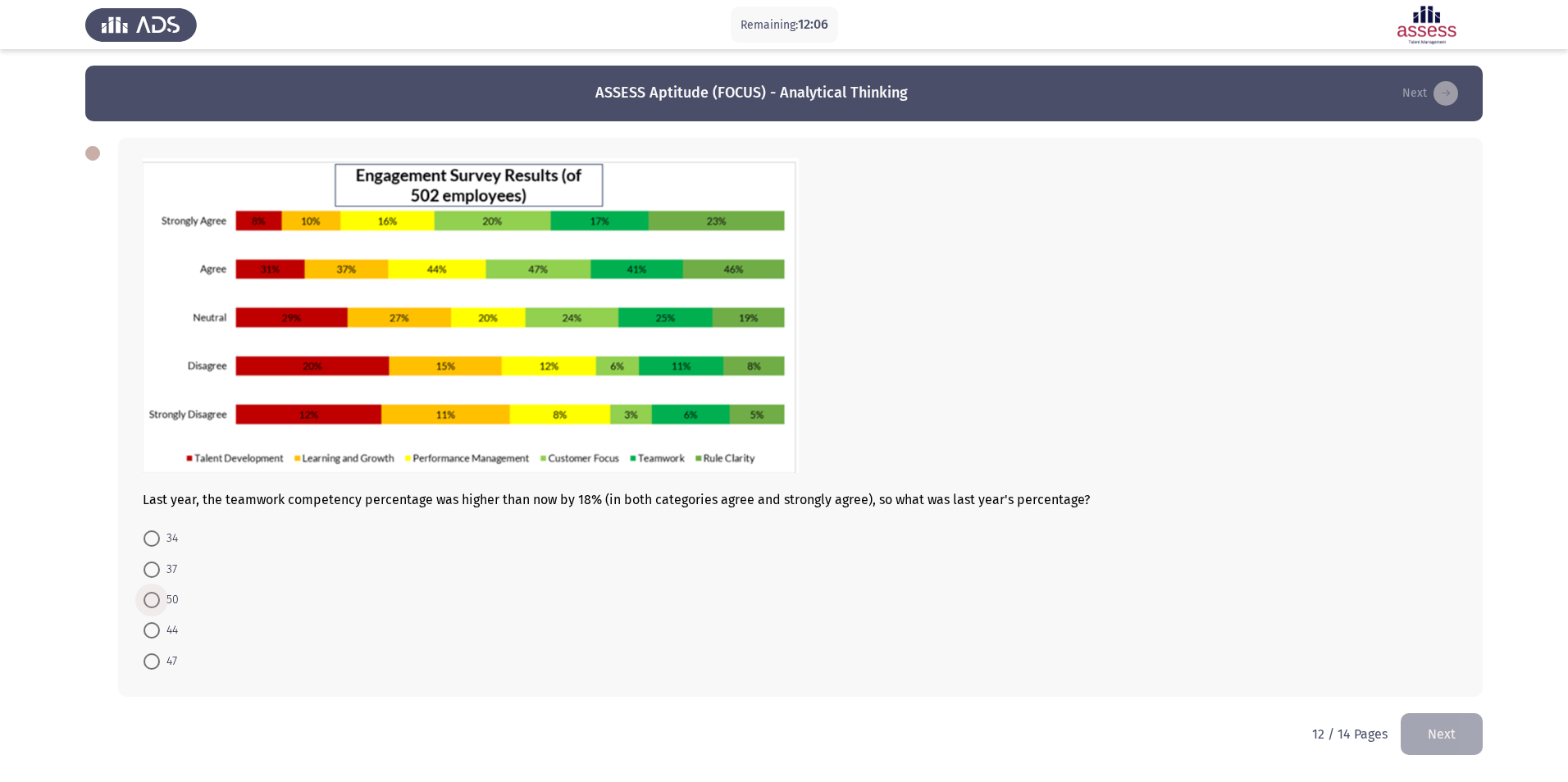
click at [148, 598] on span at bounding box center [151, 601] width 17 height 17
click at [148, 598] on input "50" at bounding box center [151, 601] width 17 height 17
radio input "true"
click at [1450, 734] on button "Next" at bounding box center [1441, 732] width 82 height 42
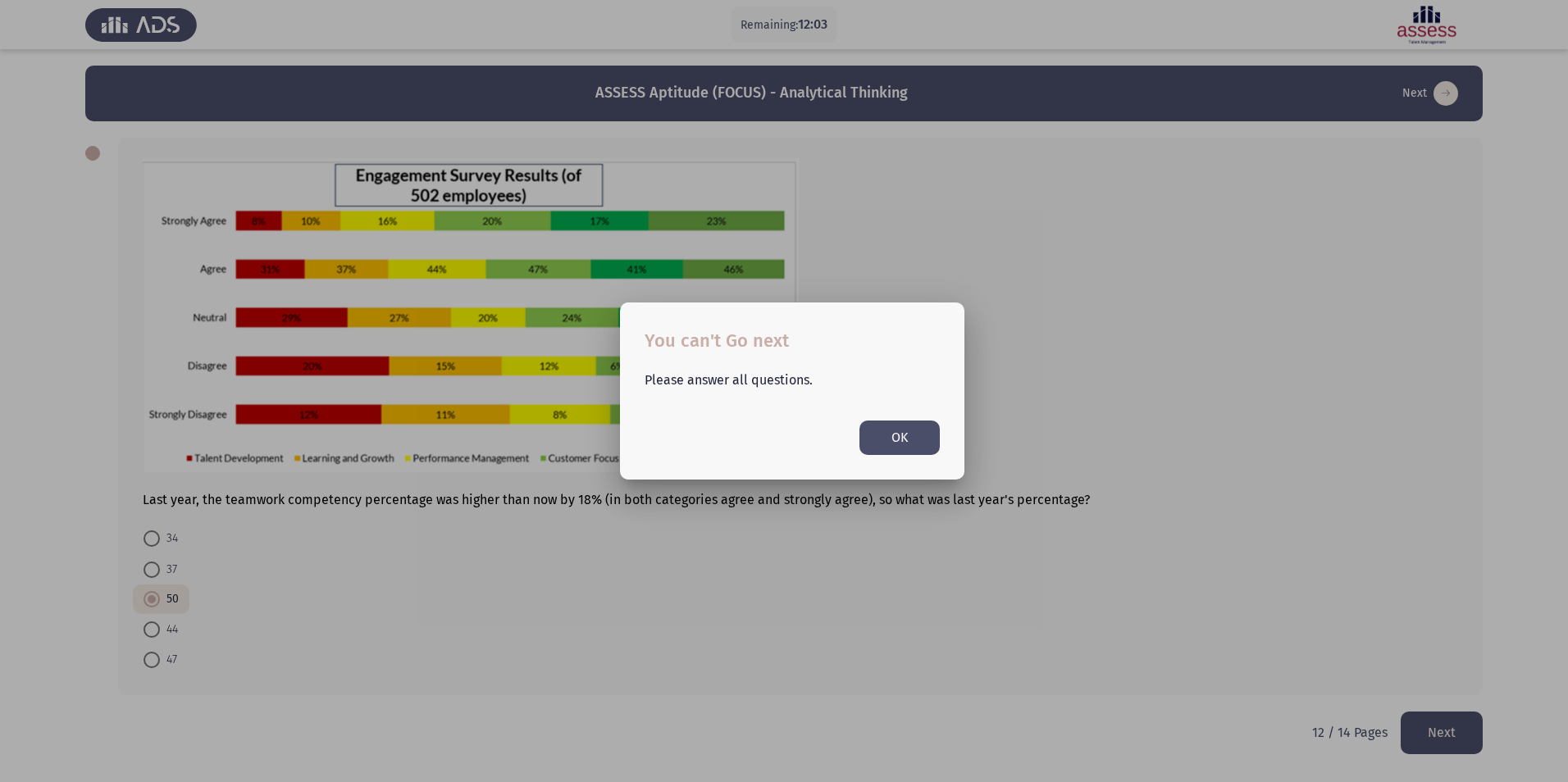
click at [907, 435] on button "OK" at bounding box center [900, 438] width 81 height 33
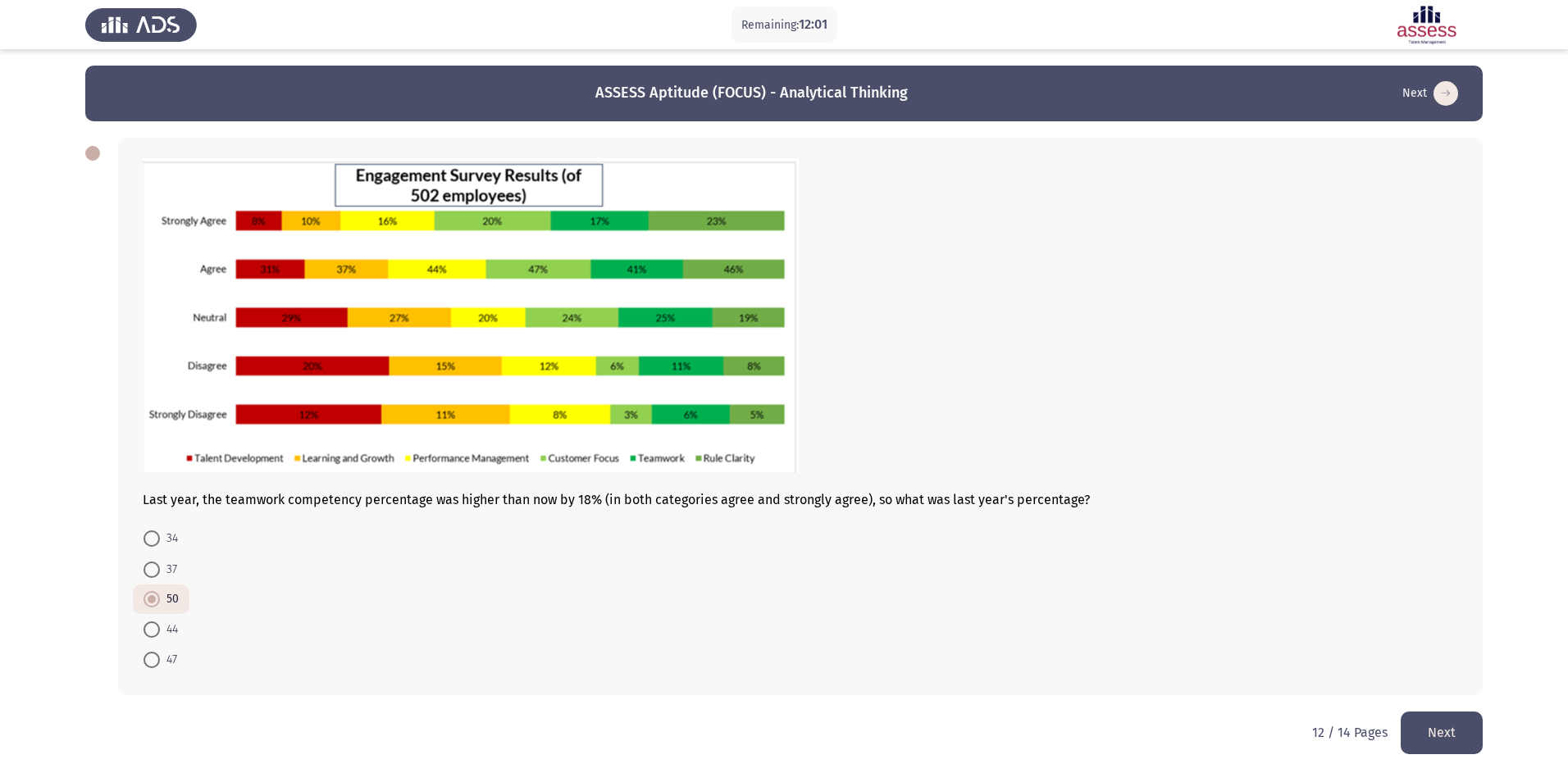
click at [147, 553] on mat-radio-button "37" at bounding box center [161, 568] width 55 height 30
click at [151, 566] on span at bounding box center [151, 570] width 17 height 17
click at [151, 566] on input "37" at bounding box center [151, 570] width 17 height 17
radio input "true"
click at [1456, 738] on button "Next" at bounding box center [1441, 732] width 82 height 42
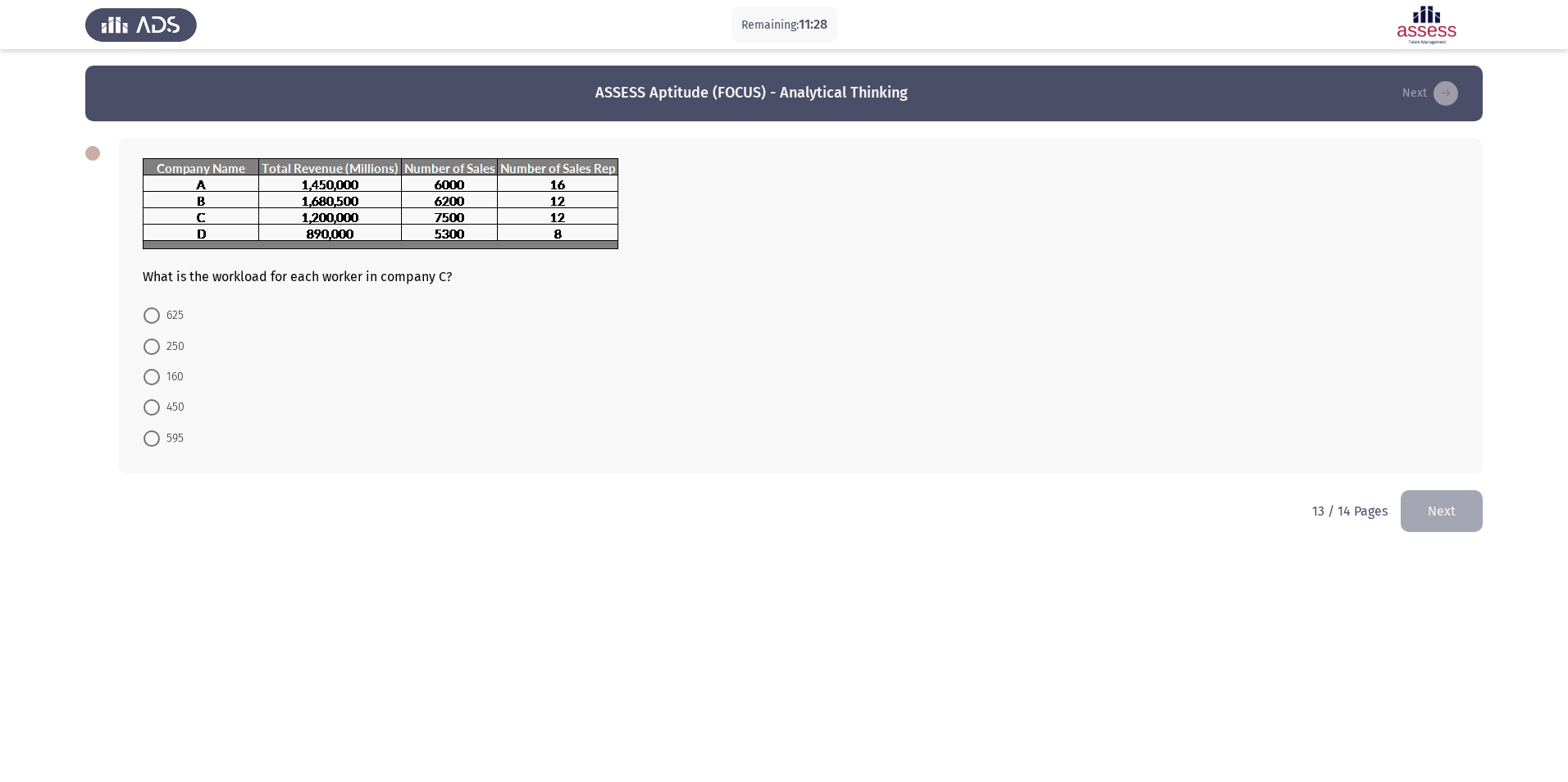
click at [152, 308] on span at bounding box center [151, 316] width 17 height 17
click at [152, 308] on input "625" at bounding box center [151, 316] width 17 height 17
radio input "true"
click at [1426, 512] on button "Next" at bounding box center [1441, 509] width 82 height 42
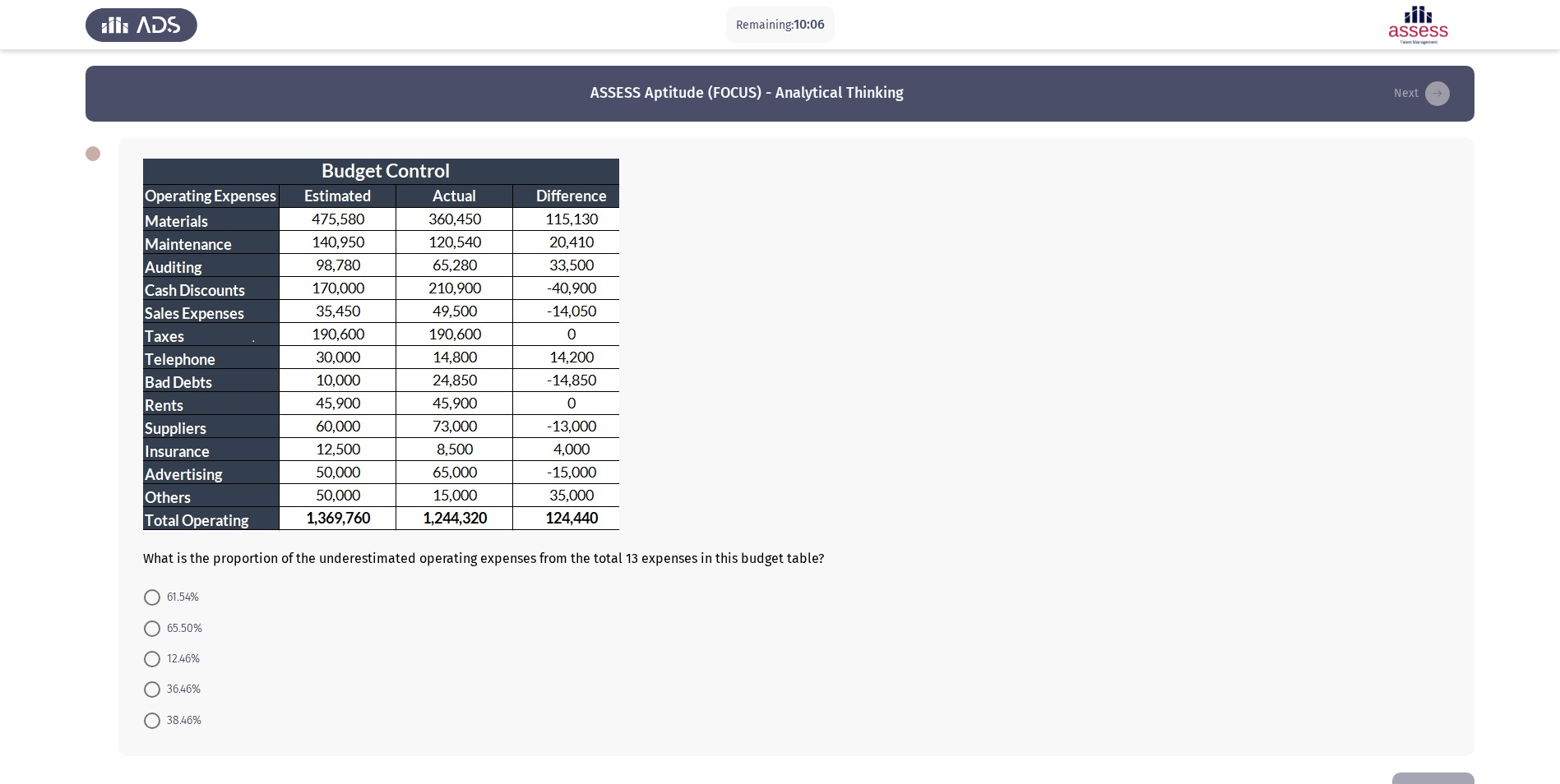
click at [149, 629] on span at bounding box center [152, 629] width 17 height 17
click at [149, 629] on input "65.50%" at bounding box center [152, 629] width 17 height 17
radio input "true"
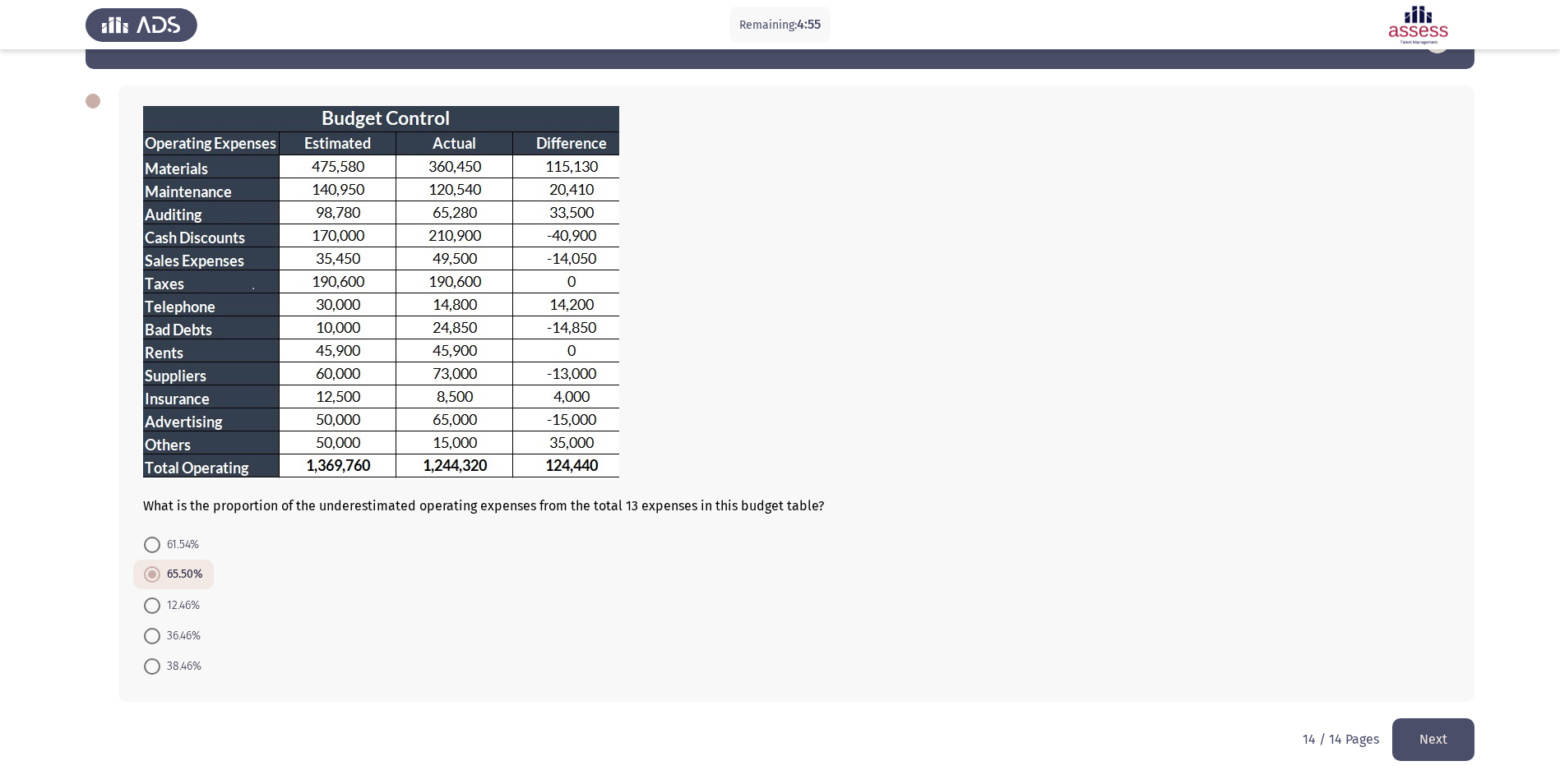
click at [1422, 749] on button "Next" at bounding box center [1433, 739] width 83 height 42
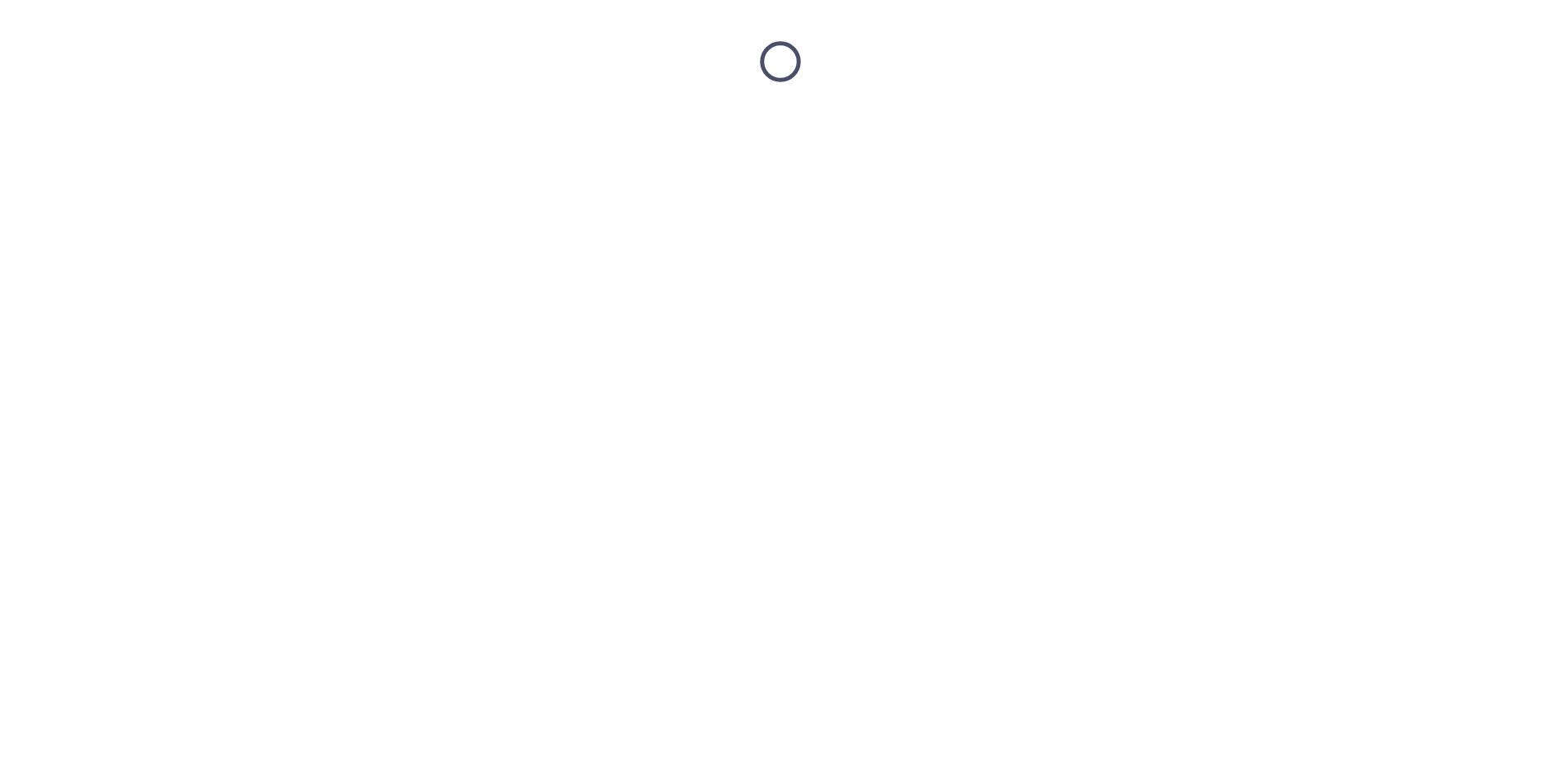
scroll to position [0, 0]
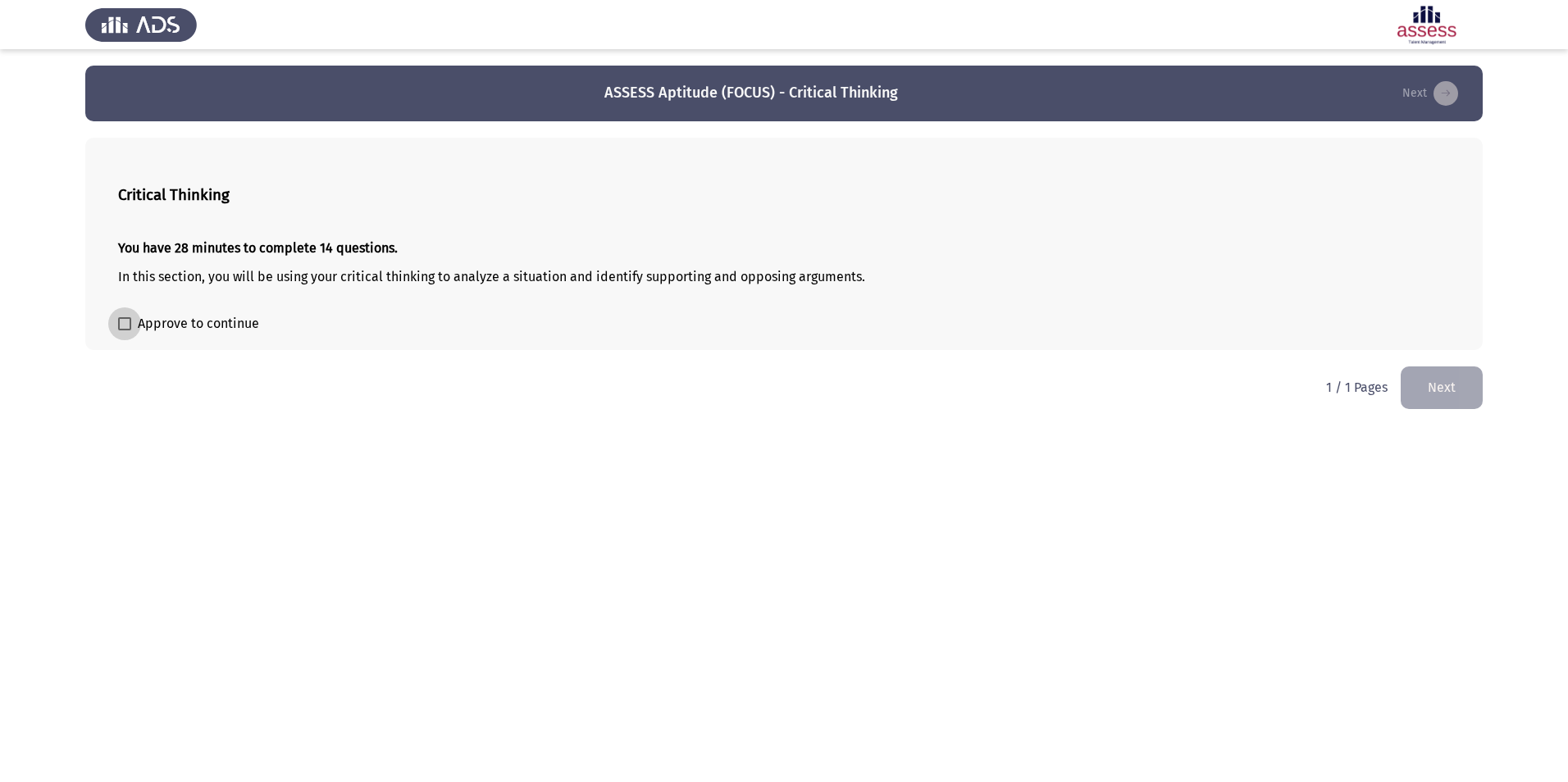
click at [119, 321] on span at bounding box center [125, 324] width 13 height 13
click at [124, 330] on input "Approve to continue" at bounding box center [124, 330] width 1 height 1
checkbox input "true"
click at [1444, 387] on button "Next" at bounding box center [1441, 388] width 82 height 42
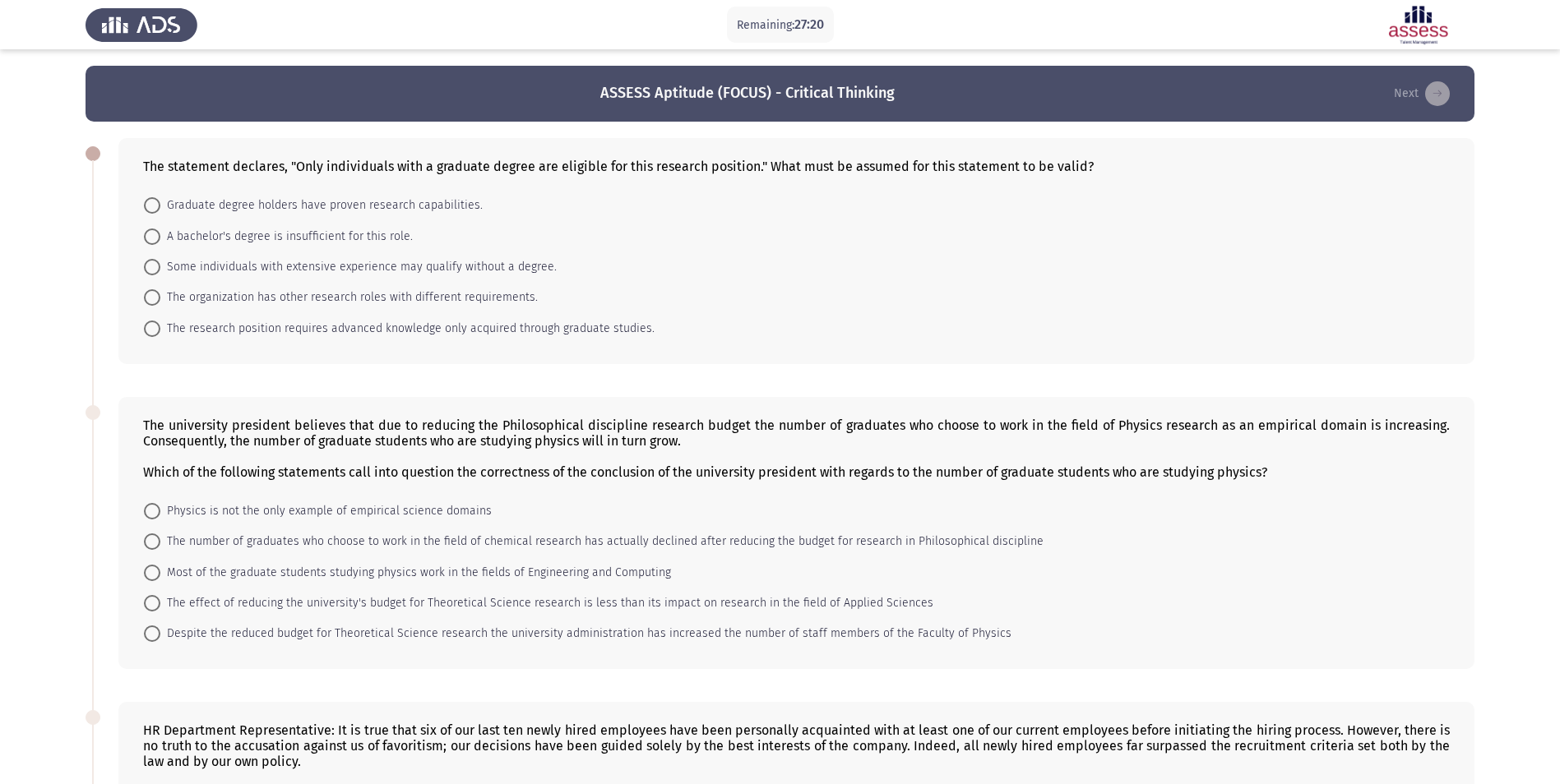
click at [158, 236] on span at bounding box center [152, 237] width 17 height 17
click at [158, 236] on input "A bachelor's degree is insufficient for this role." at bounding box center [152, 237] width 17 height 17
radio input "true"
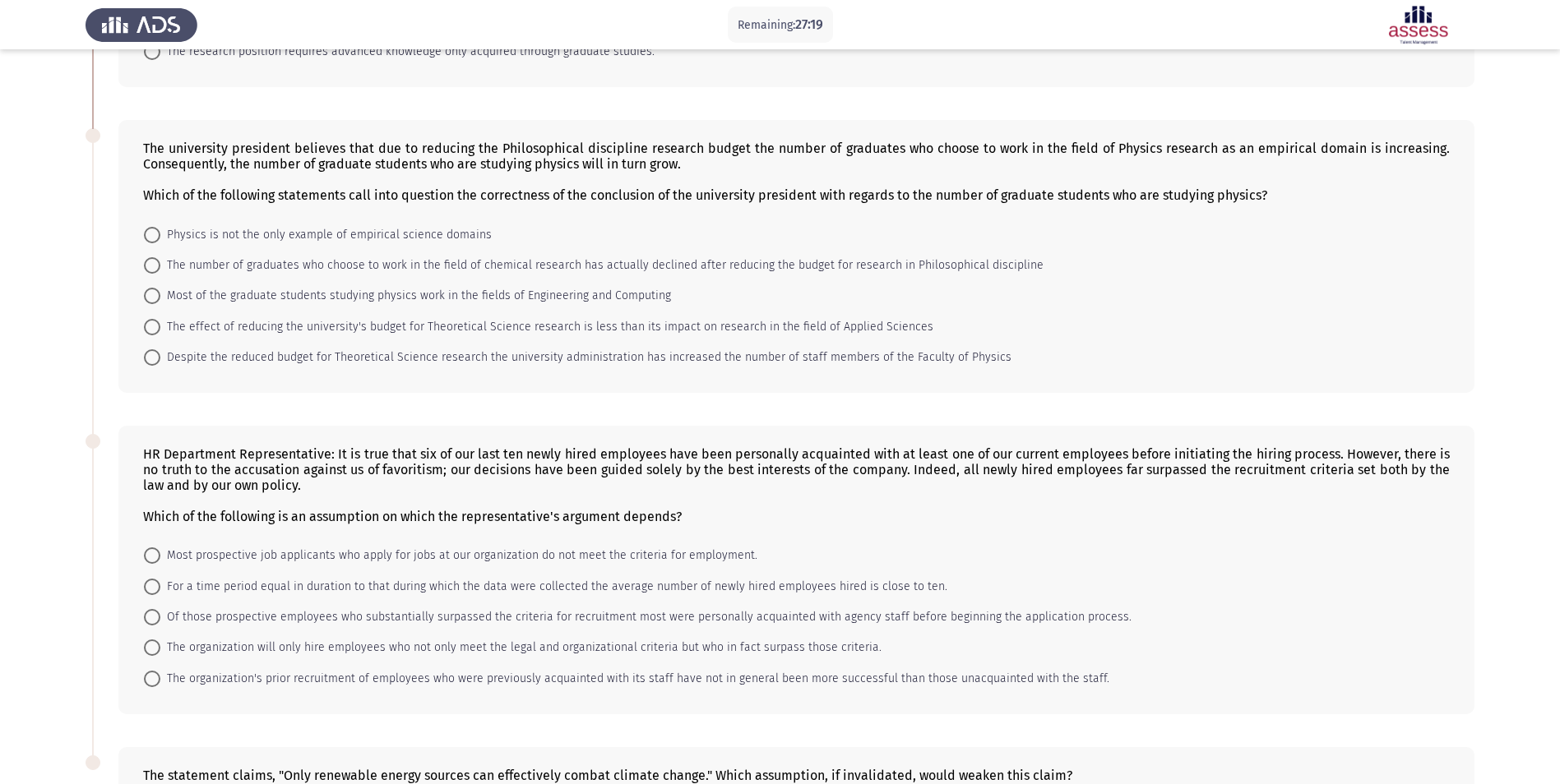
scroll to position [247, 0]
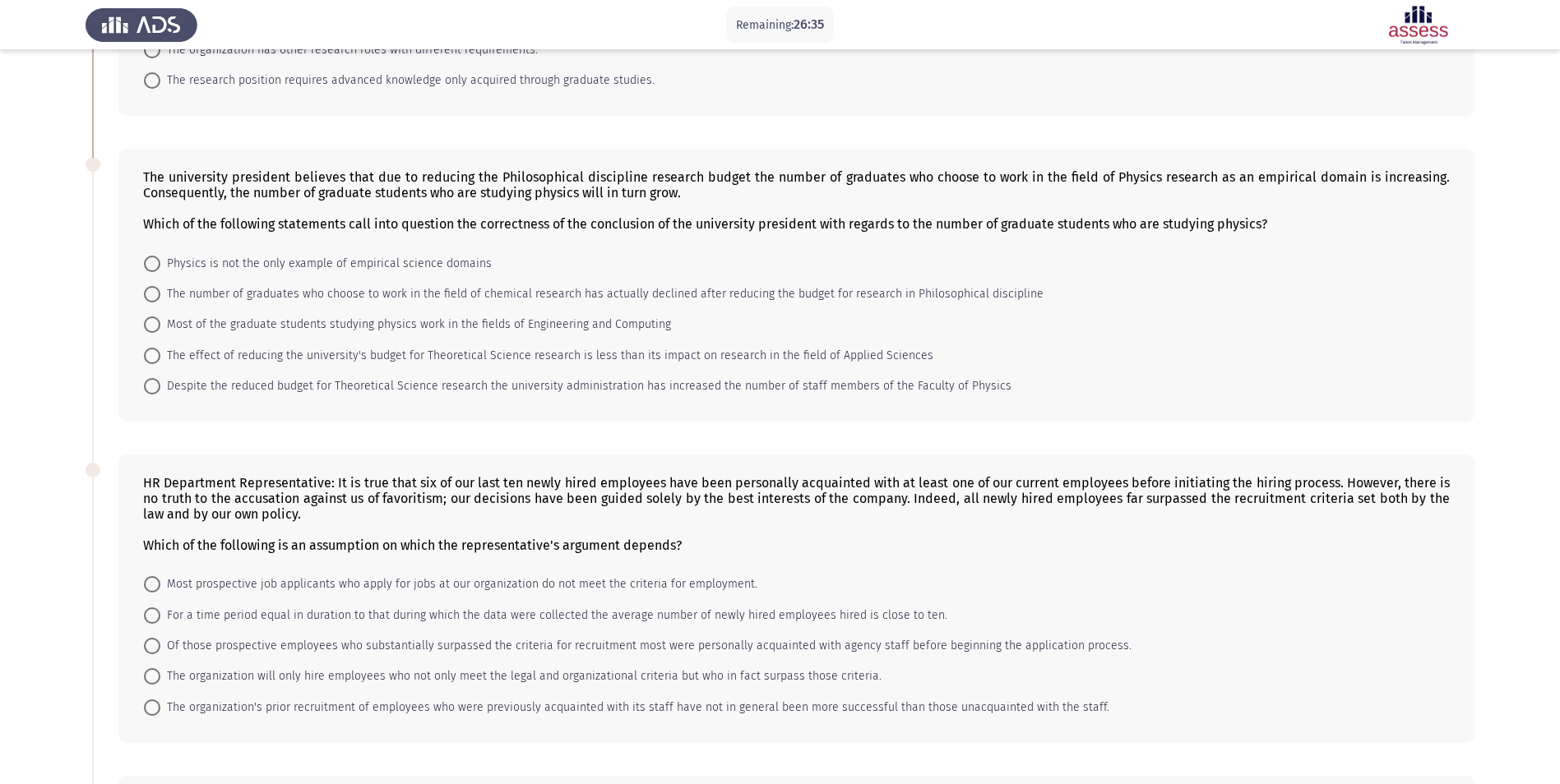
click at [154, 333] on span at bounding box center [152, 324] width 17 height 17
click at [154, 333] on input "Most of the graduate students studying physics work in the fields of Engineerin…" at bounding box center [152, 324] width 17 height 17
radio input "true"
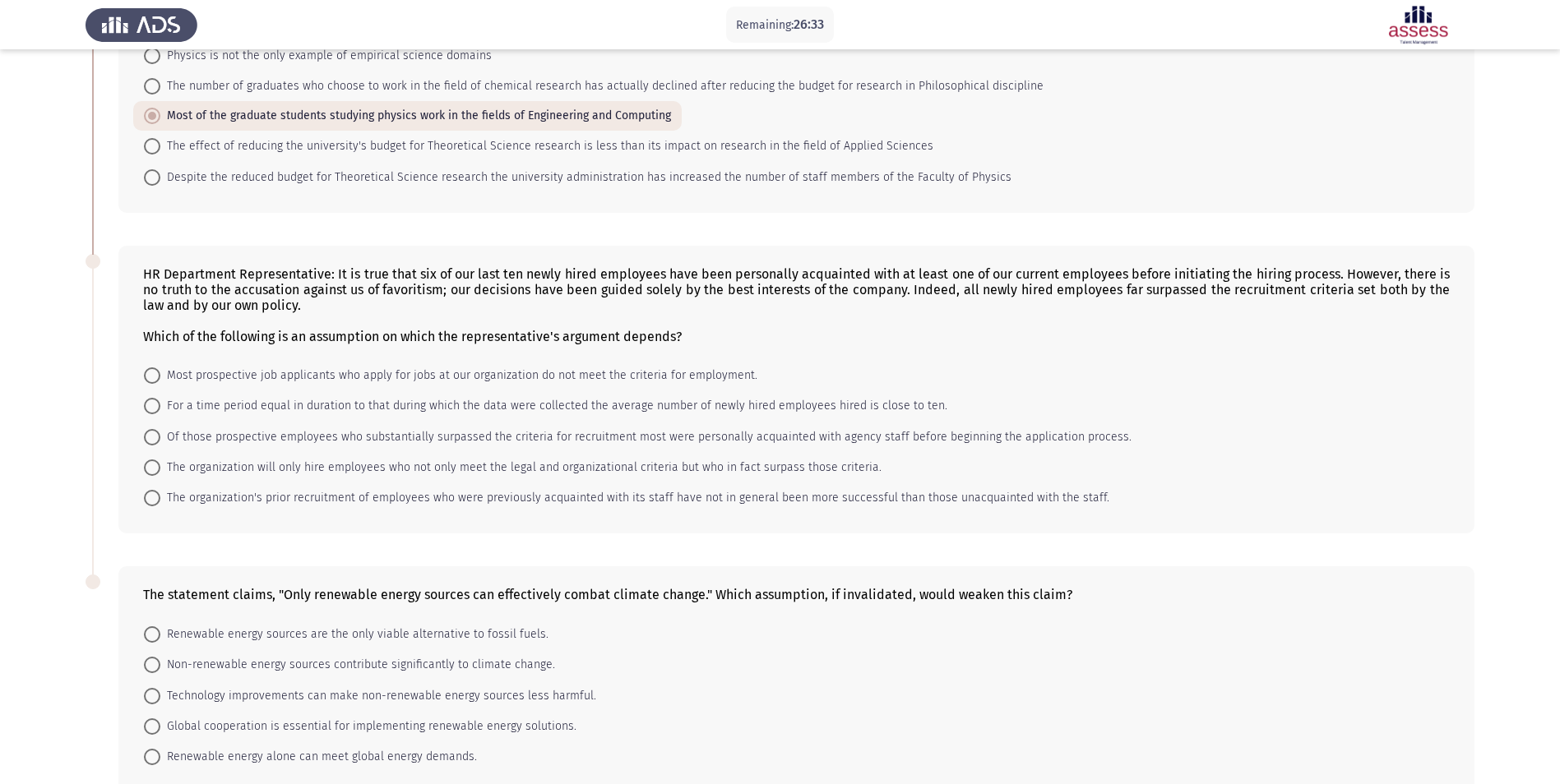
scroll to position [493, 0]
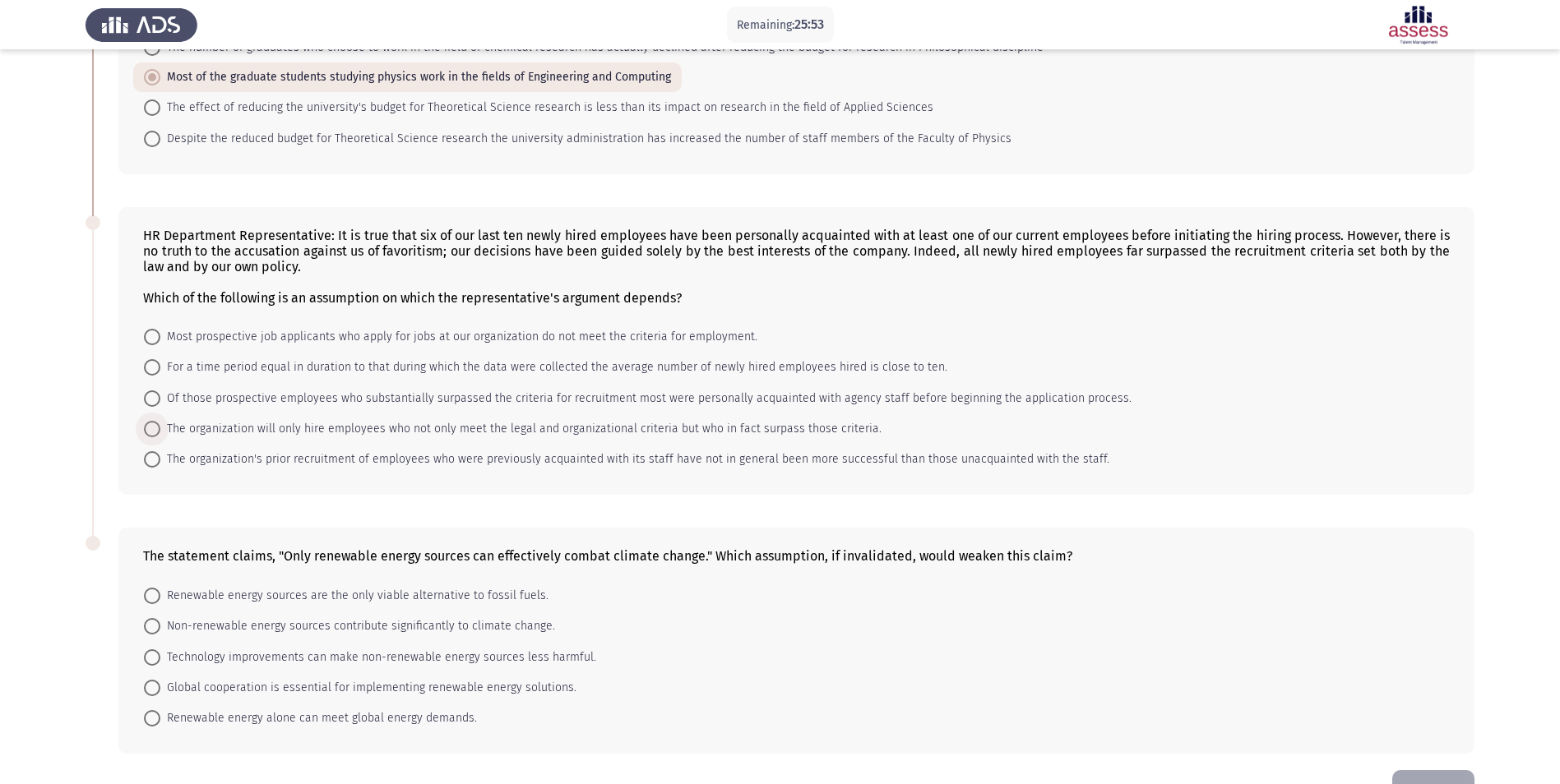
click at [354, 426] on span "The organization will only hire employees who not only meet the legal and organ…" at bounding box center [521, 430] width 721 height 20
click at [160, 426] on input "The organization will only hire employees who not only meet the legal and organ…" at bounding box center [152, 430] width 17 height 17
radio input "true"
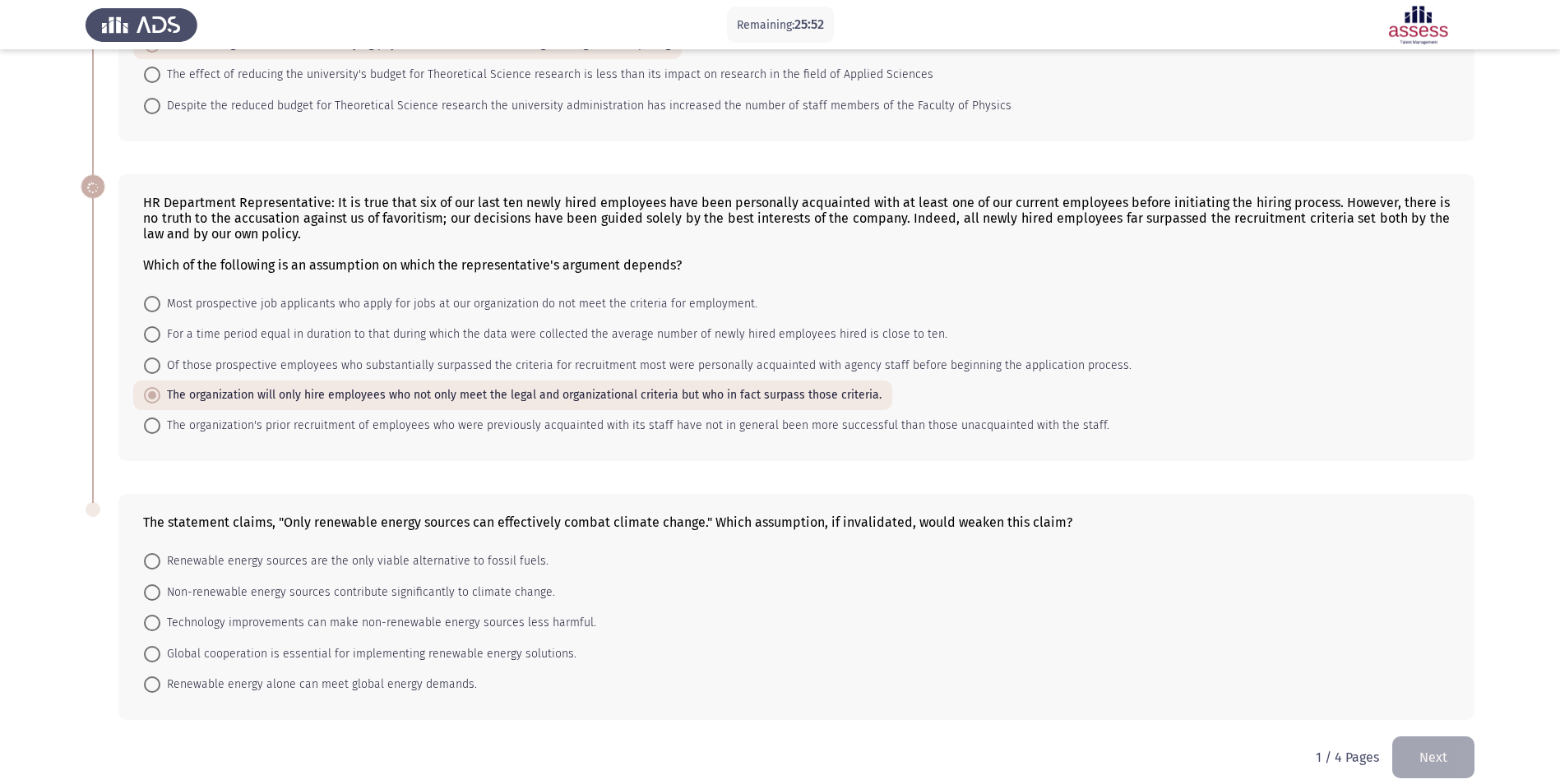
scroll to position [544, 0]
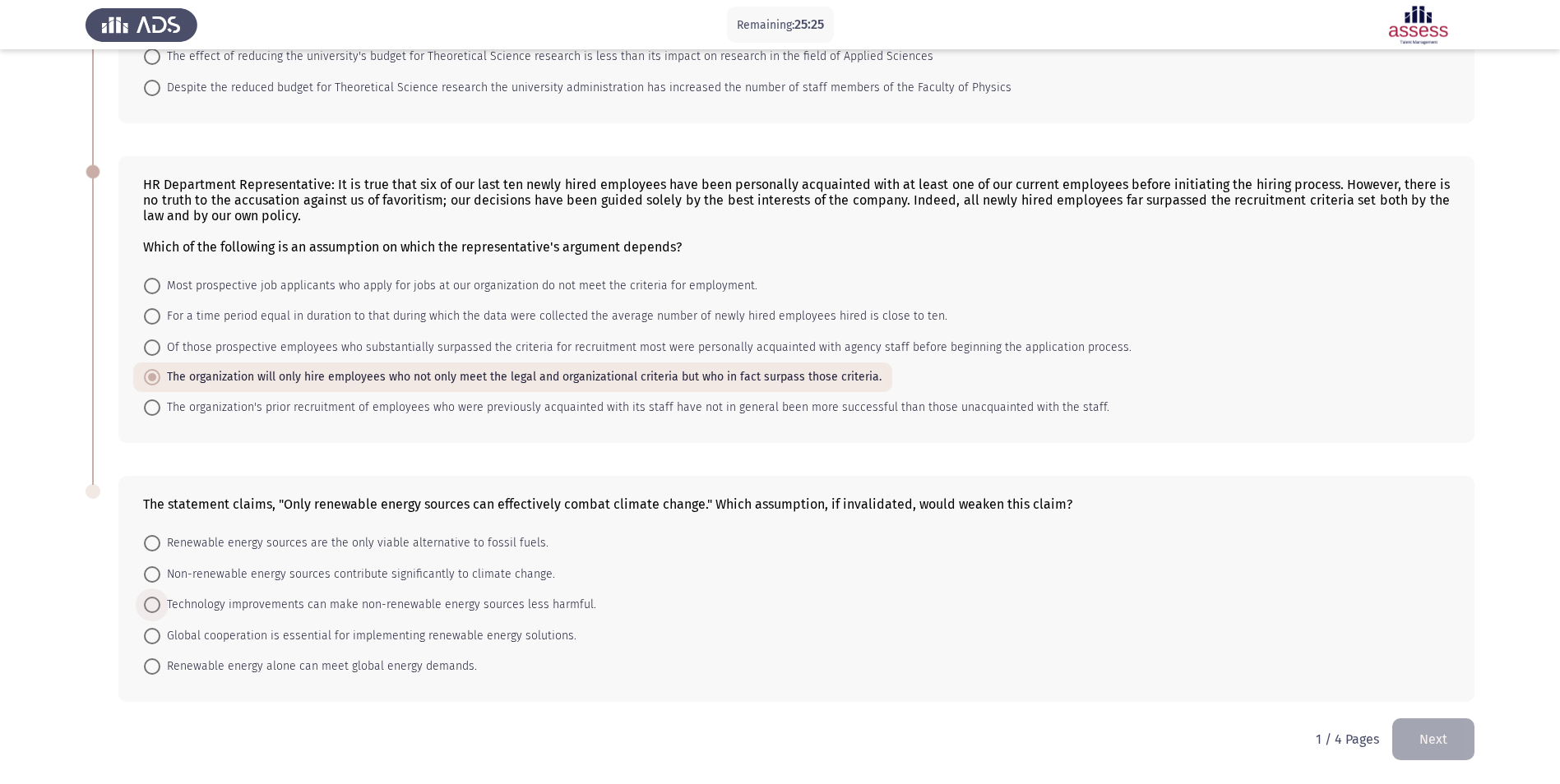
drag, startPoint x: 157, startPoint y: 601, endPoint x: 283, endPoint y: 636, distance: 130.8
click at [157, 600] on span at bounding box center [152, 606] width 17 height 17
click at [157, 600] on input "Technology improvements can make non-renewable energy sources less harmful." at bounding box center [152, 606] width 17 height 17
radio input "true"
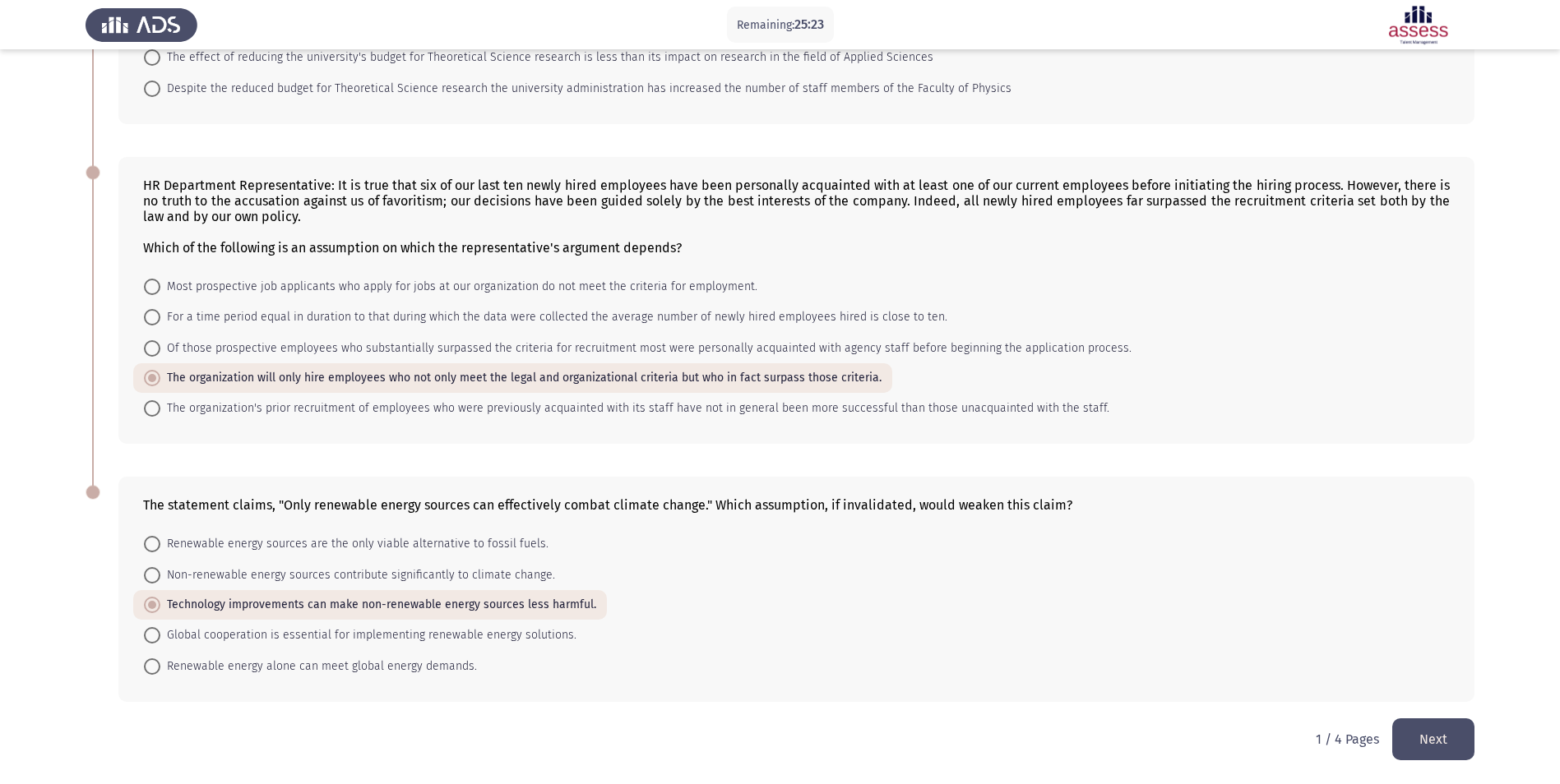
click at [1427, 742] on button "Next" at bounding box center [1433, 739] width 83 height 42
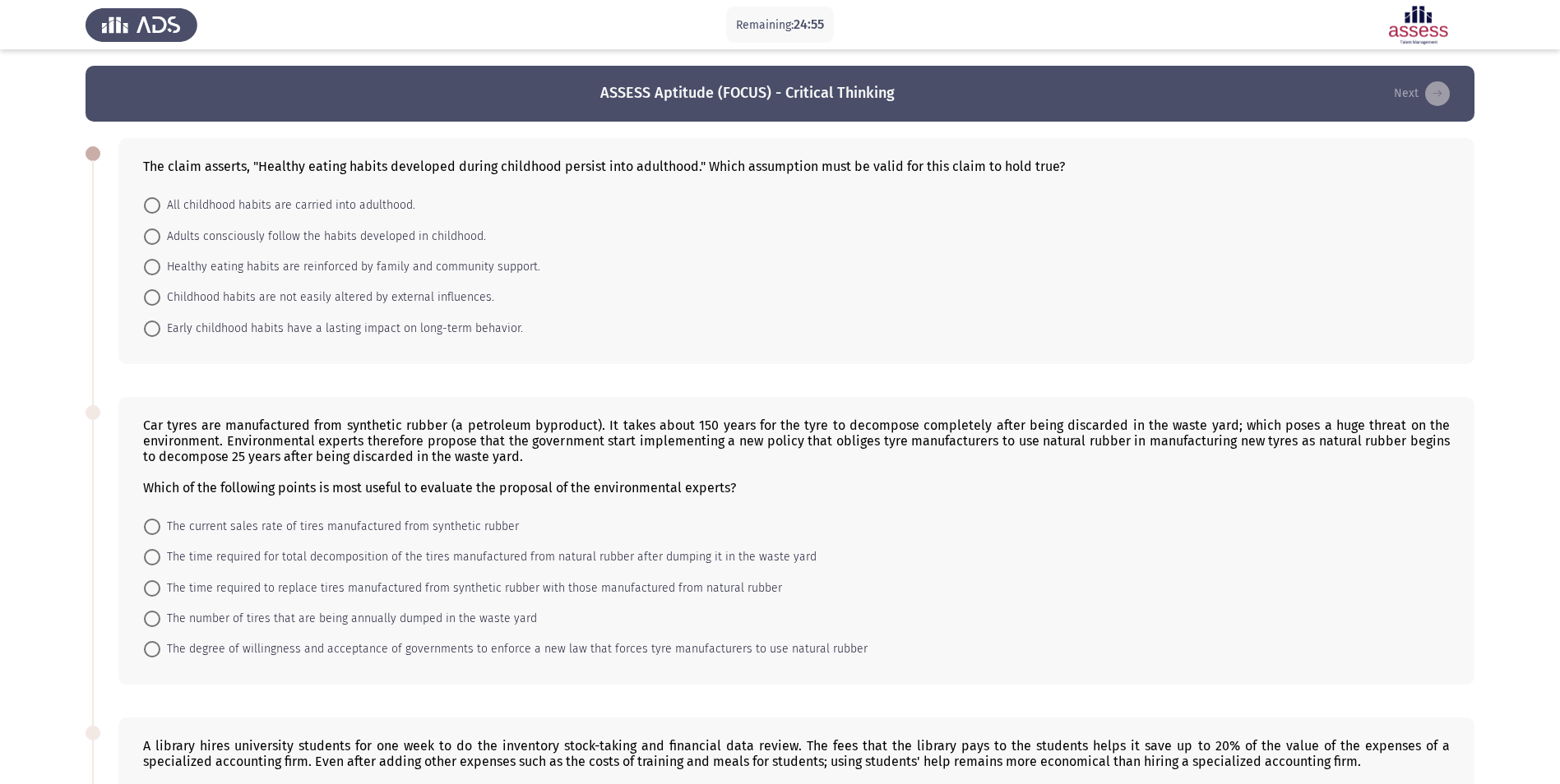
click at [164, 324] on span "Early childhood habits have a lasting impact on long-term behavior." at bounding box center [341, 329] width 363 height 20
click at [160, 324] on input "Early childhood habits have a lasting impact on long-term behavior." at bounding box center [152, 329] width 17 height 17
radio input "true"
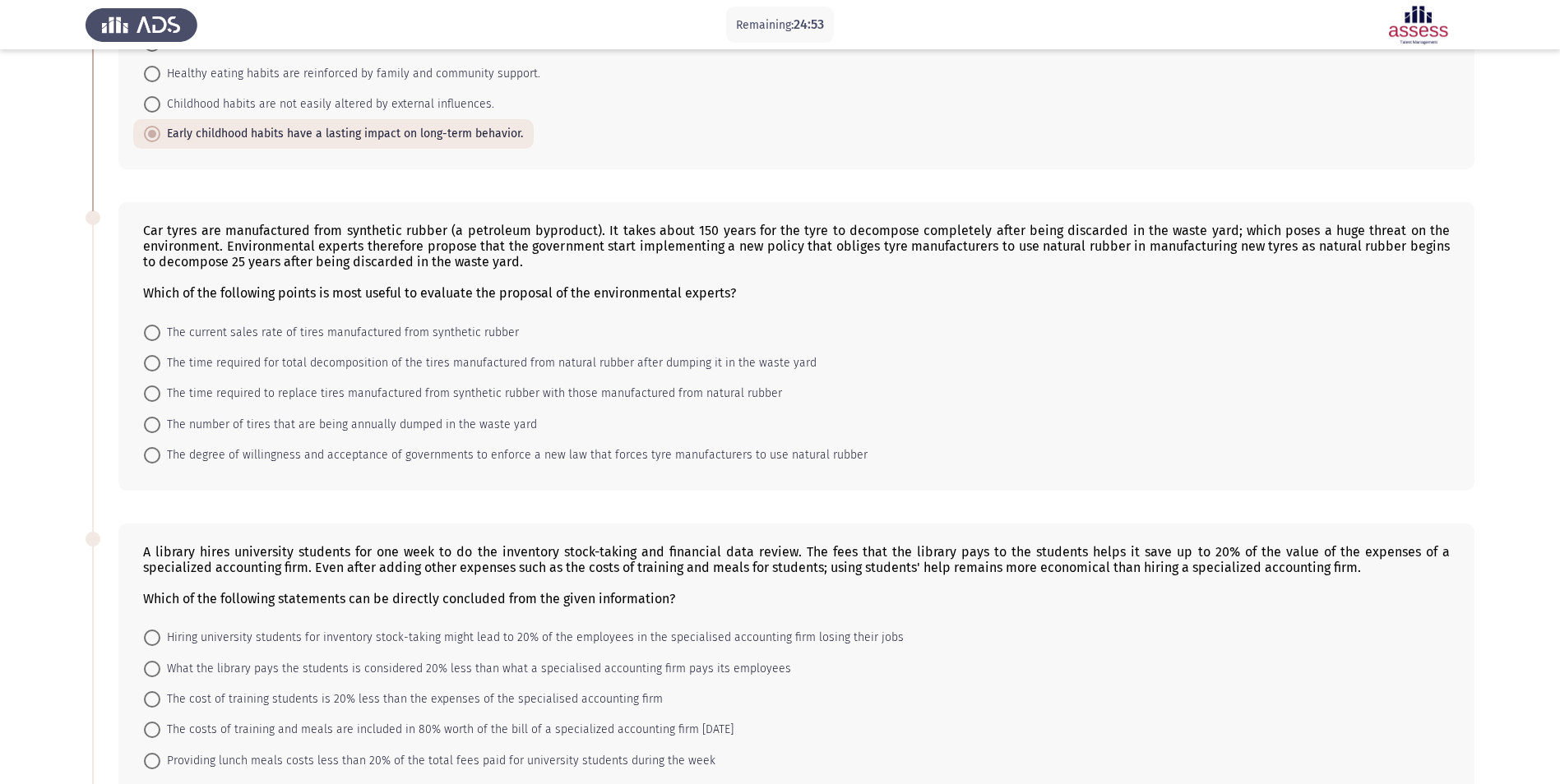
scroll to position [164, 0]
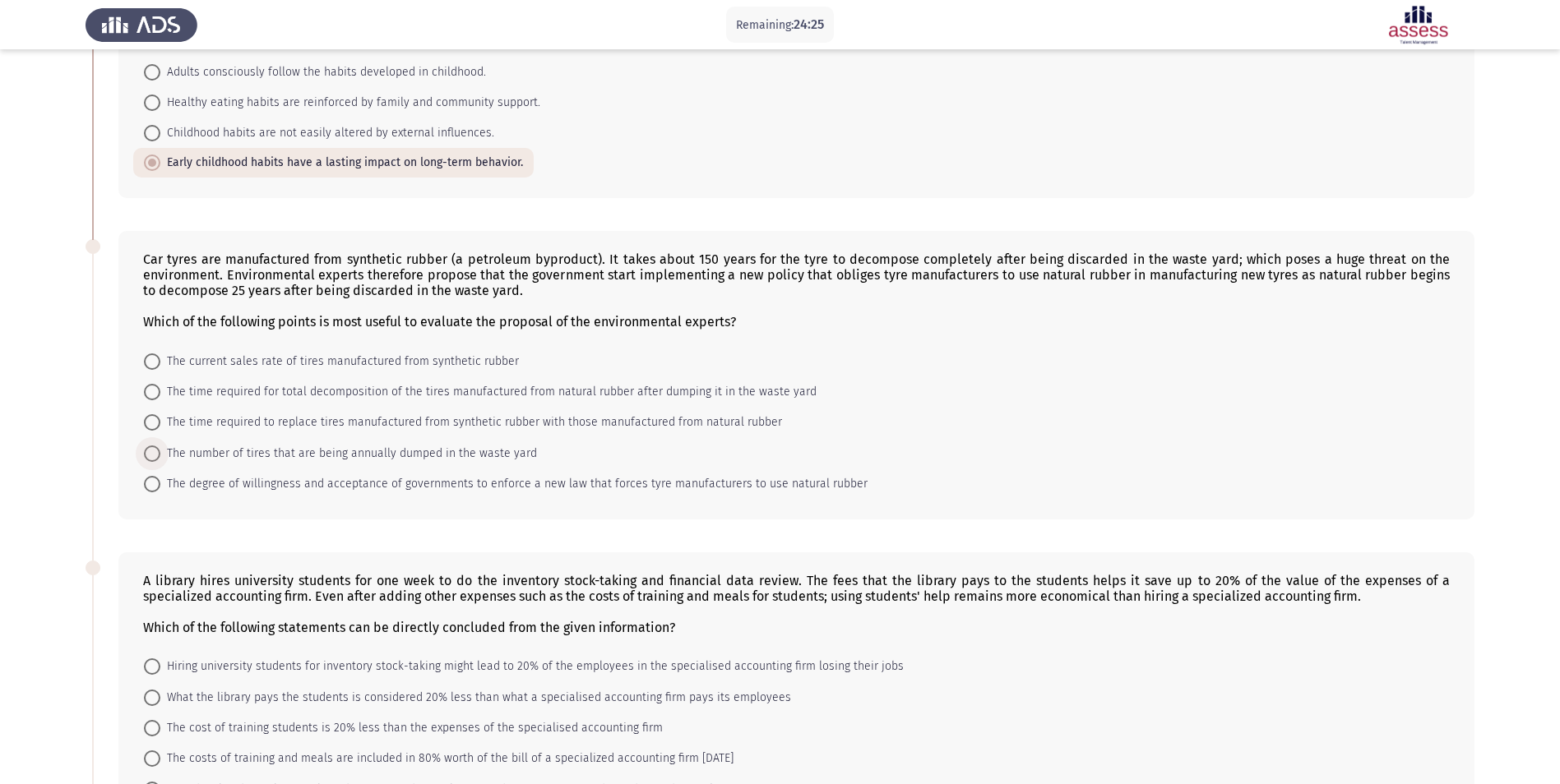
click at [144, 449] on span at bounding box center [152, 454] width 17 height 17
click at [144, 449] on input "The number of tires that are being annually dumped in the waste yard" at bounding box center [152, 454] width 17 height 17
radio input "true"
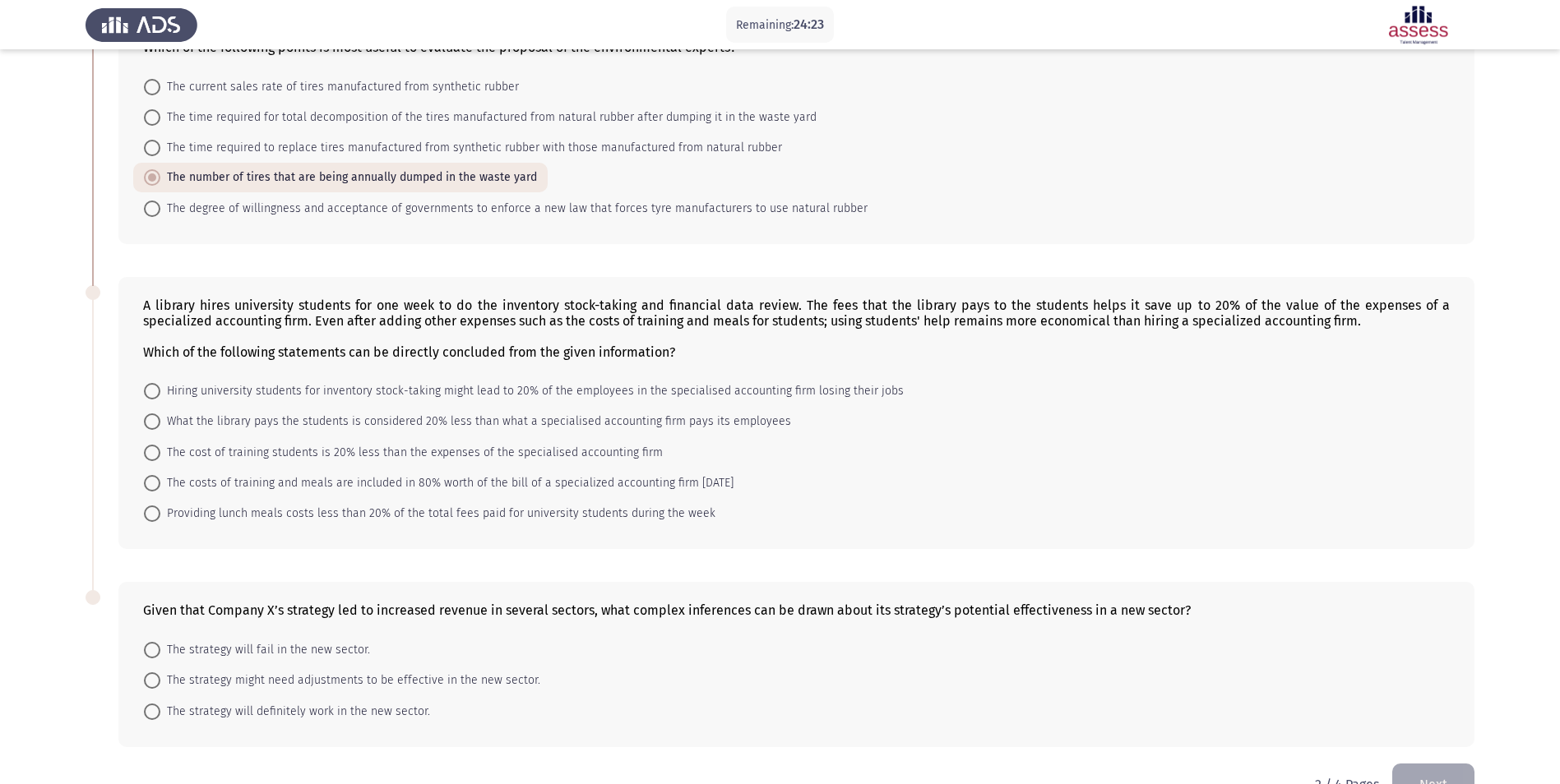
scroll to position [484, 0]
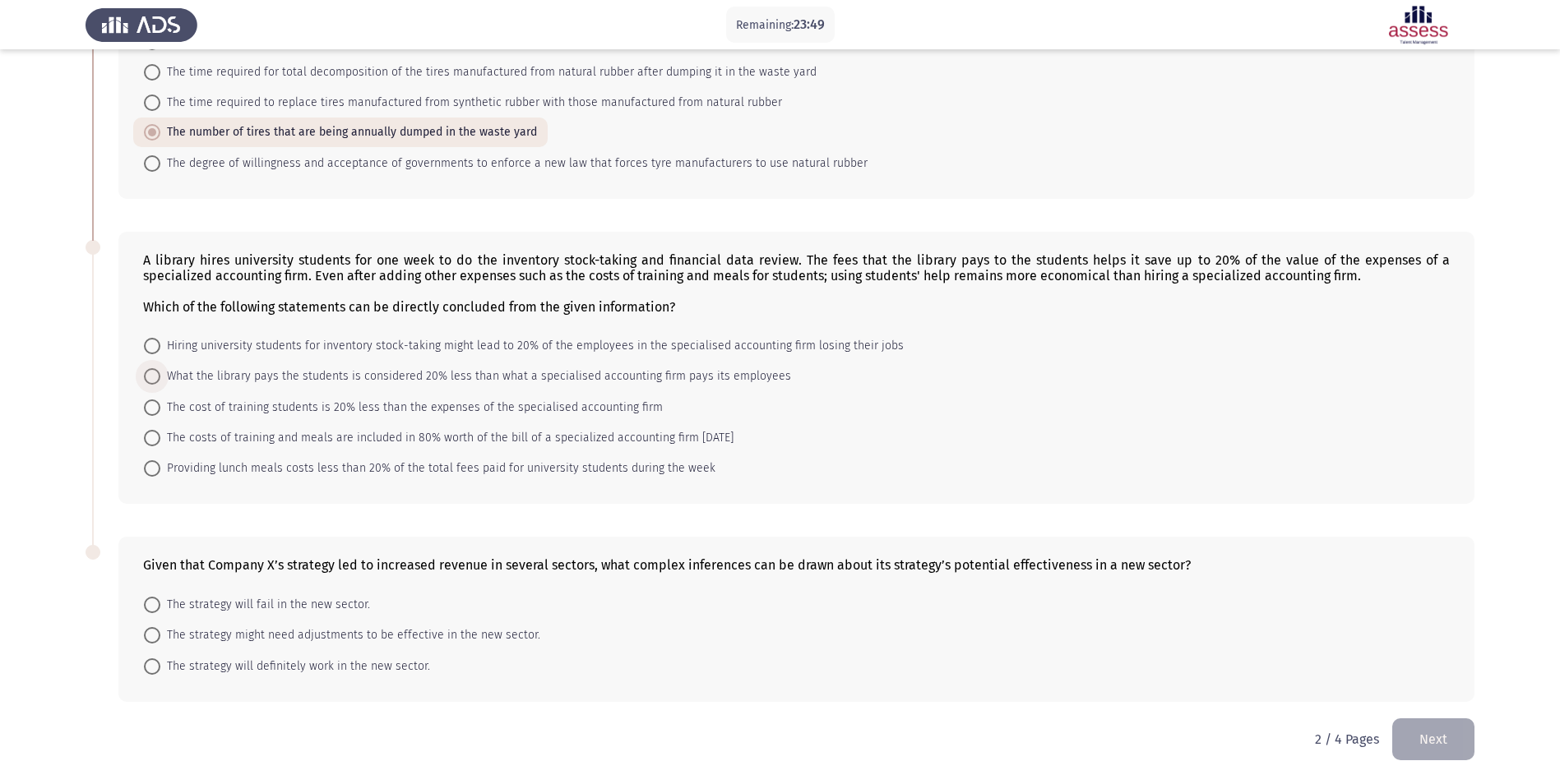
click at [151, 368] on label "What the library pays the students is considered 20% less than what a specialis…" at bounding box center [467, 377] width 647 height 20
click at [151, 369] on input "What the library pays the students is considered 20% less than what a specialis…" at bounding box center [152, 377] width 17 height 17
radio input "true"
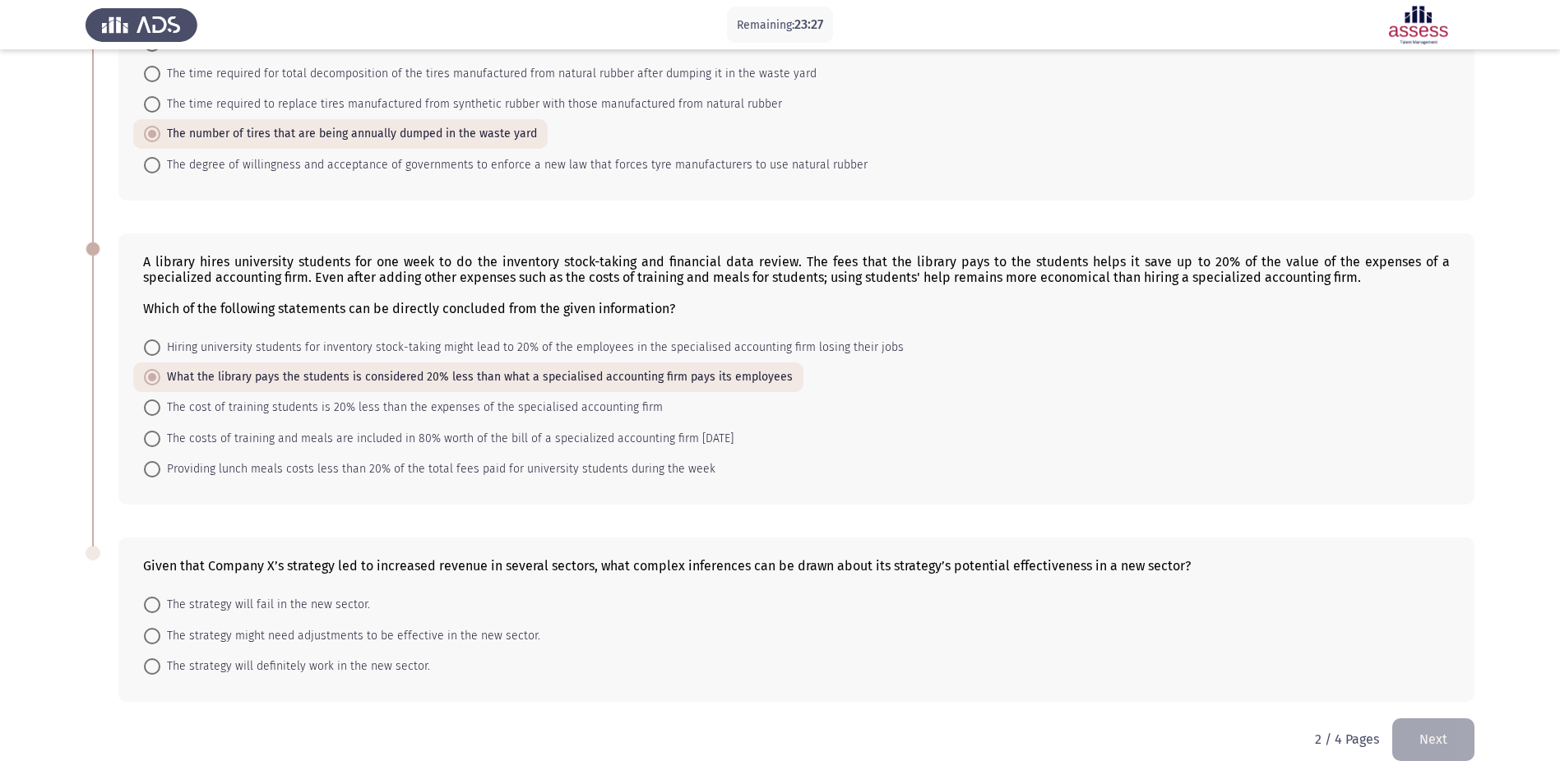
click at [154, 641] on span at bounding box center [152, 636] width 17 height 17
click at [154, 641] on input "The strategy might need adjustments to be effective in the new sector." at bounding box center [152, 636] width 17 height 17
radio input "true"
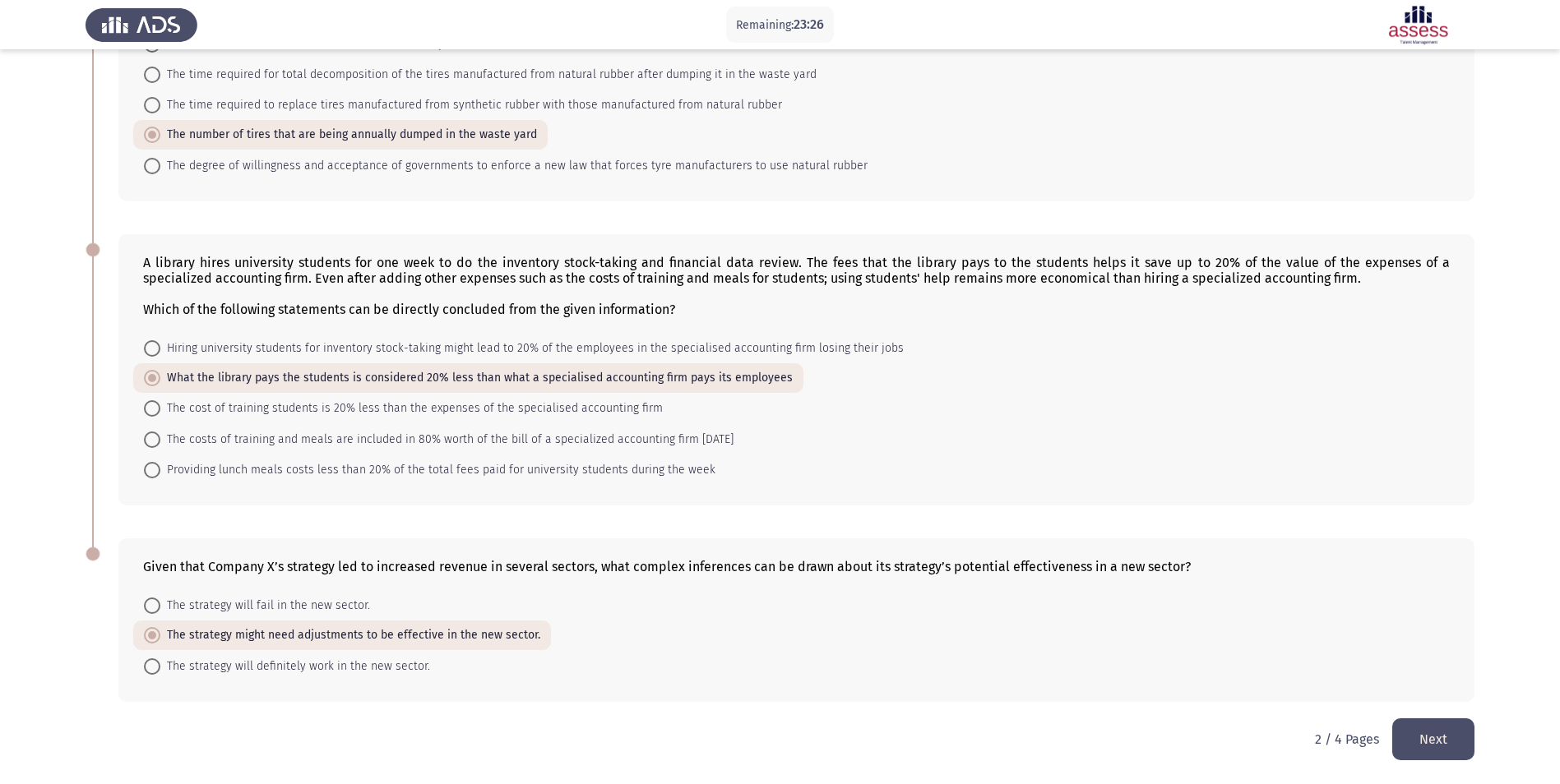
click at [1417, 741] on button "Next" at bounding box center [1433, 739] width 83 height 42
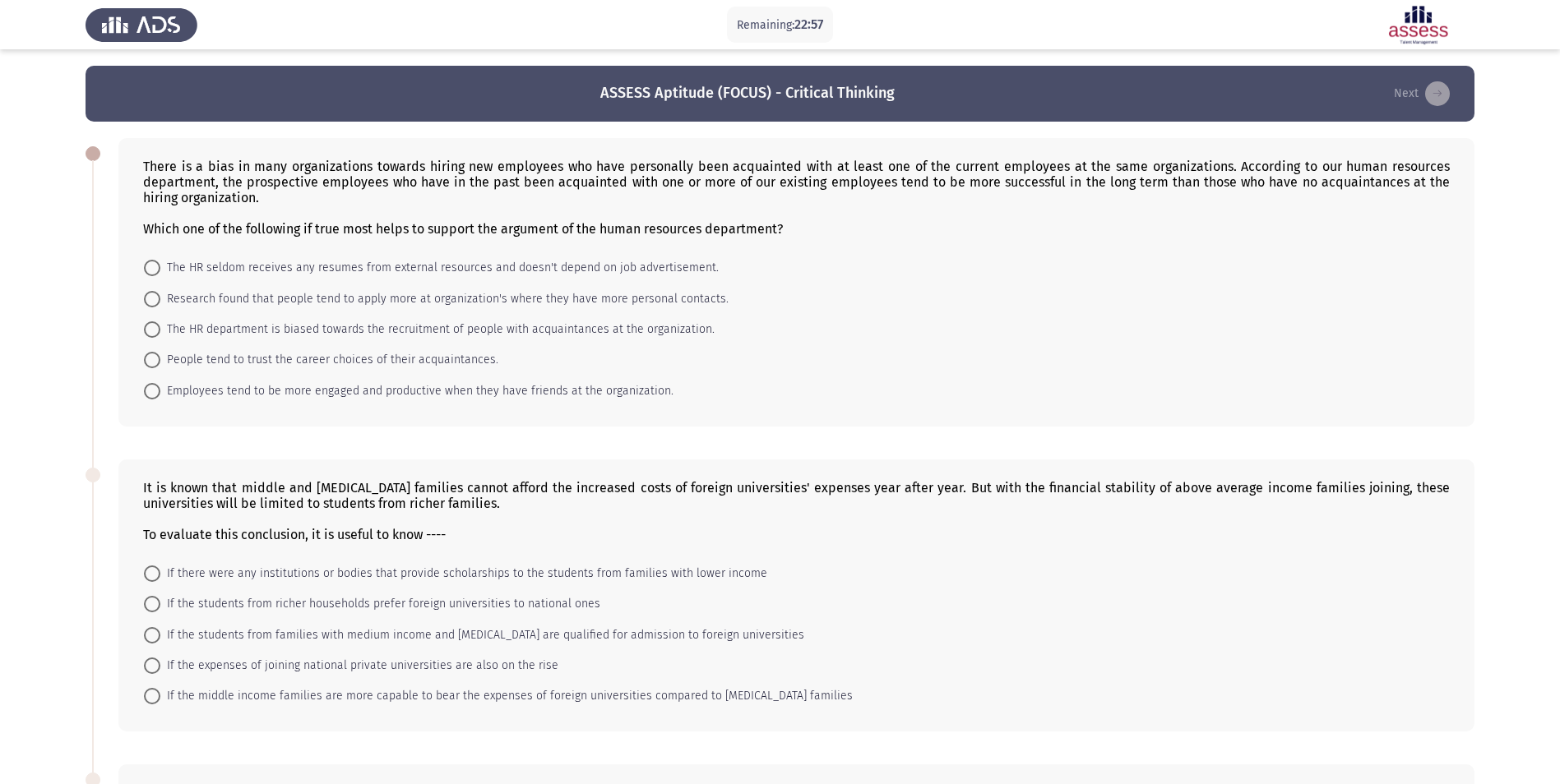
click at [153, 385] on span at bounding box center [152, 391] width 17 height 17
click at [153, 385] on input "Employees tend to be more engaged and productive when they have friends at the …" at bounding box center [152, 391] width 17 height 17
radio input "true"
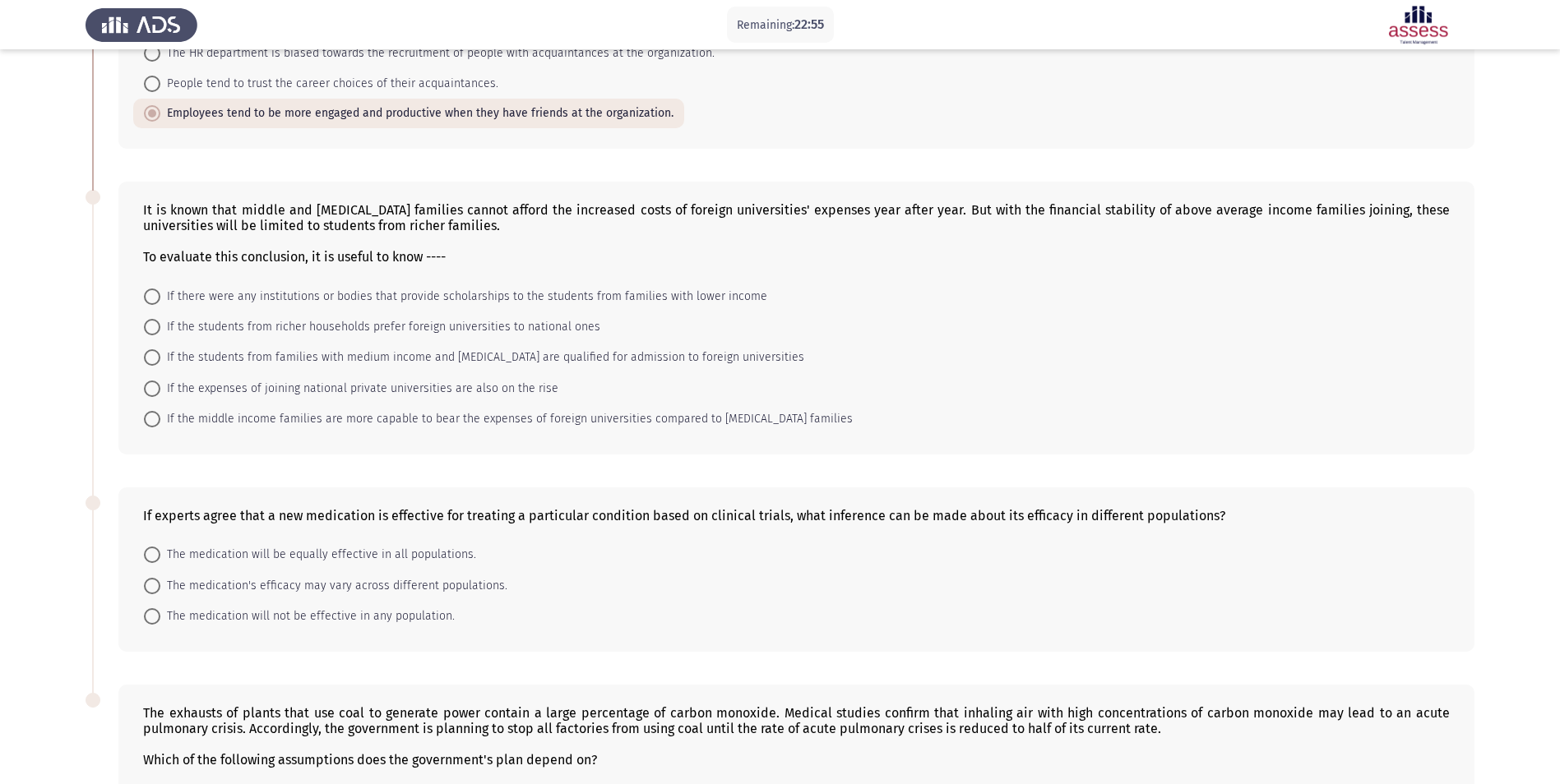
scroll to position [247, 0]
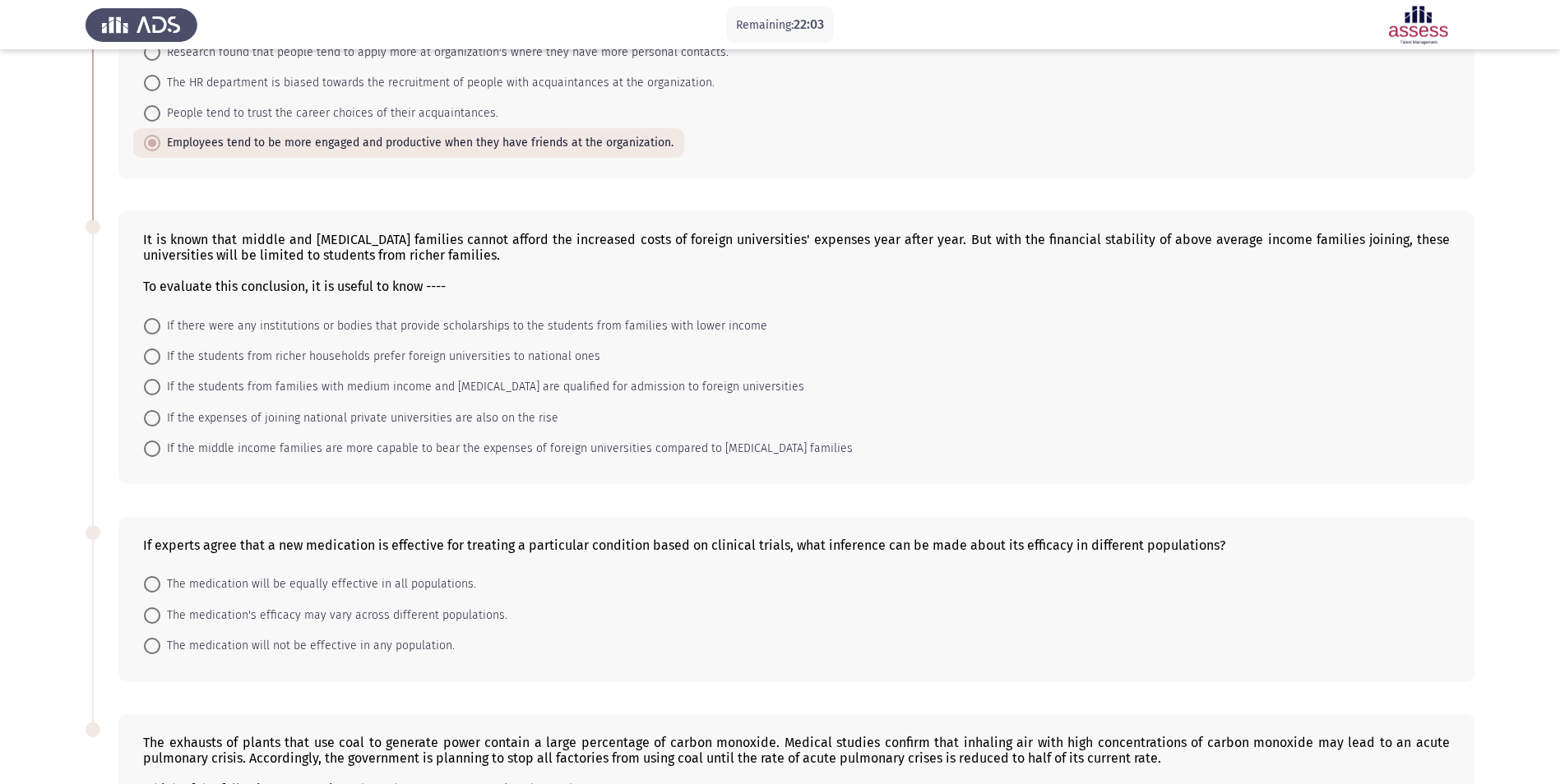
drag, startPoint x: 154, startPoint y: 324, endPoint x: 164, endPoint y: 345, distance: 23.3
click at [153, 325] on span at bounding box center [152, 326] width 17 height 17
click at [153, 325] on input "If there were any institutions or bodies that provide scholarships to the stude…" at bounding box center [152, 326] width 17 height 17
radio input "true"
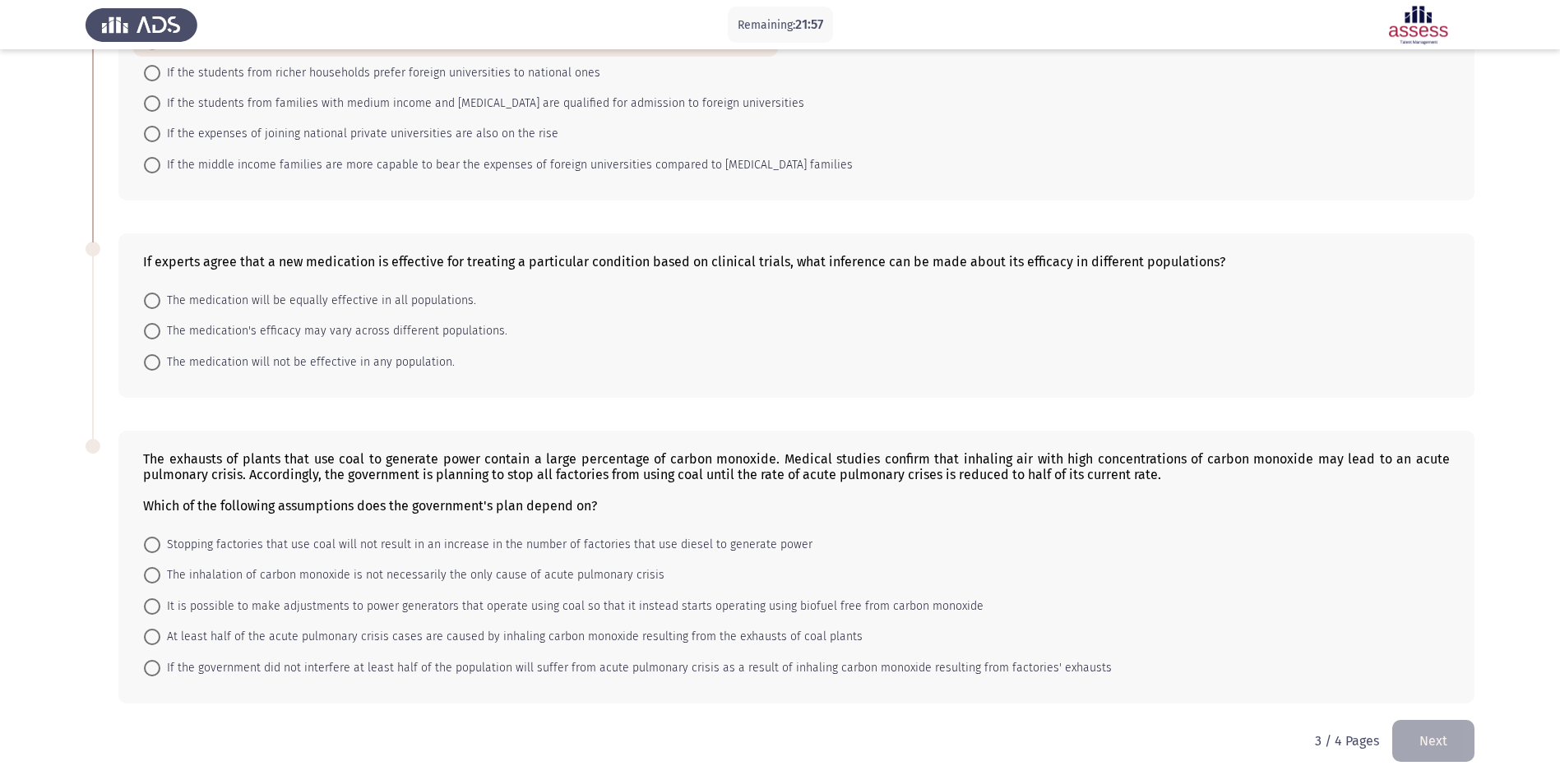
scroll to position [531, 0]
click at [148, 329] on span at bounding box center [152, 329] width 17 height 17
click at [148, 329] on input "The medication's efficacy may vary across different populations." at bounding box center [152, 329] width 17 height 17
radio input "true"
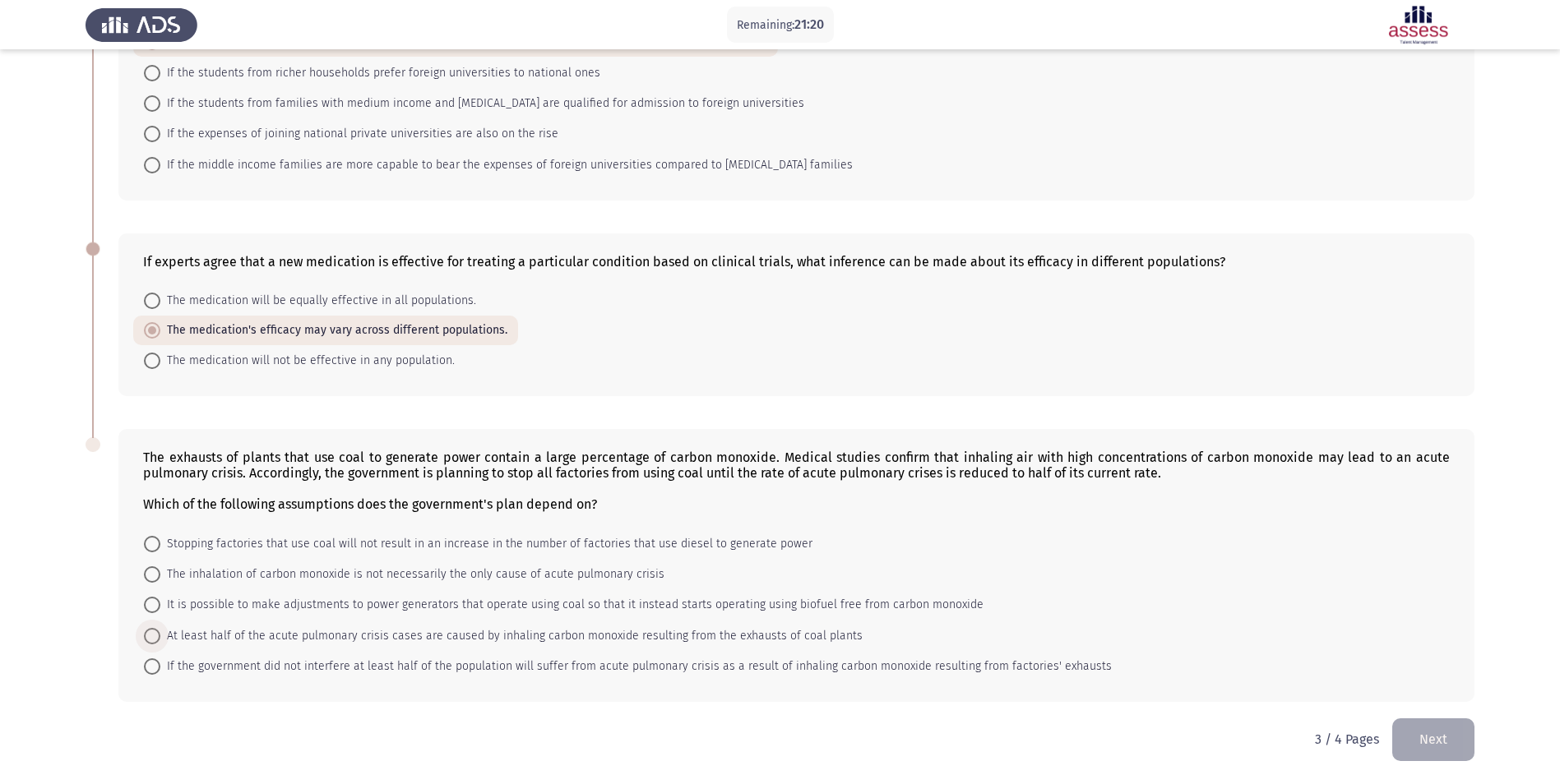
click at [149, 639] on span at bounding box center [152, 636] width 17 height 17
click at [149, 639] on input "At least half of the acute pulmonary crisis cases are caused by inhaling carbon…" at bounding box center [152, 636] width 17 height 17
radio input "true"
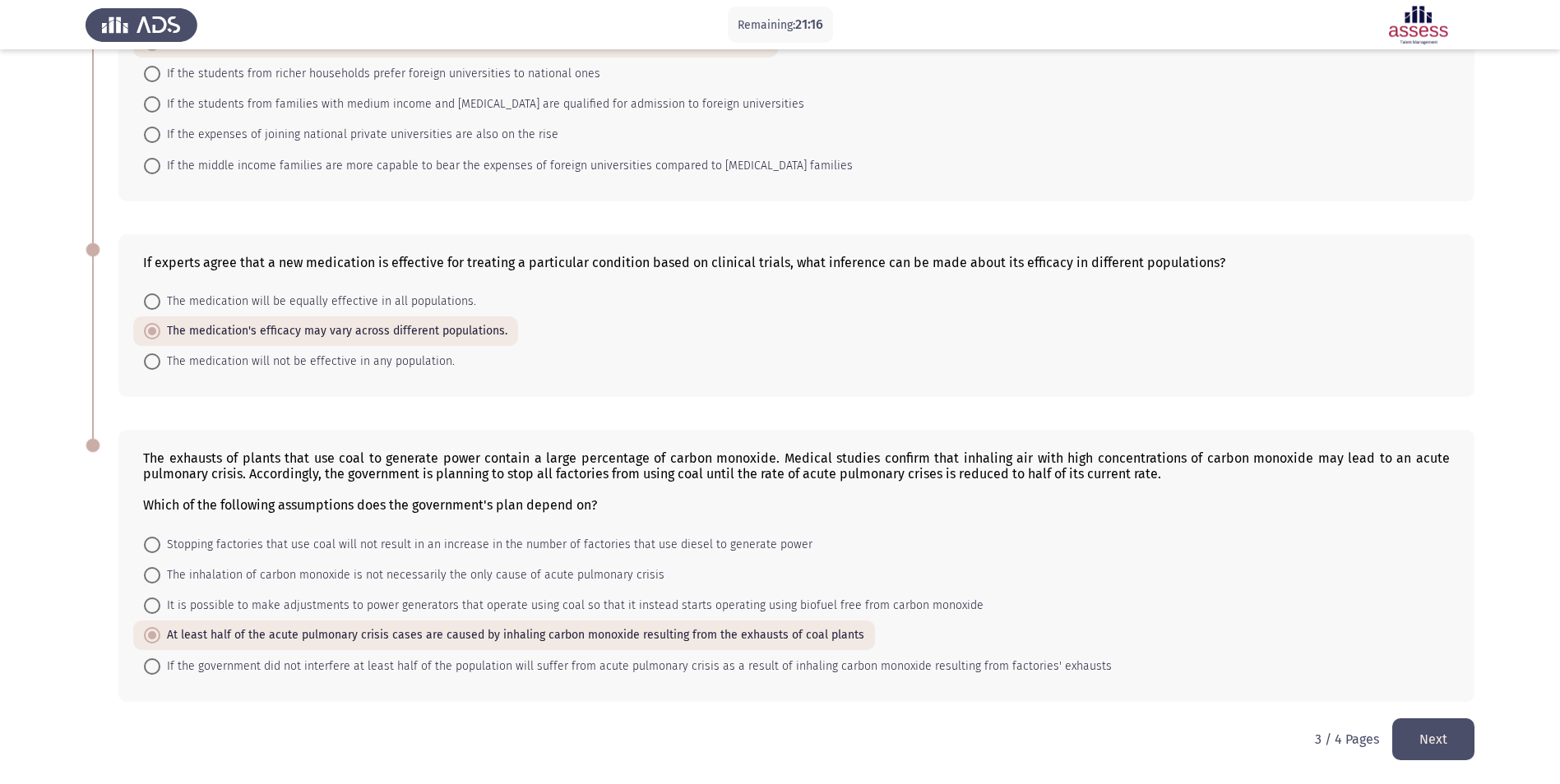
click at [1451, 732] on button "Next" at bounding box center [1433, 739] width 83 height 42
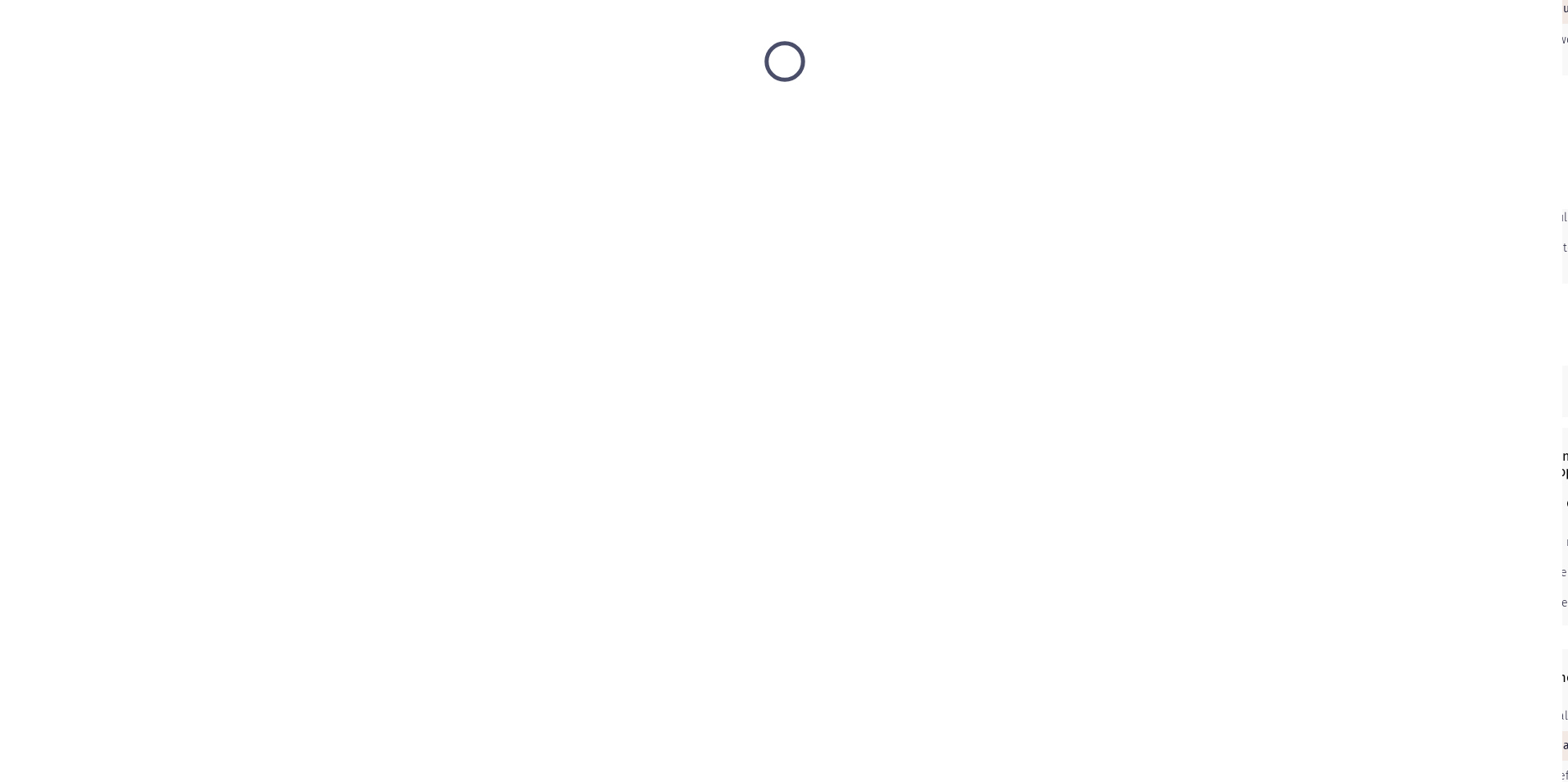
scroll to position [0, 0]
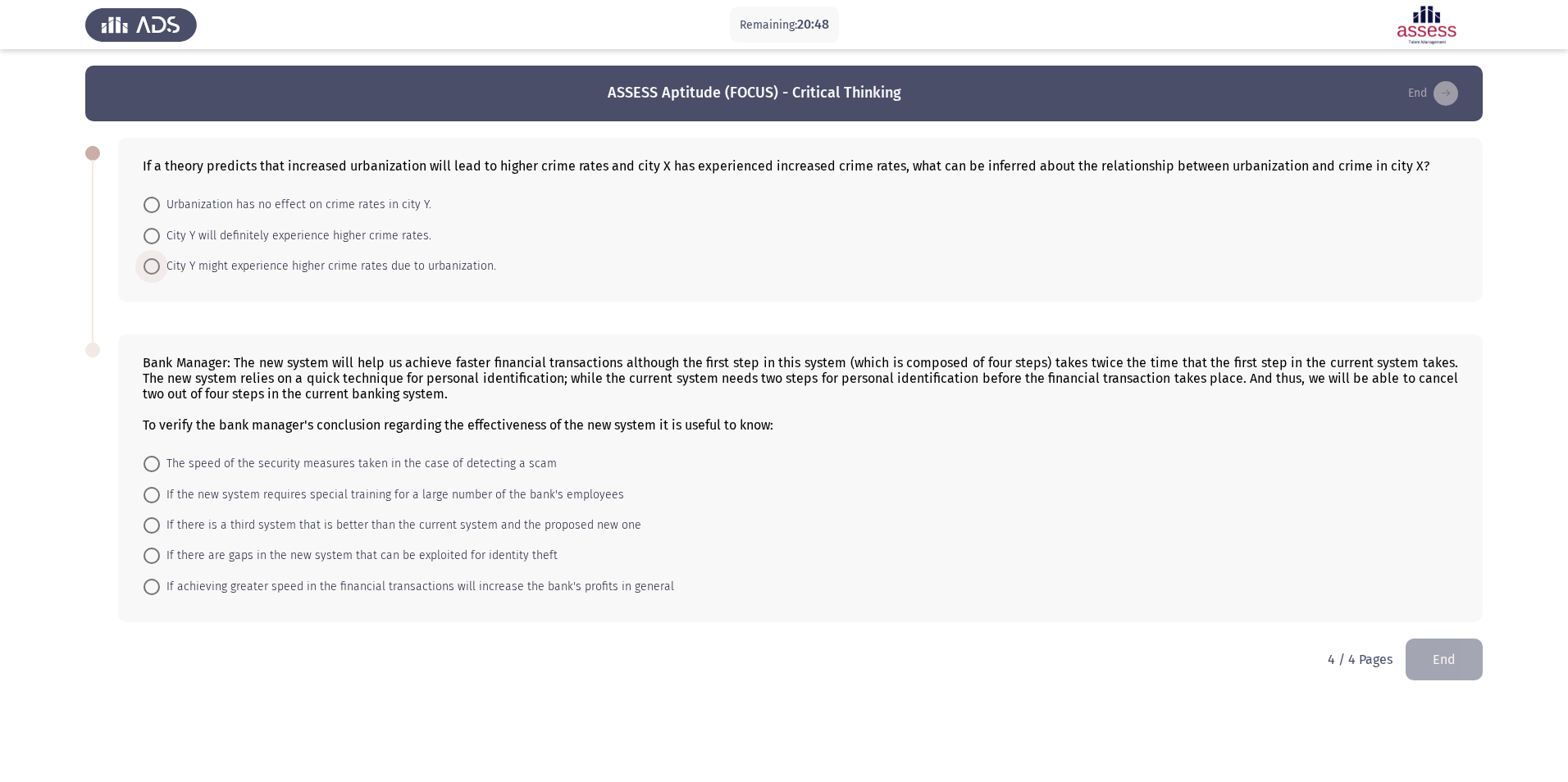
click at [155, 266] on span at bounding box center [151, 266] width 17 height 17
click at [155, 266] on input "City Y might experience higher crime rates due to urbanization." at bounding box center [151, 266] width 17 height 17
radio input "true"
click at [146, 554] on span at bounding box center [151, 555] width 17 height 17
click at [146, 554] on input "If there are gaps in the new system that can be exploited for identity theft" at bounding box center [151, 555] width 17 height 17
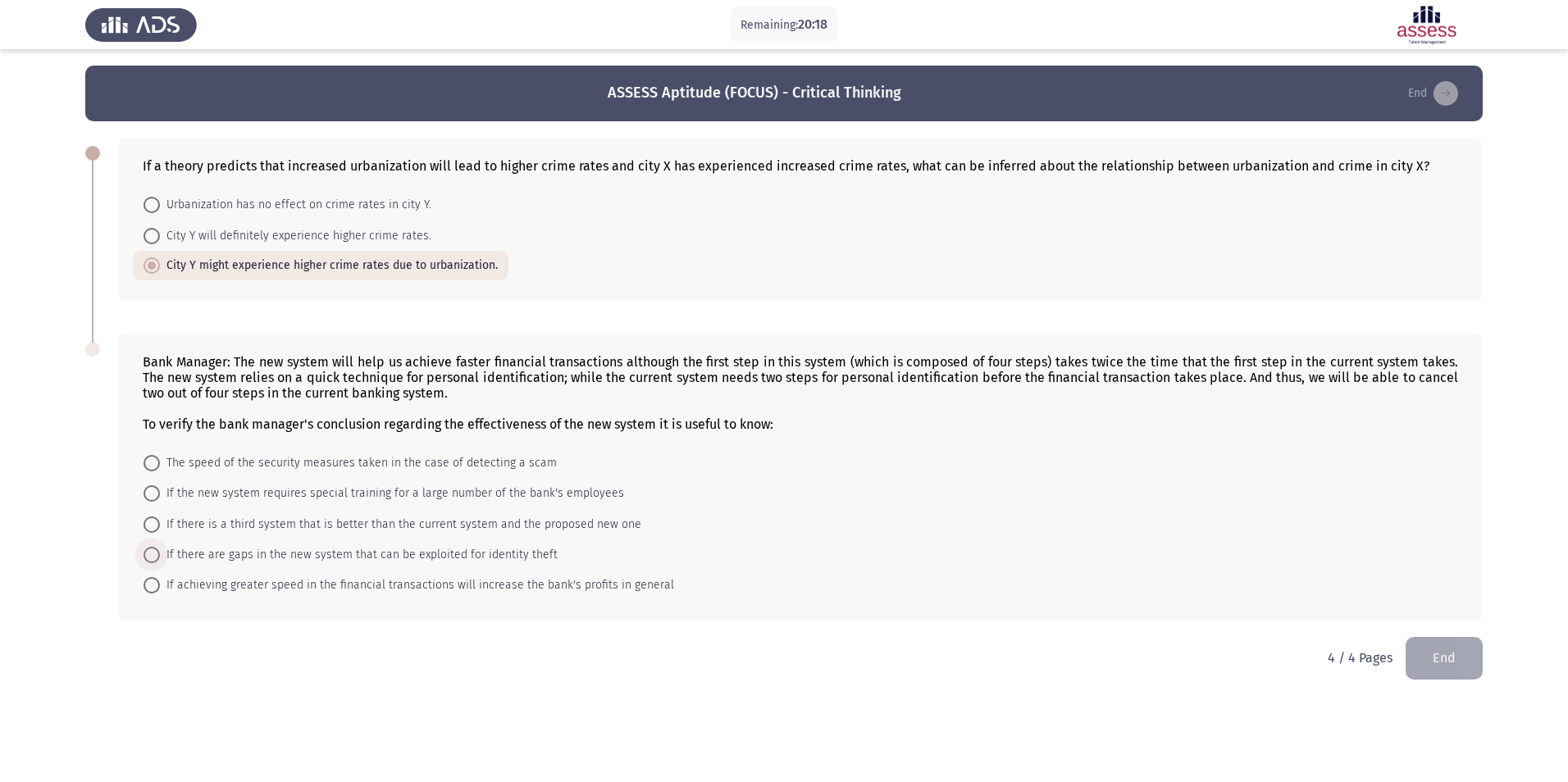
radio input "true"
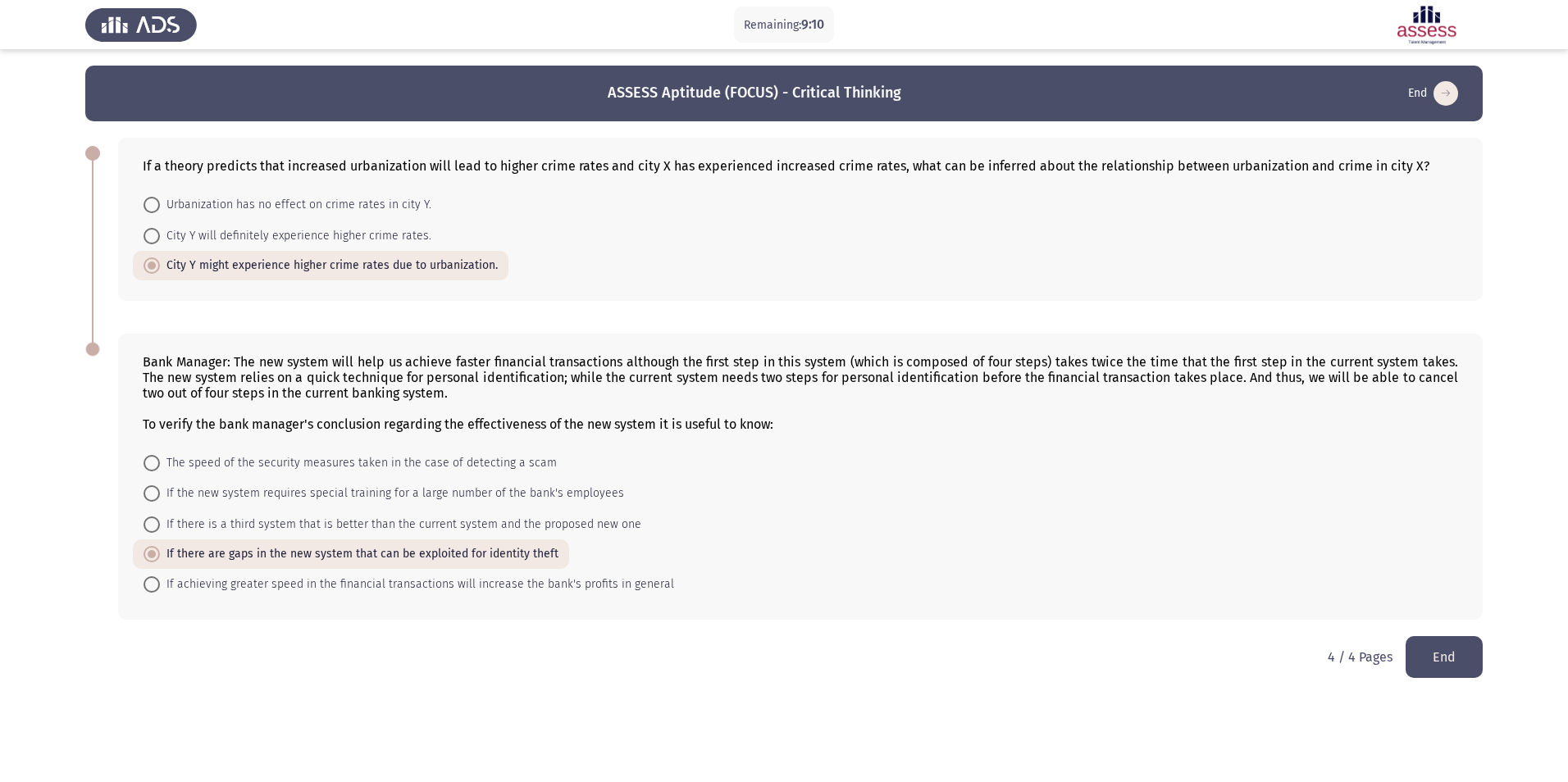
click at [1442, 665] on button "End" at bounding box center [1444, 657] width 77 height 42
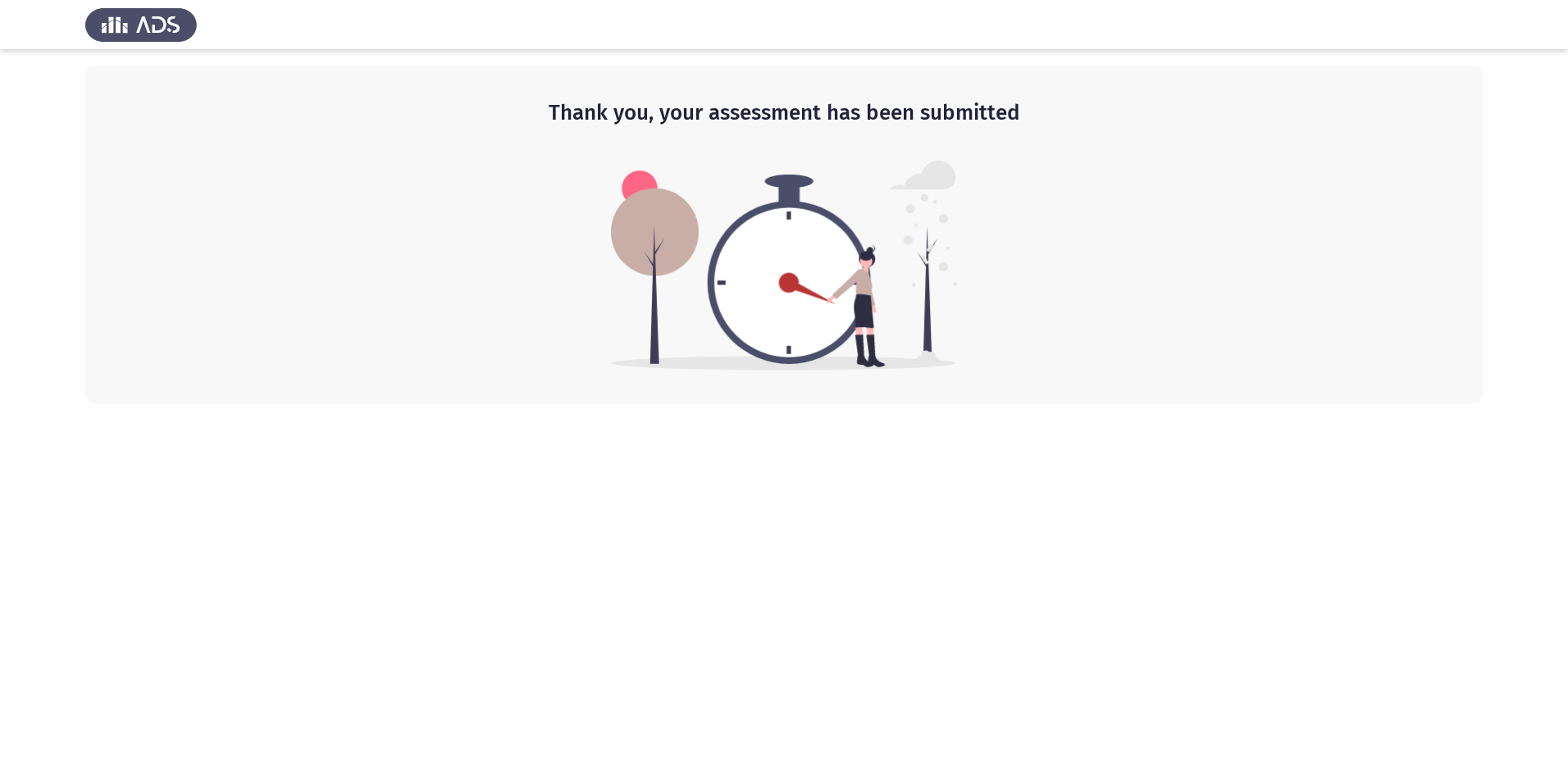
click at [134, 26] on img at bounding box center [141, 24] width 112 height 46
